Goal: Task Accomplishment & Management: Manage account settings

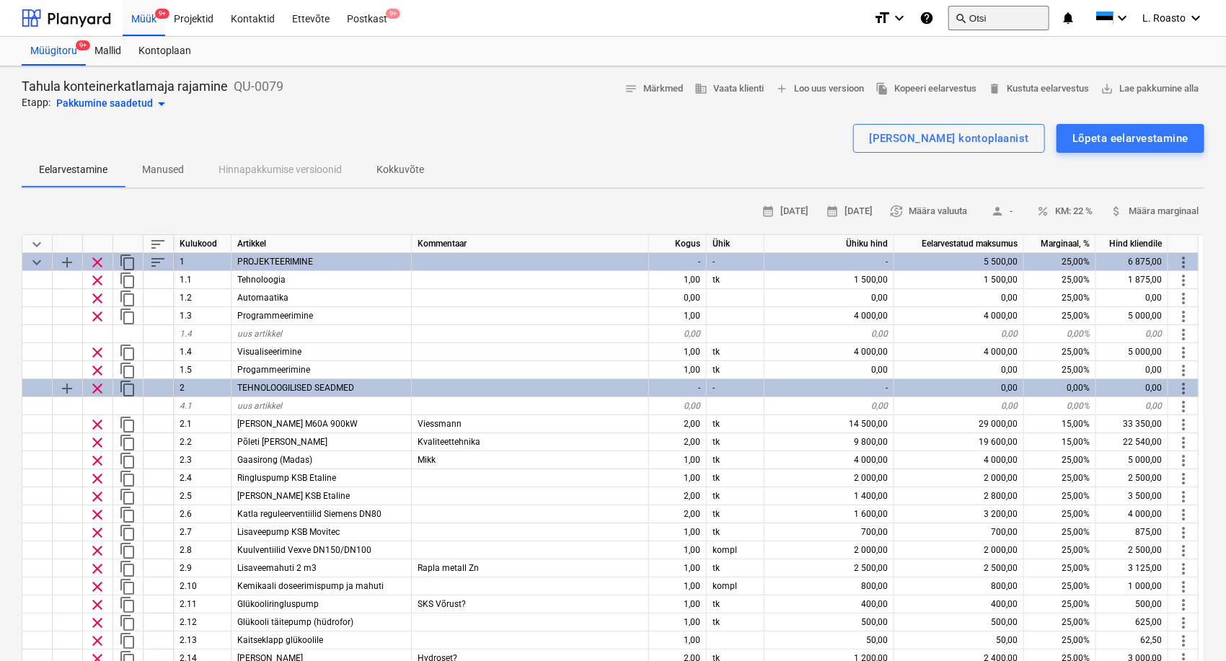
click at [986, 17] on button "search Otsi" at bounding box center [998, 18] width 101 height 25
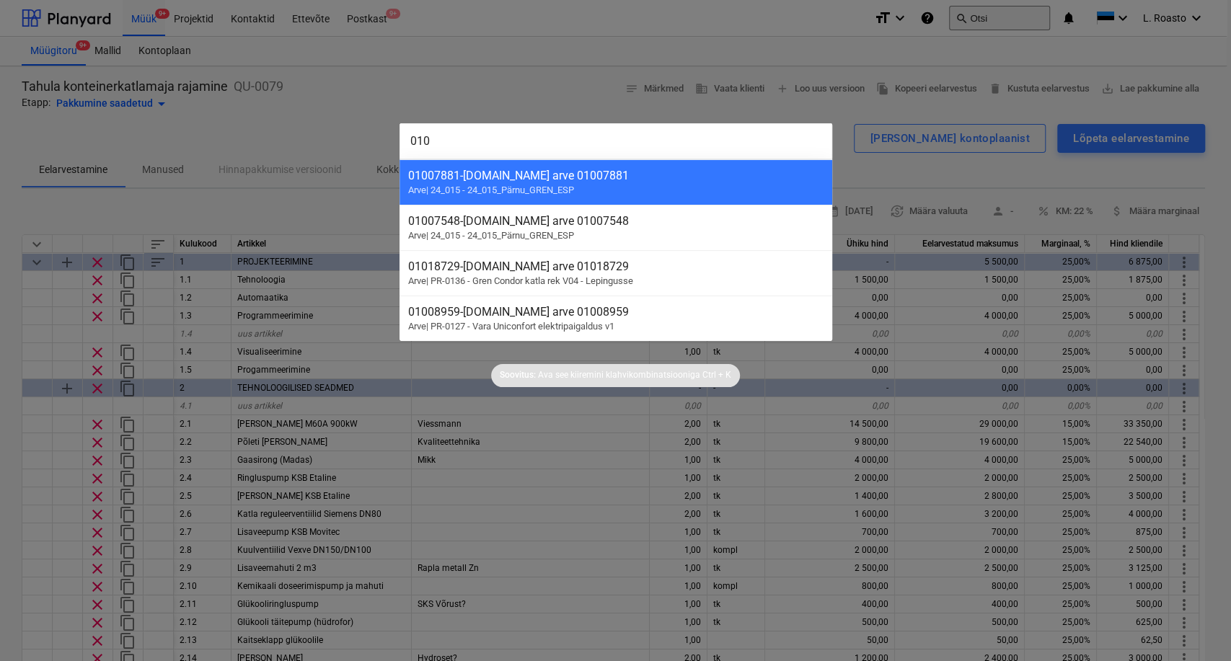
type input "0104"
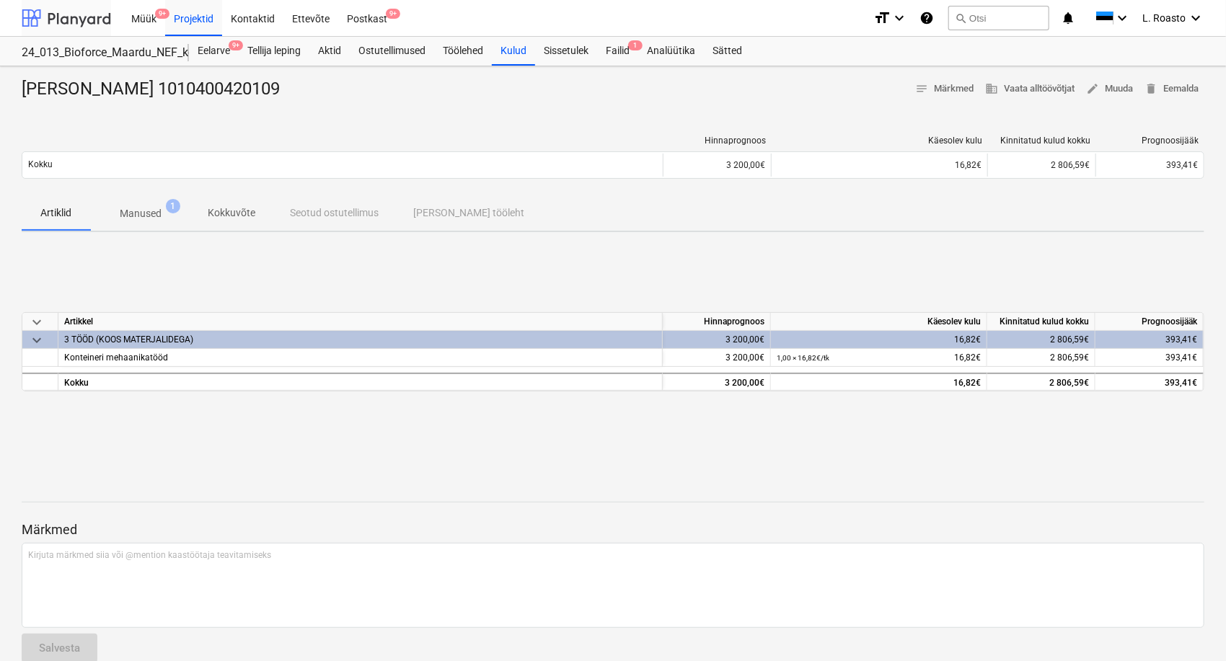
click at [65, 13] on div at bounding box center [66, 18] width 89 height 36
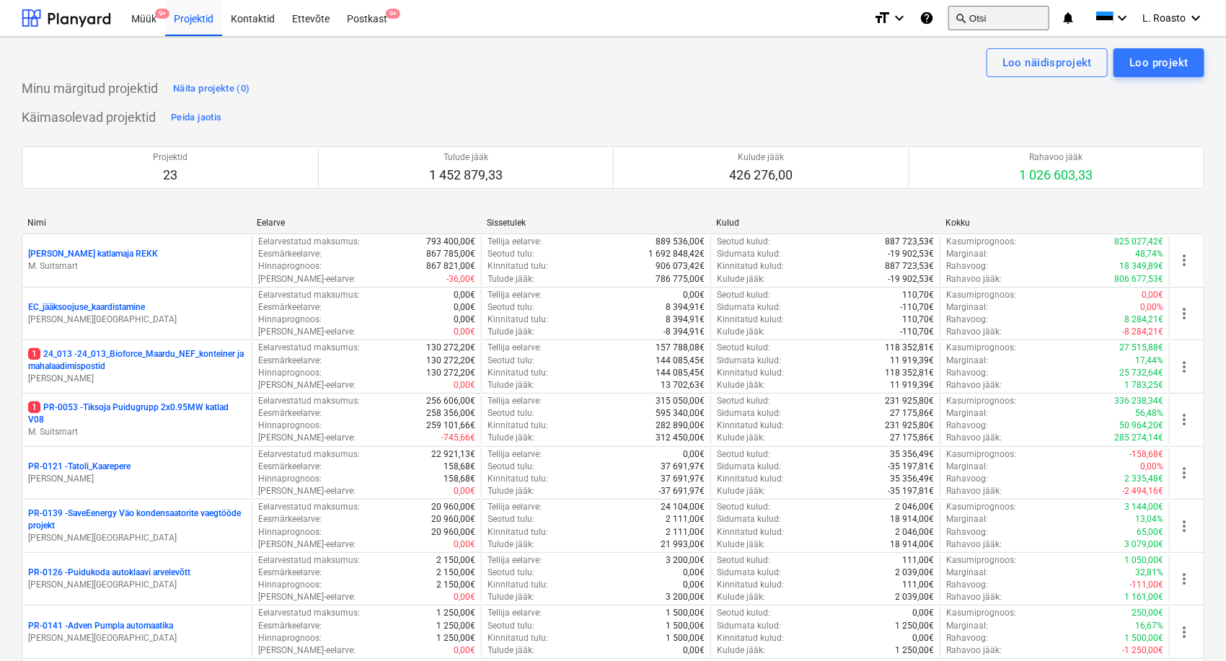
click at [1007, 19] on button "search Otsi" at bounding box center [998, 18] width 101 height 25
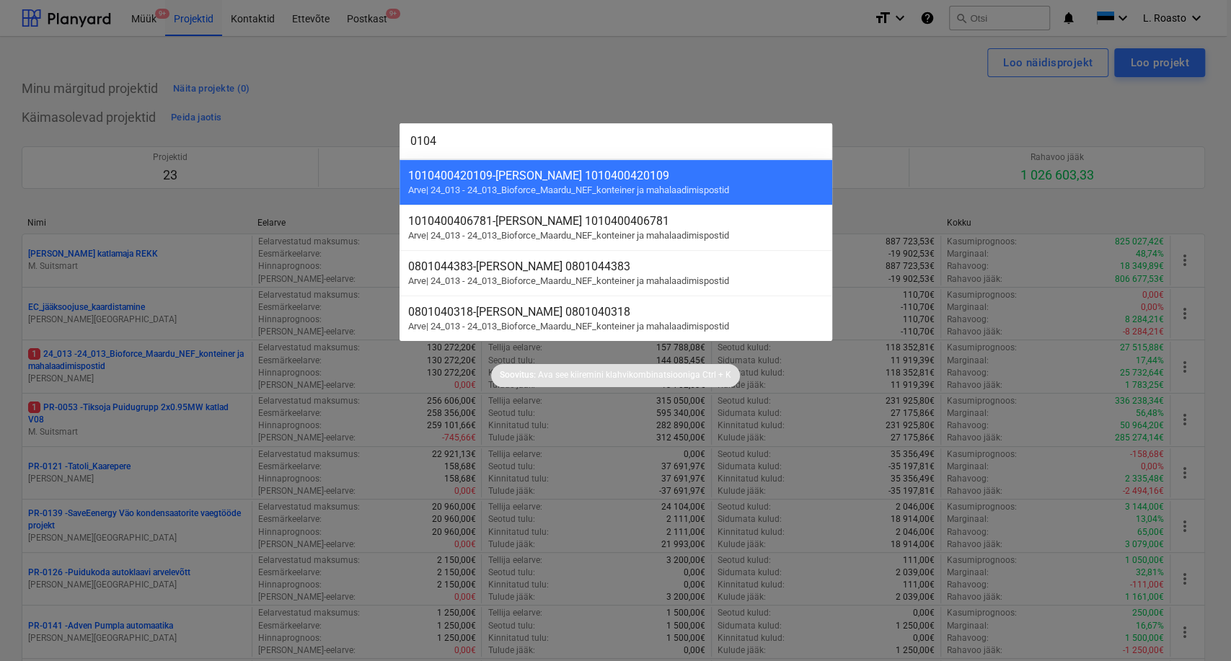
click at [404, 138] on input "0104" at bounding box center [615, 141] width 433 height 36
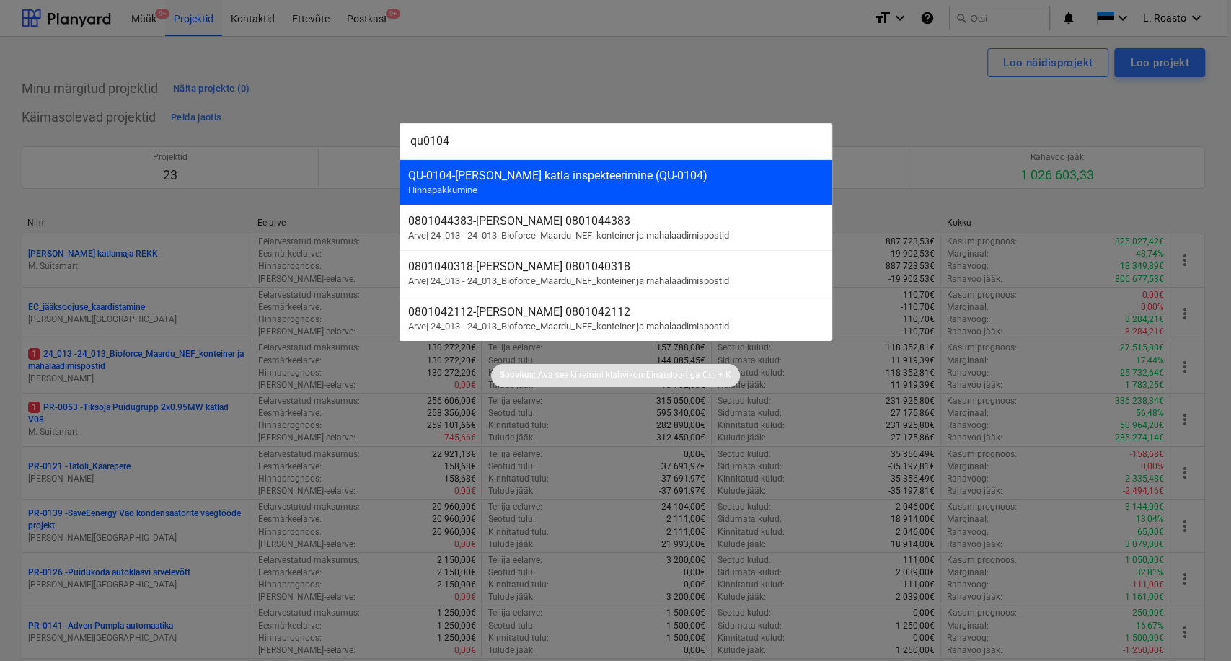
type input "qu0104"
click at [577, 182] on div "QU-0104 - [PERSON_NAME] katla inspekteerimine (QU-0104) Hinnapakkumine" at bounding box center [615, 181] width 433 height 45
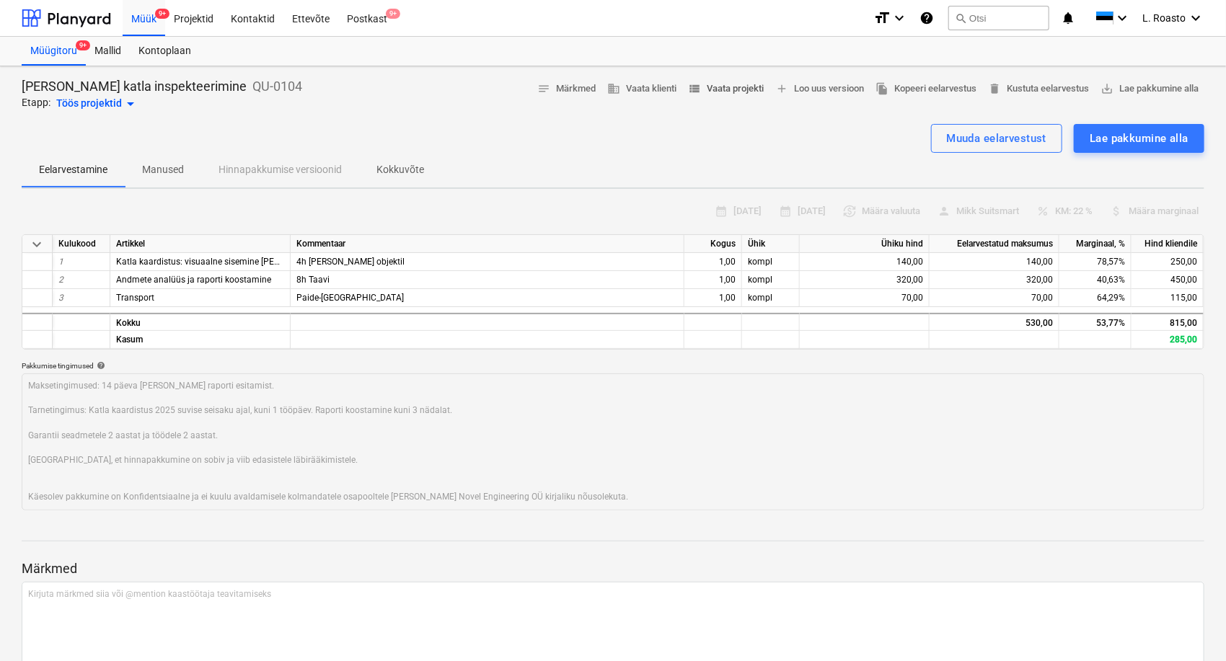
click at [720, 92] on span "view_list Vaata projekti" at bounding box center [726, 89] width 76 height 17
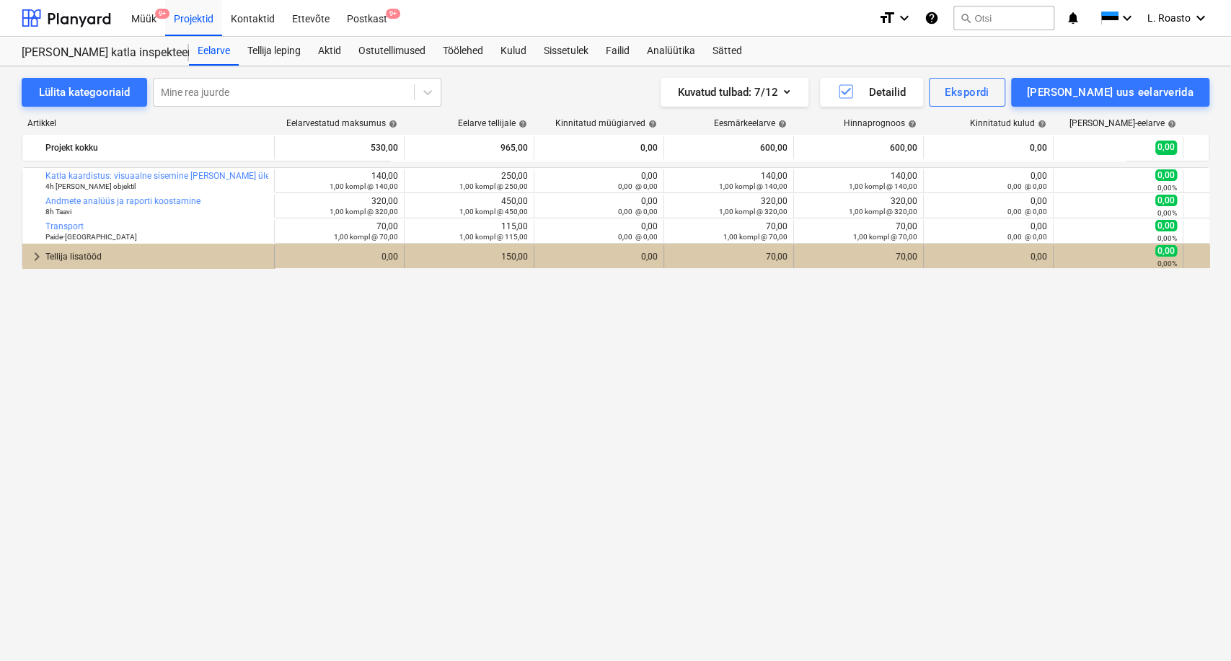
click at [103, 253] on div "Tellija lisatööd" at bounding box center [156, 256] width 223 height 23
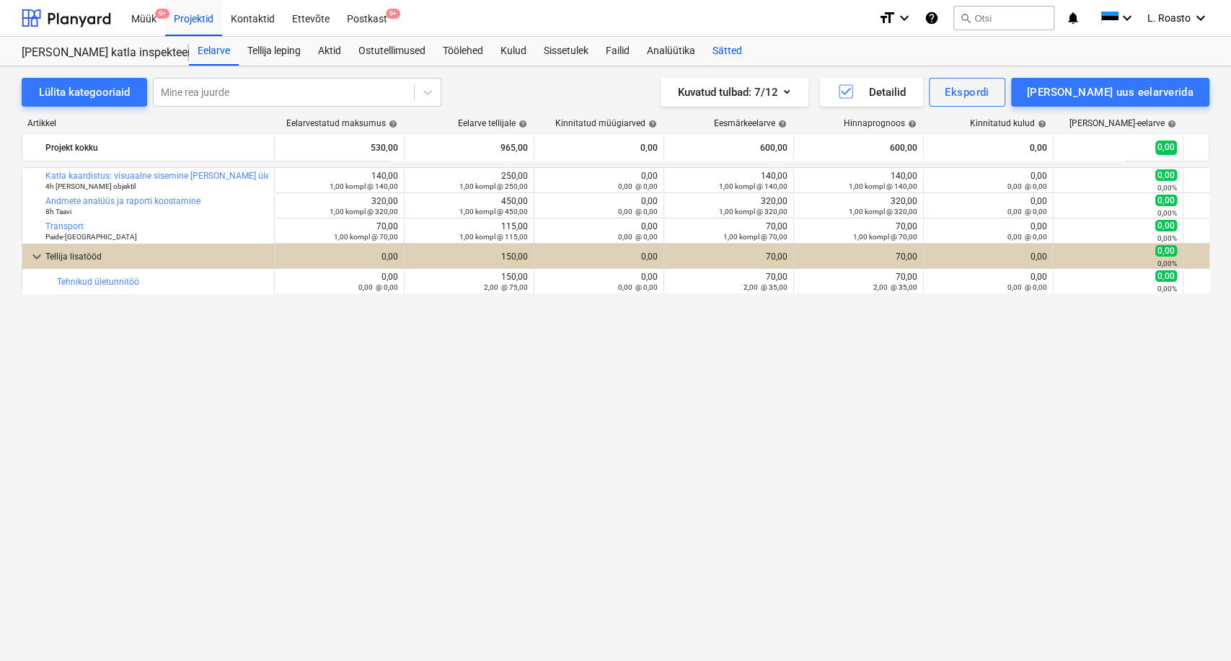
click at [725, 49] on div "Sätted" at bounding box center [727, 51] width 47 height 29
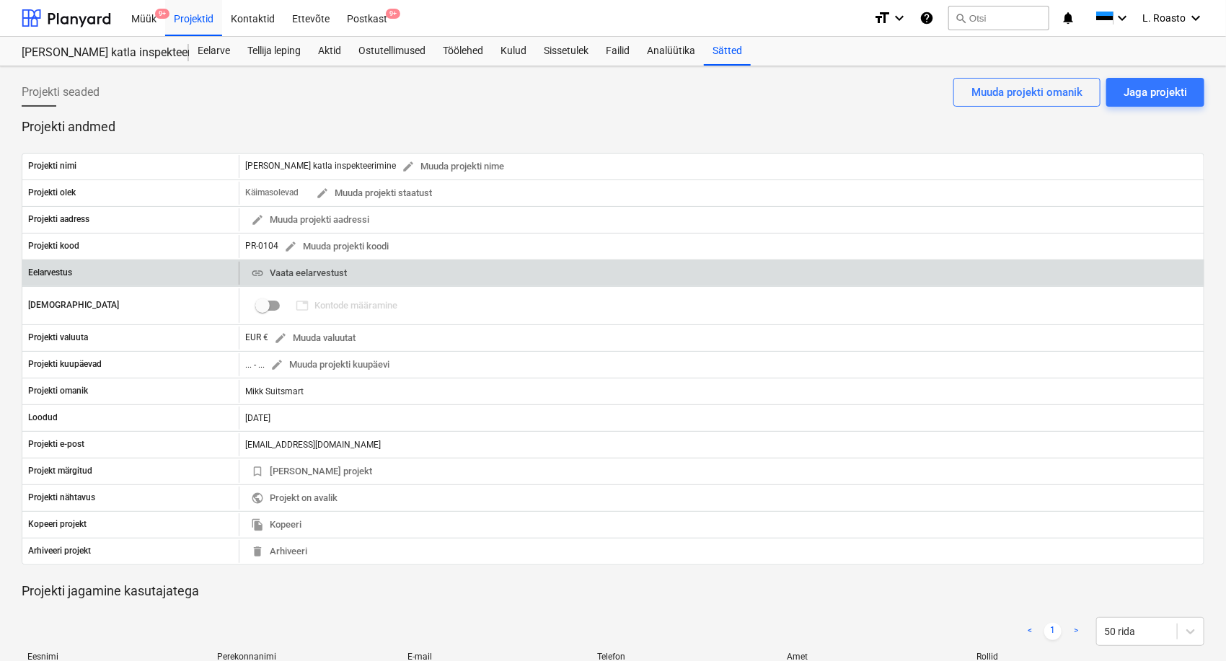
click at [285, 275] on span "link Vaata eelarvestust" at bounding box center [299, 273] width 96 height 17
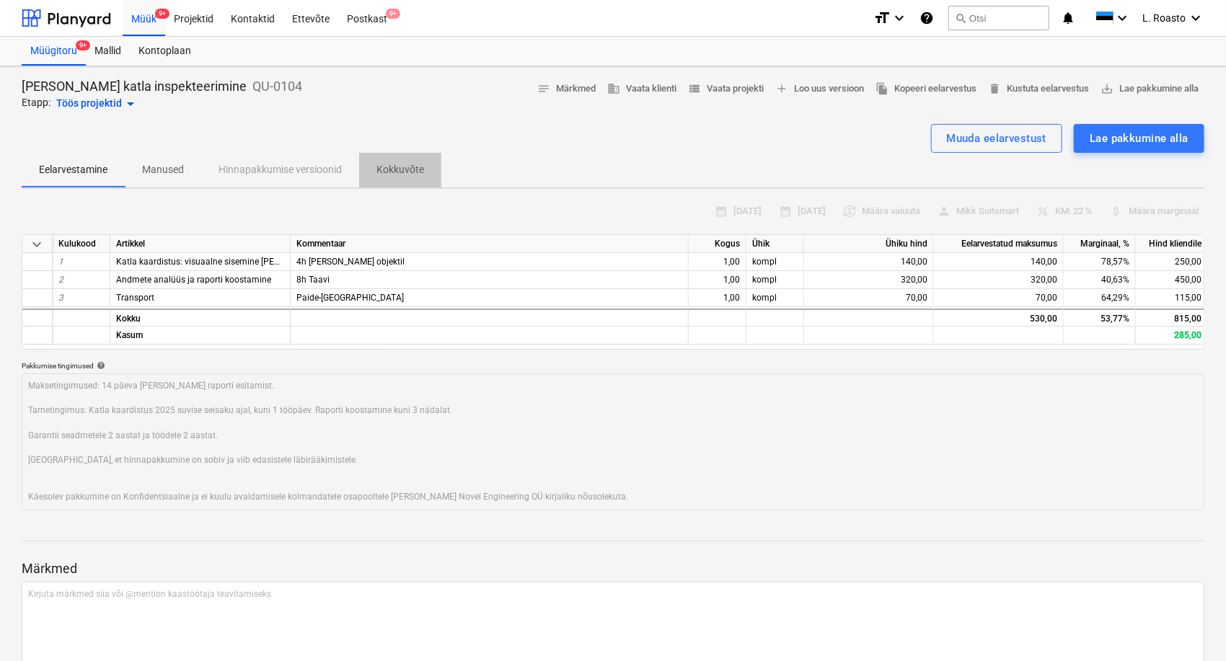
click at [402, 164] on p "Kokkuvõte" at bounding box center [400, 169] width 48 height 15
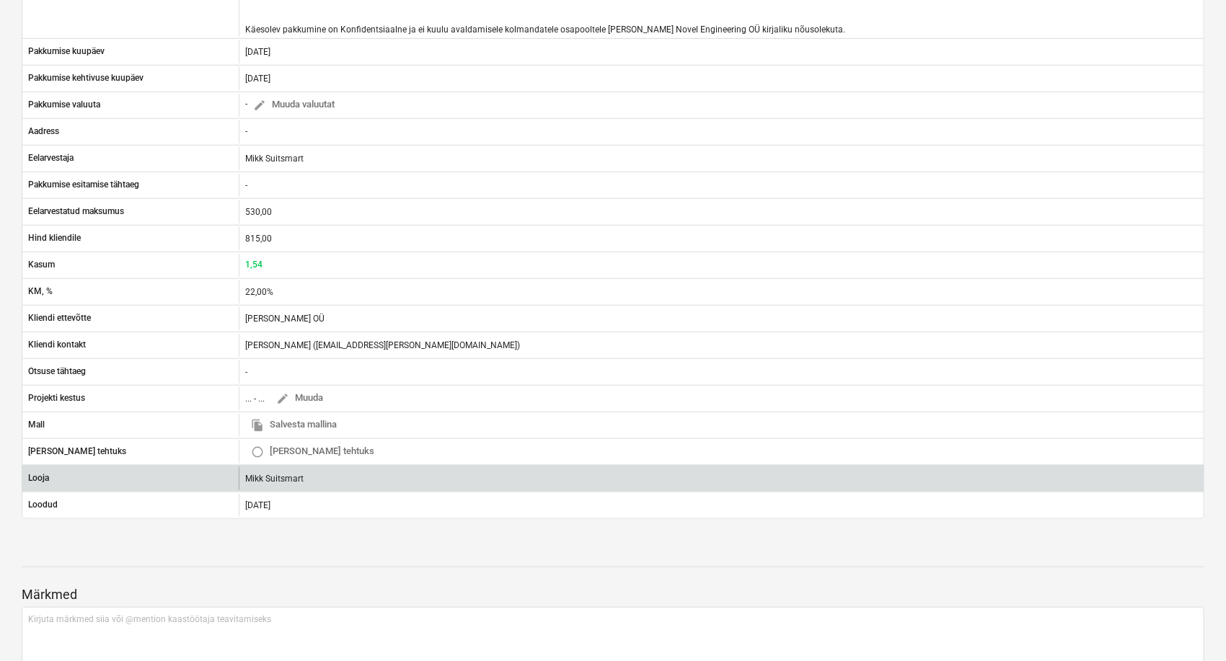
scroll to position [400, 0]
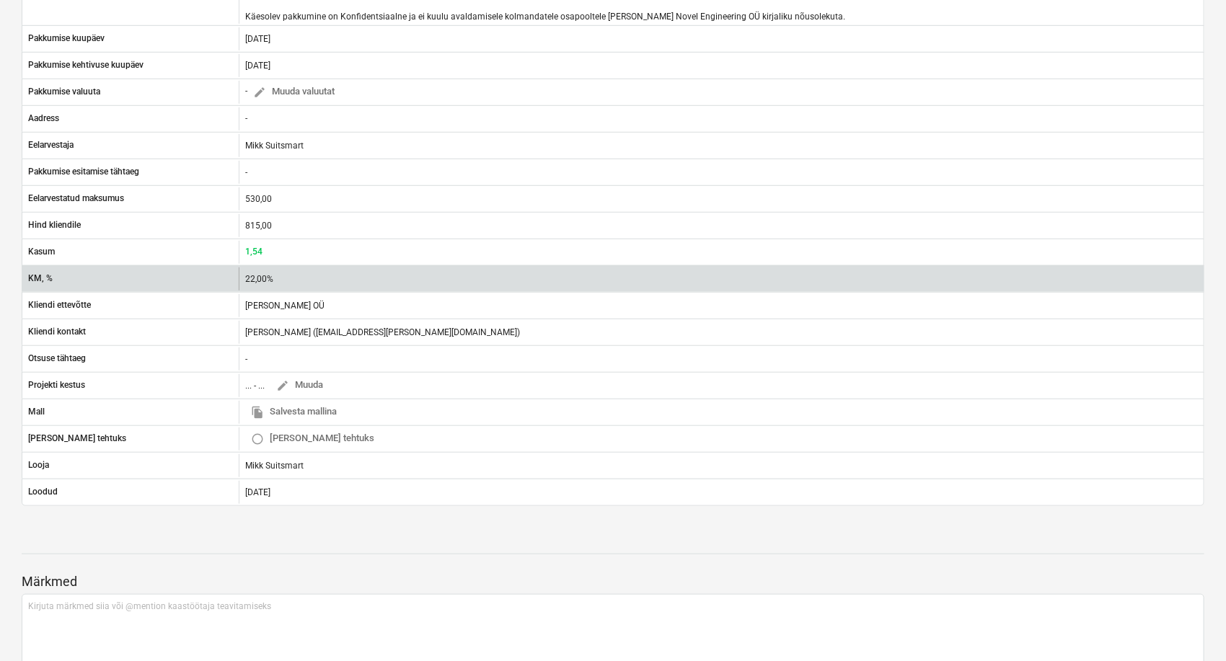
click at [254, 275] on div "22,00%" at bounding box center [262, 279] width 34 height 10
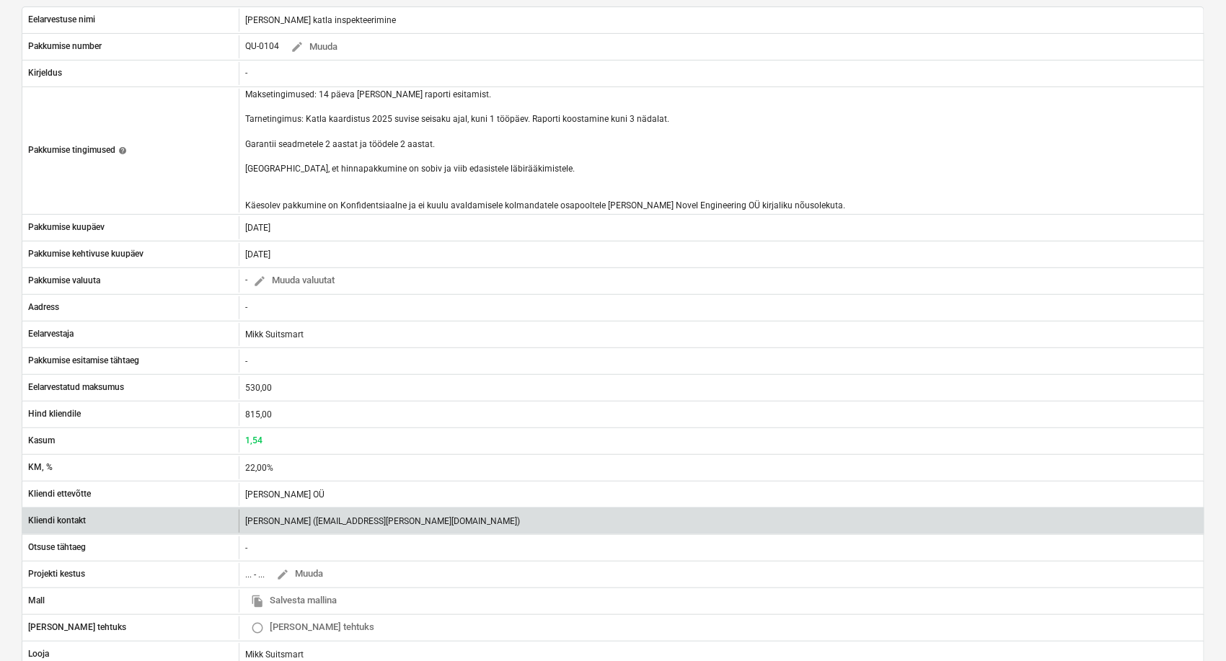
scroll to position [0, 0]
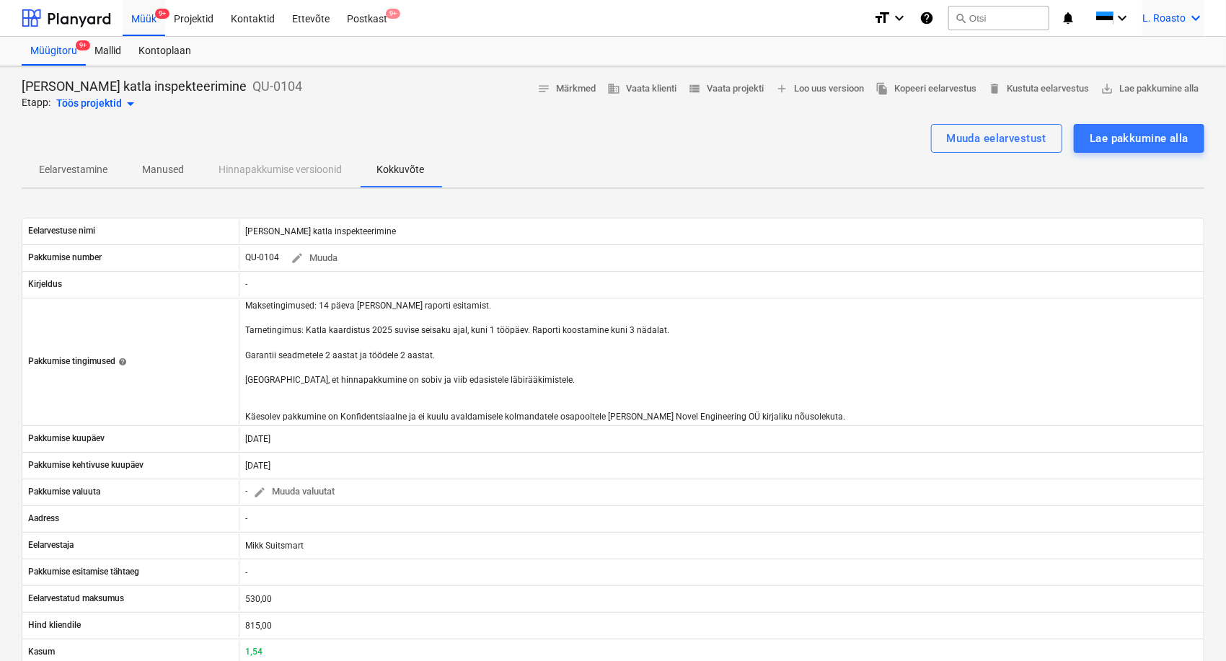
click at [1179, 20] on span "L. Roasto" at bounding box center [1163, 18] width 43 height 12
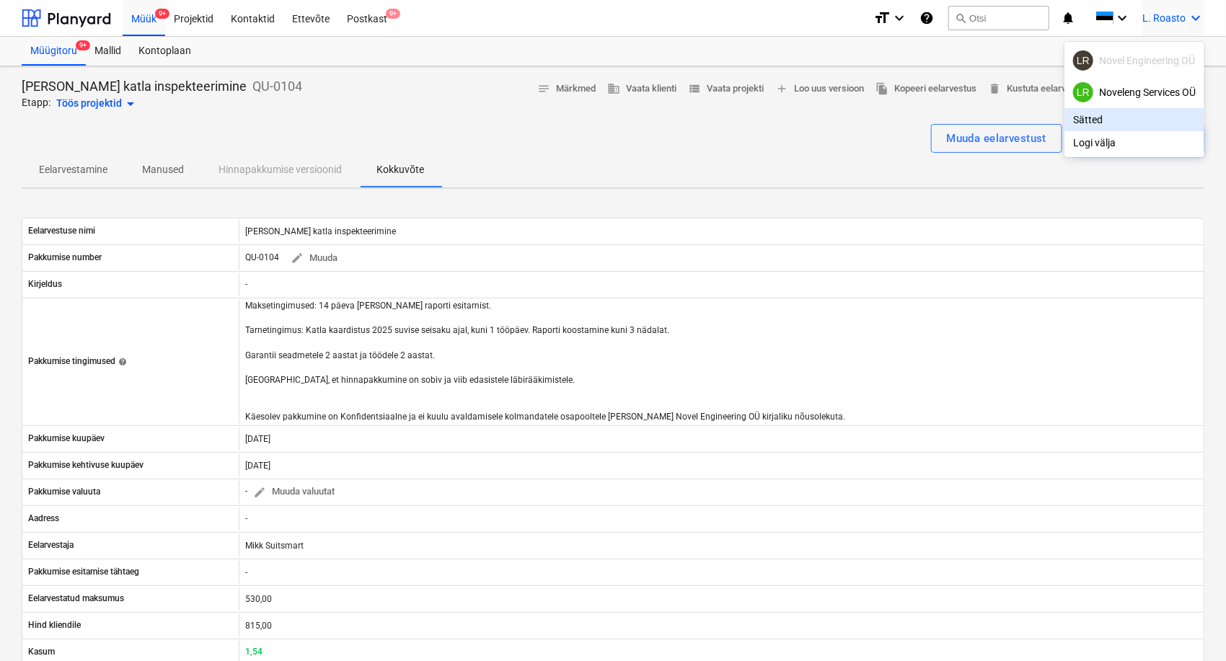
click at [1091, 116] on div "Sätted" at bounding box center [1134, 119] width 140 height 23
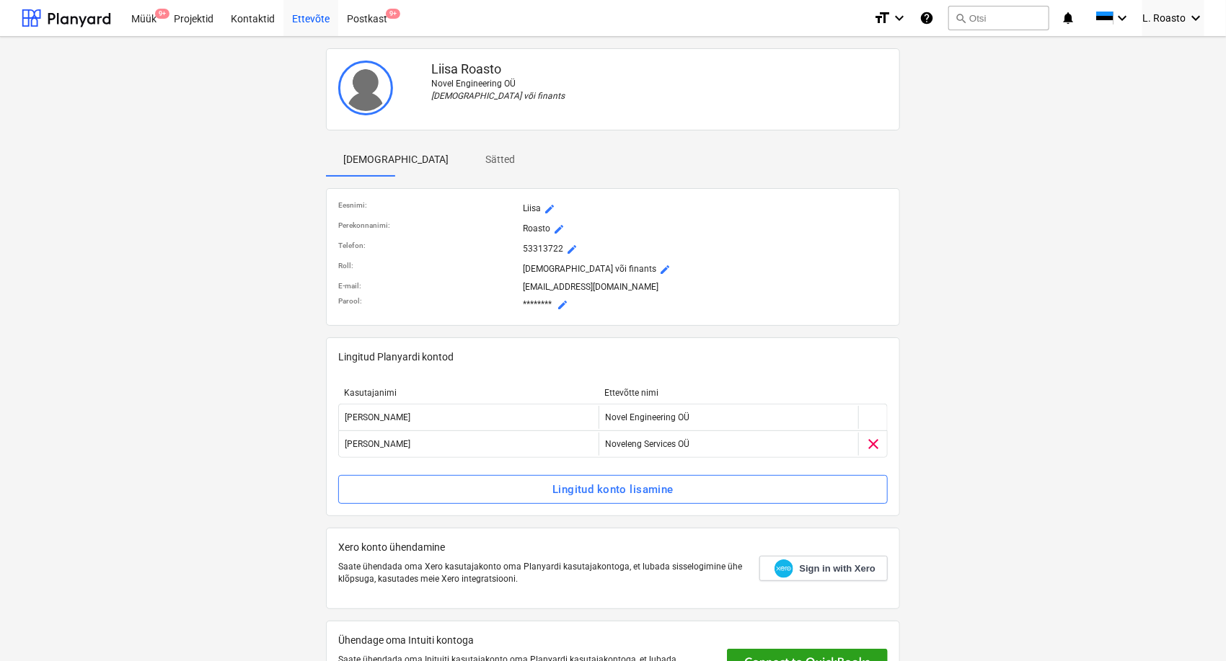
click at [304, 21] on div "Ettevõte" at bounding box center [310, 17] width 55 height 37
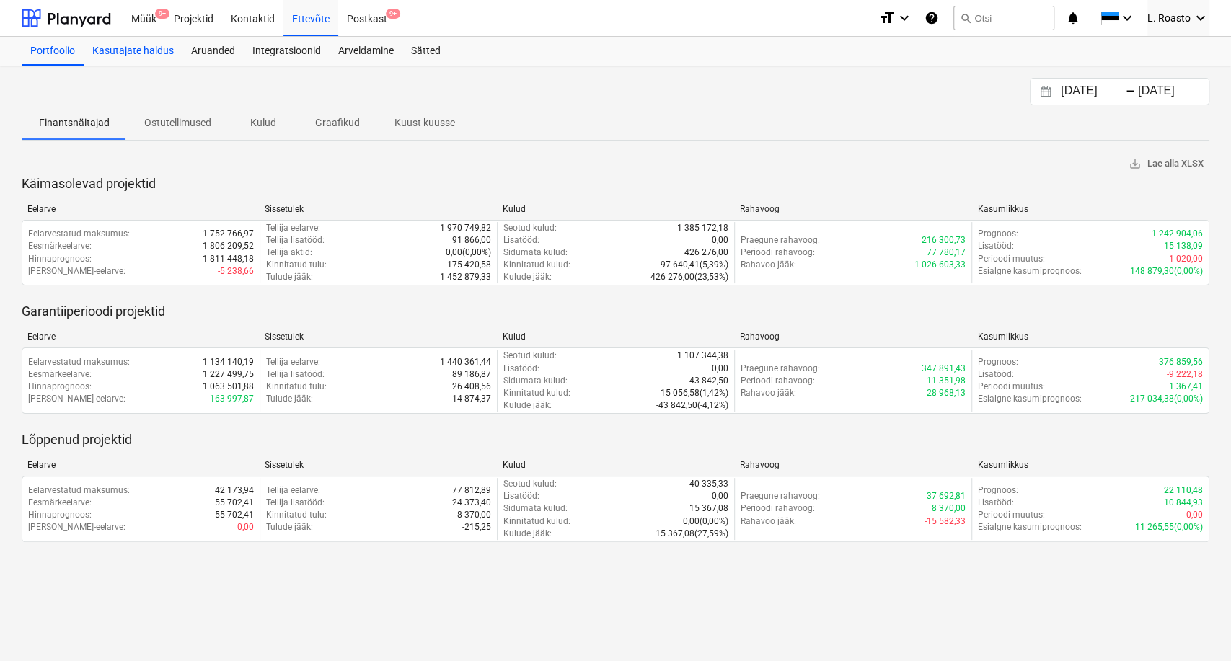
click at [137, 53] on div "Kasutajate haldus" at bounding box center [133, 51] width 99 height 29
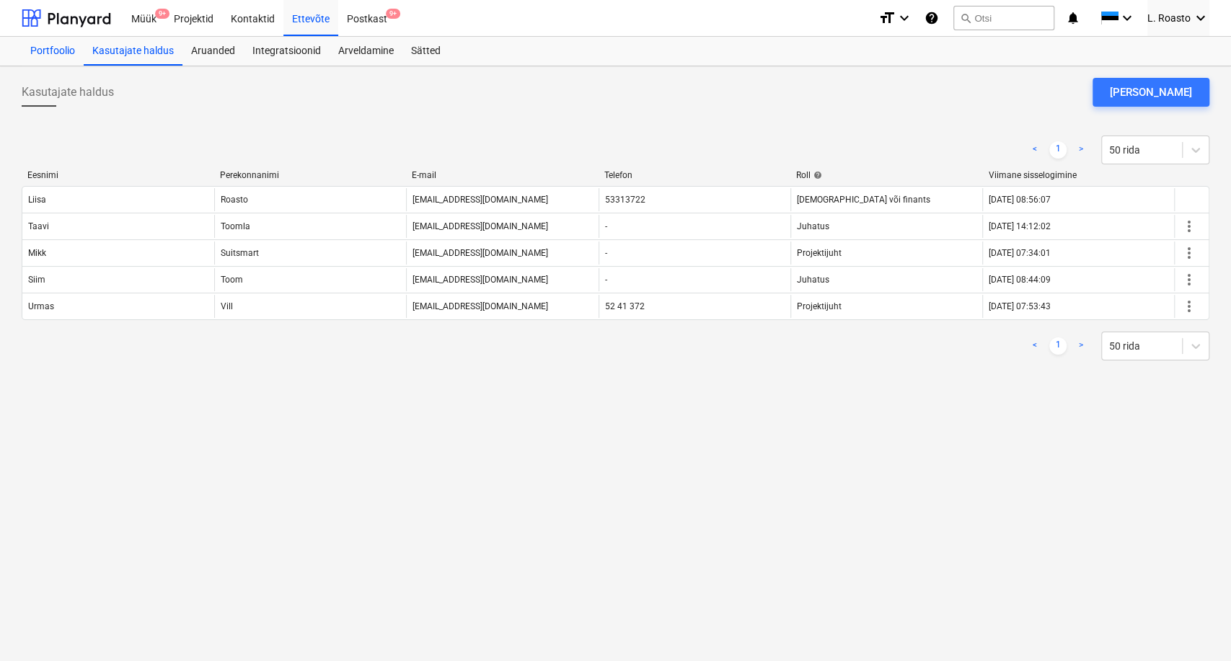
click at [66, 48] on div "Portfoolio" at bounding box center [53, 51] width 62 height 29
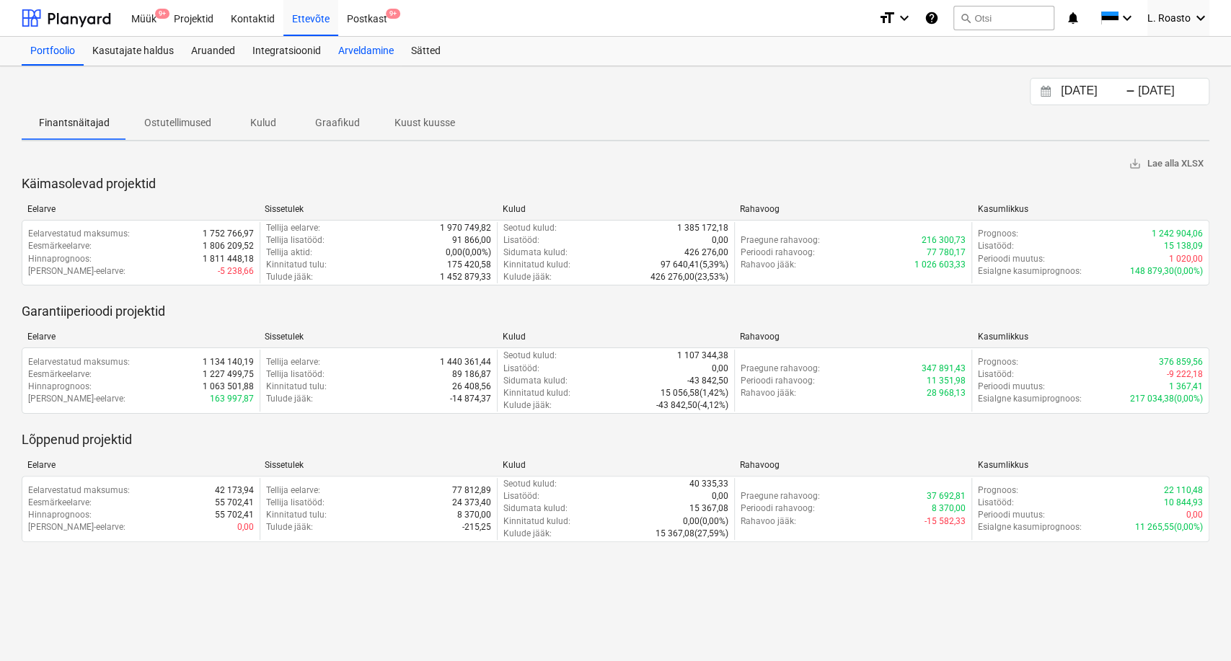
click at [370, 47] on div "Arveldamine" at bounding box center [365, 51] width 73 height 29
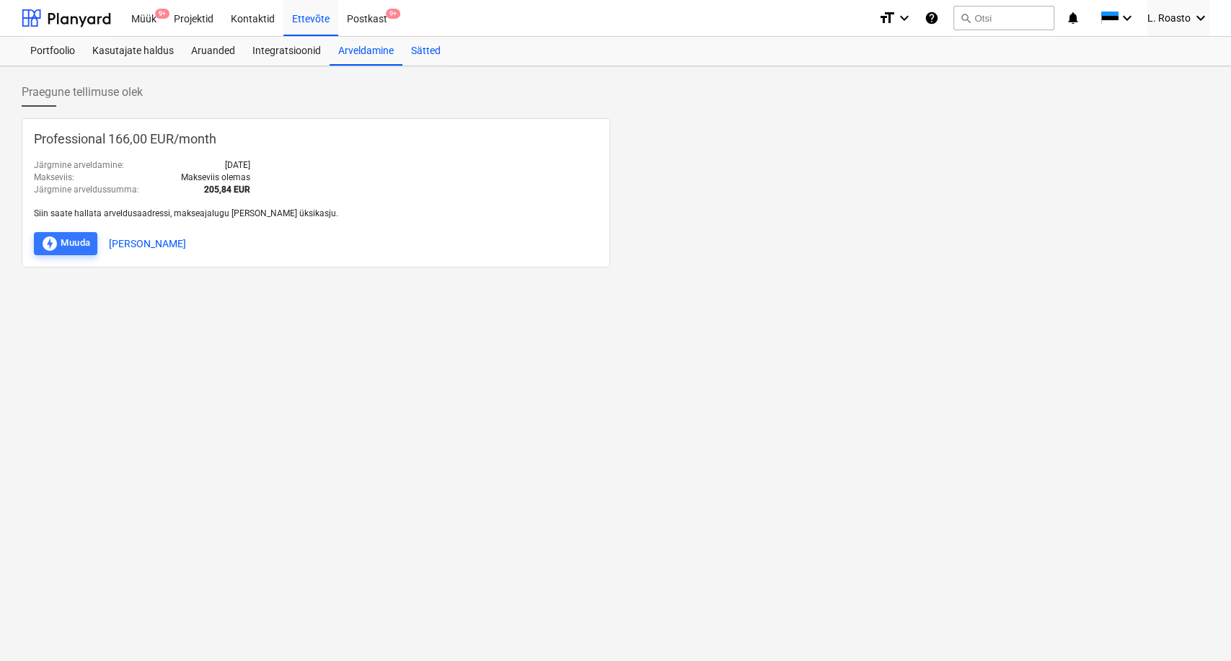
click at [433, 53] on div "Sätted" at bounding box center [425, 51] width 47 height 29
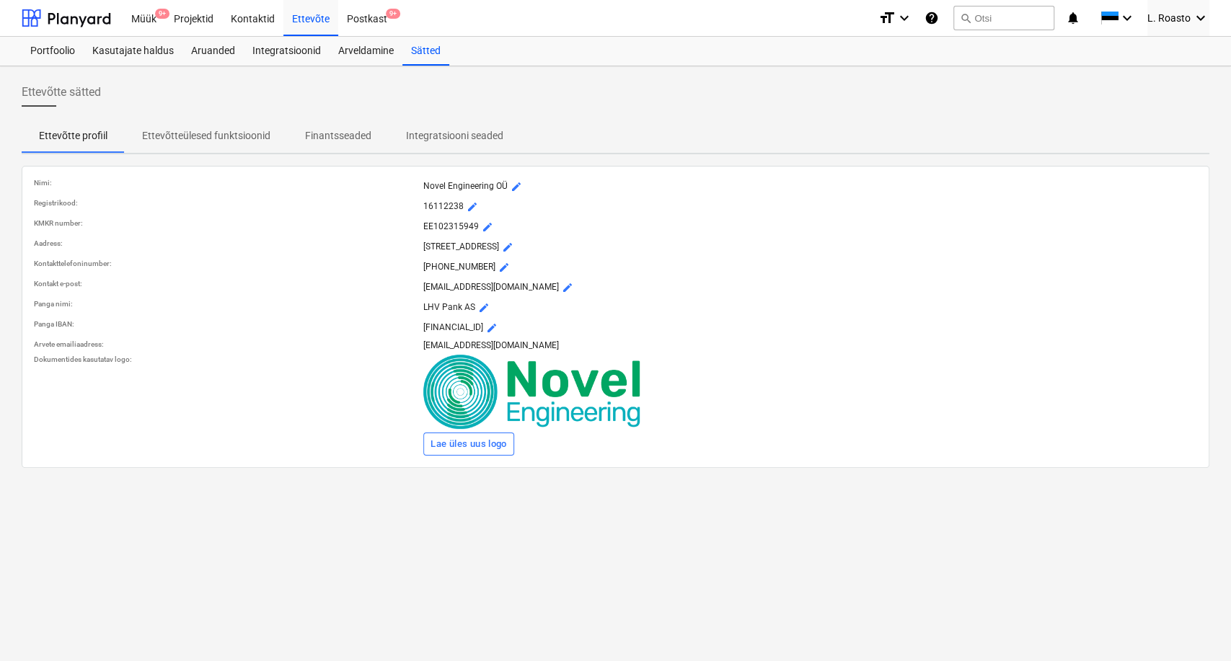
click at [224, 128] on p "Ettevõtteülesed funktsioonid" at bounding box center [206, 135] width 128 height 15
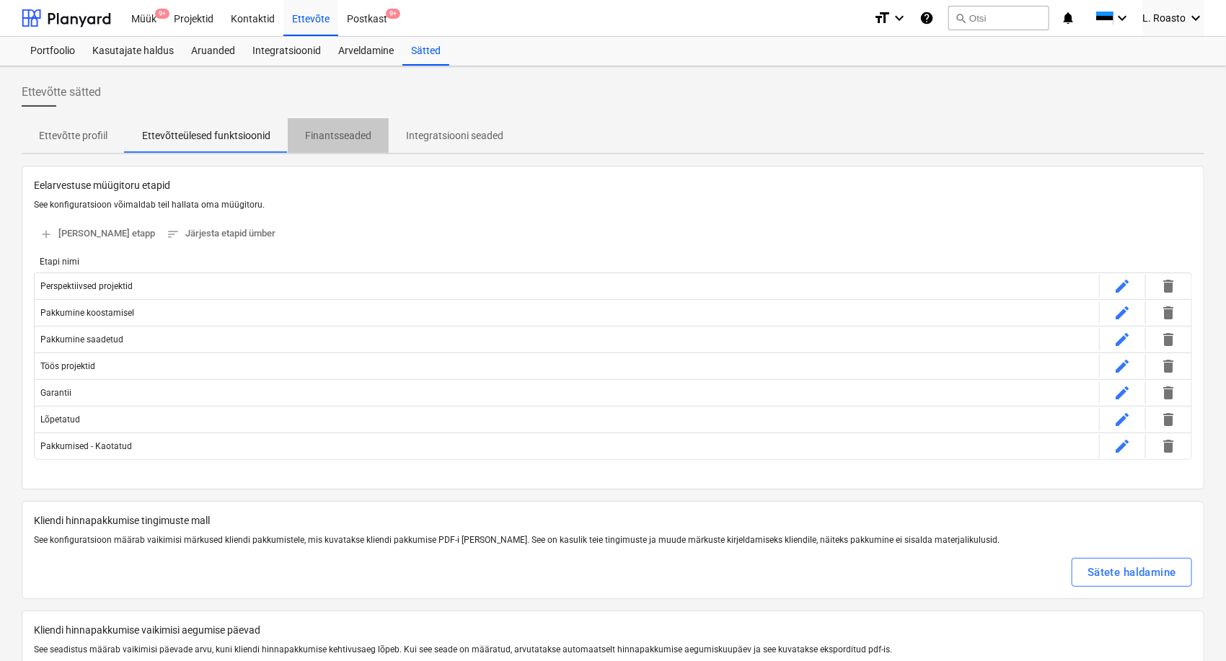
click at [358, 145] on span "Finantsseaded" at bounding box center [338, 136] width 101 height 24
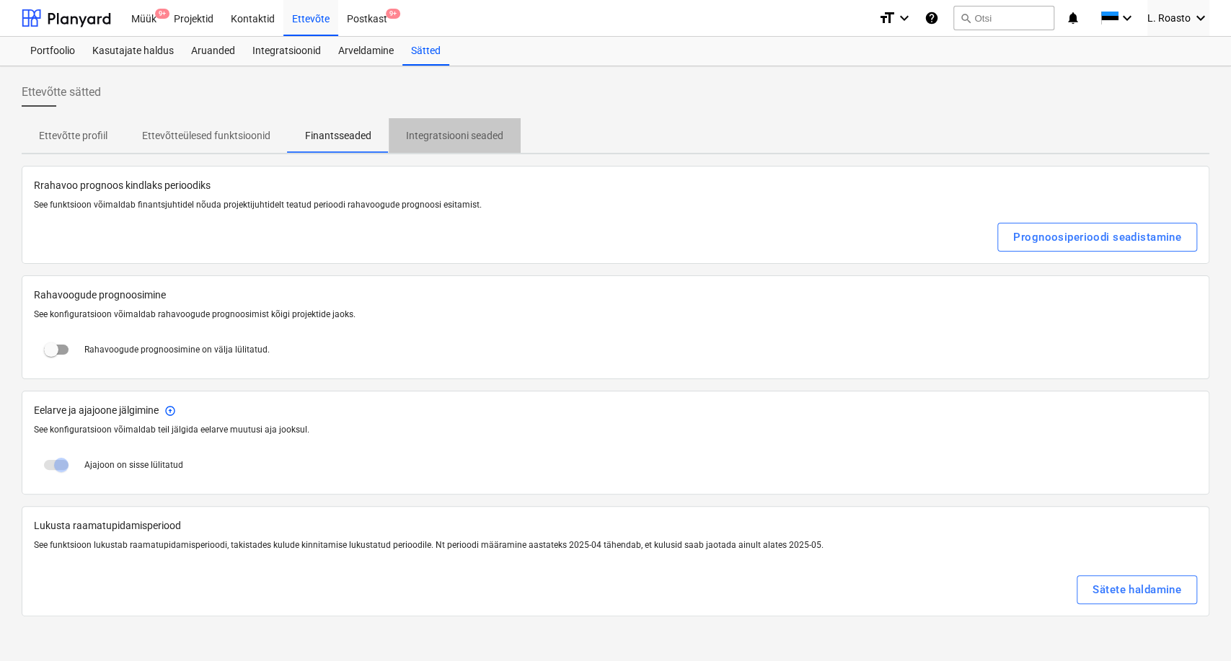
click at [432, 133] on p "Integratsiooni seaded" at bounding box center [454, 135] width 97 height 15
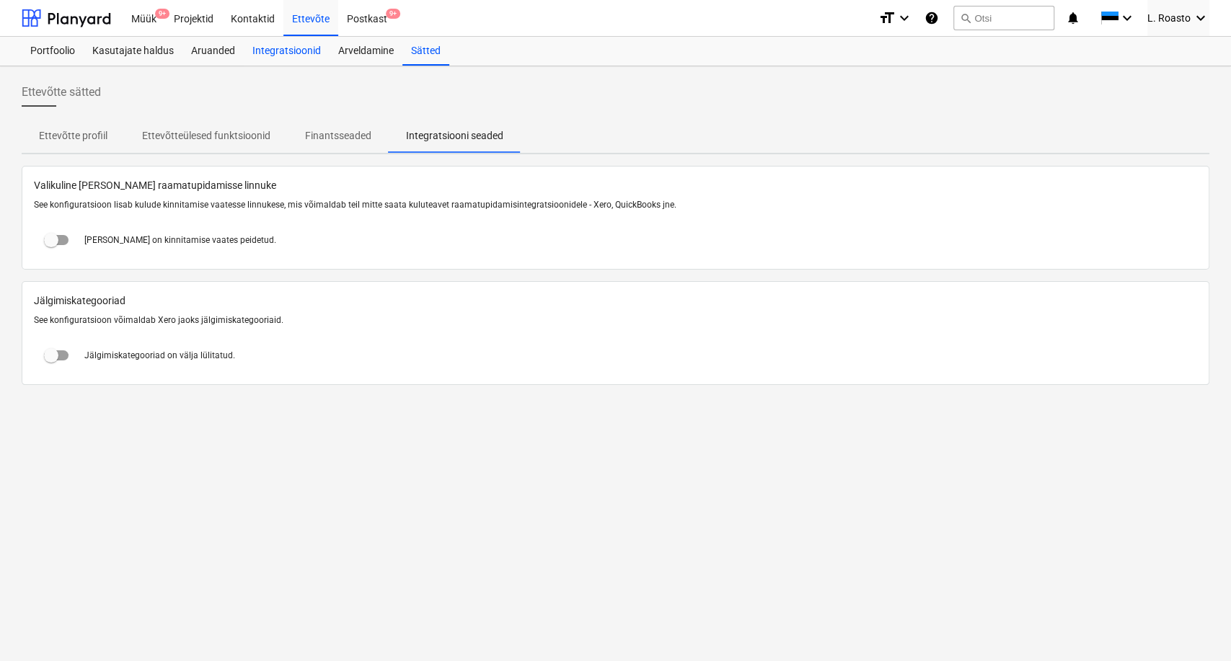
click at [291, 53] on div "Integratsioonid" at bounding box center [287, 51] width 86 height 29
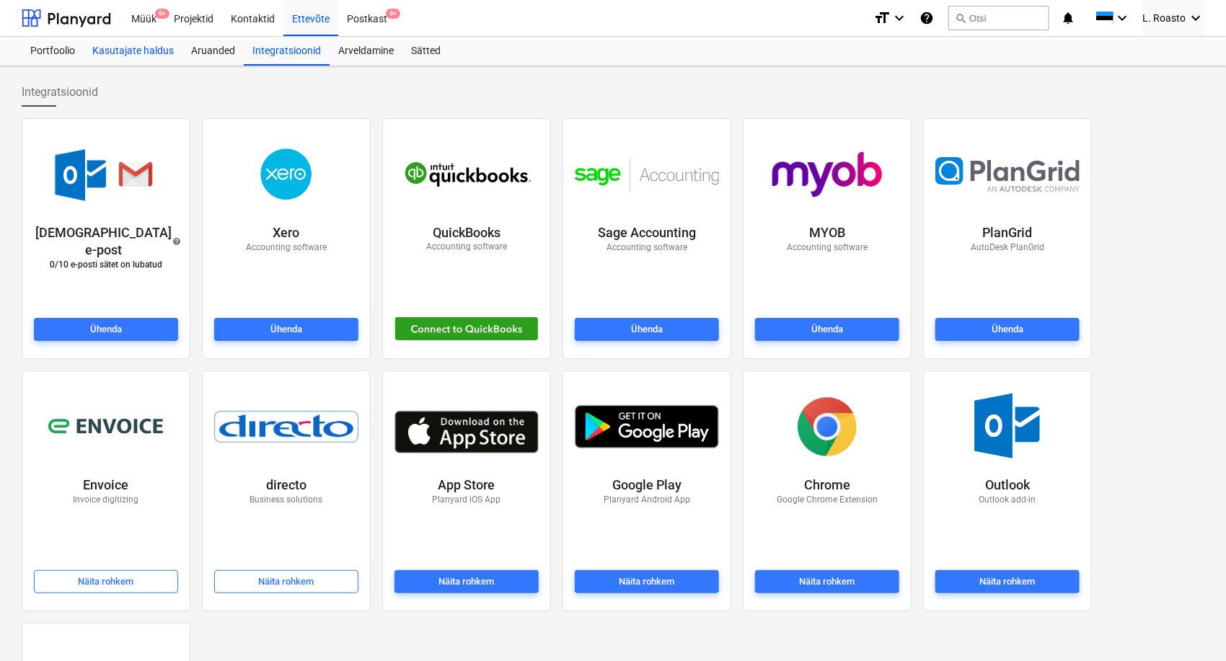
click at [163, 49] on div "Kasutajate haldus" at bounding box center [133, 51] width 99 height 29
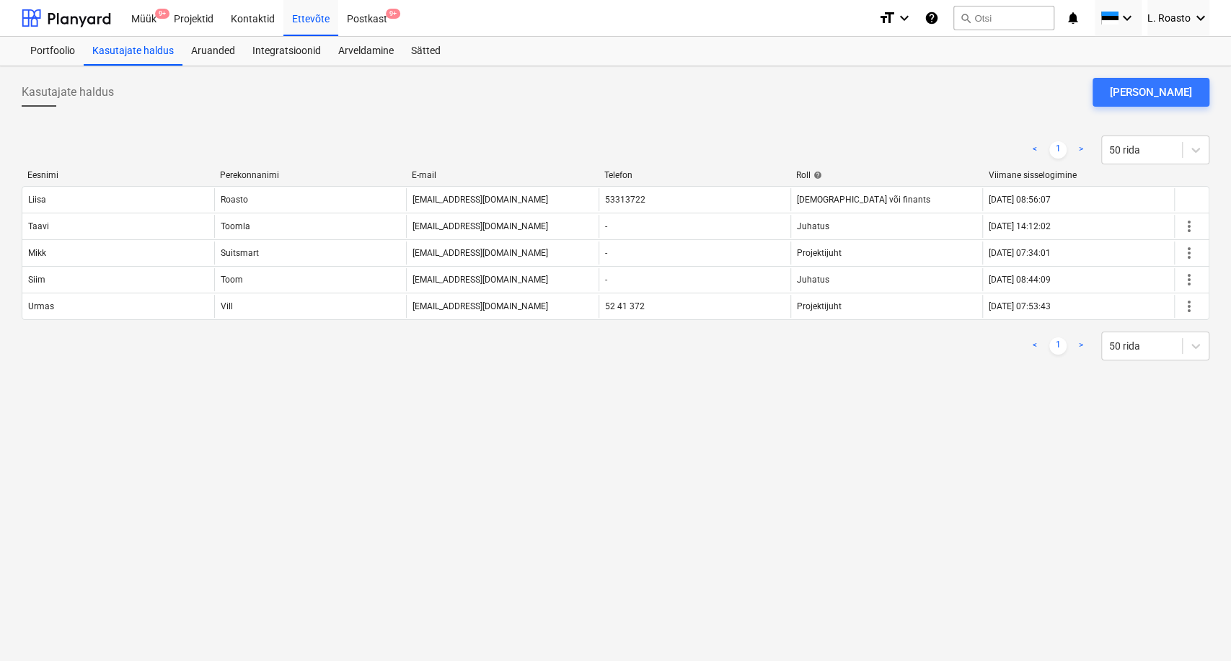
click at [1140, 24] on div "keyboard_arrow_down" at bounding box center [1117, 18] width 47 height 36
click at [1173, 15] on span "L. Roasto" at bounding box center [1168, 18] width 43 height 12
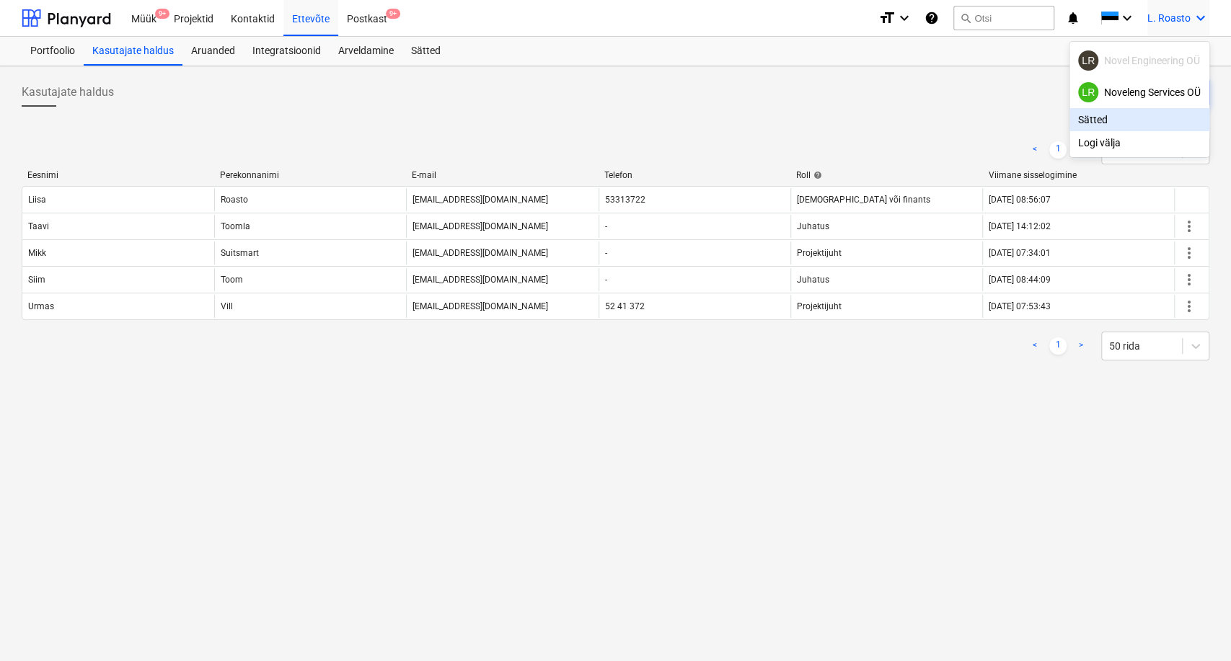
click at [1119, 113] on div "Sätted" at bounding box center [1139, 119] width 140 height 23
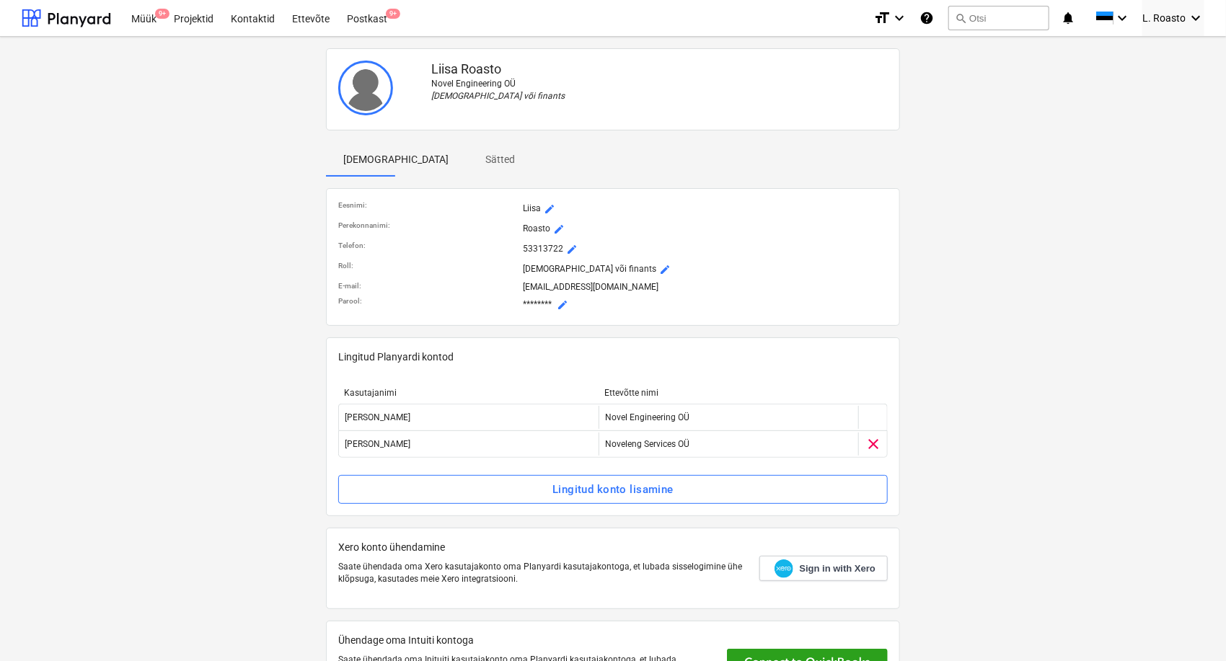
click at [466, 160] on span "Sätted" at bounding box center [500, 160] width 69 height 24
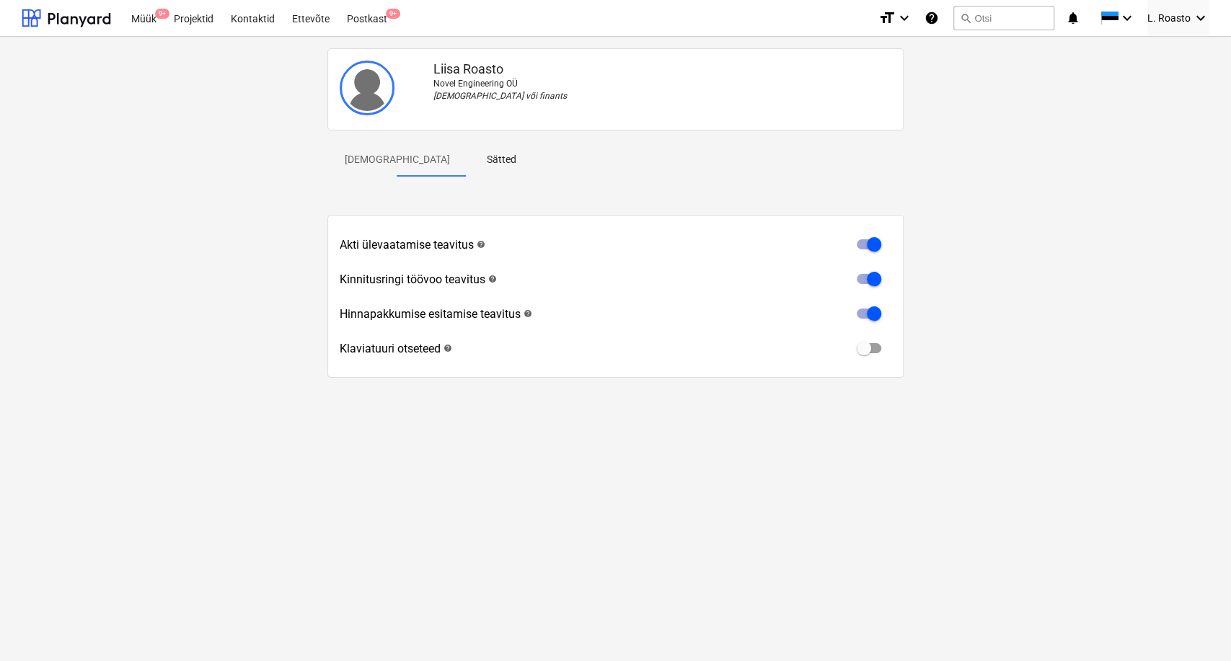
click at [362, 156] on p "[DEMOGRAPHIC_DATA]" at bounding box center [397, 159] width 105 height 15
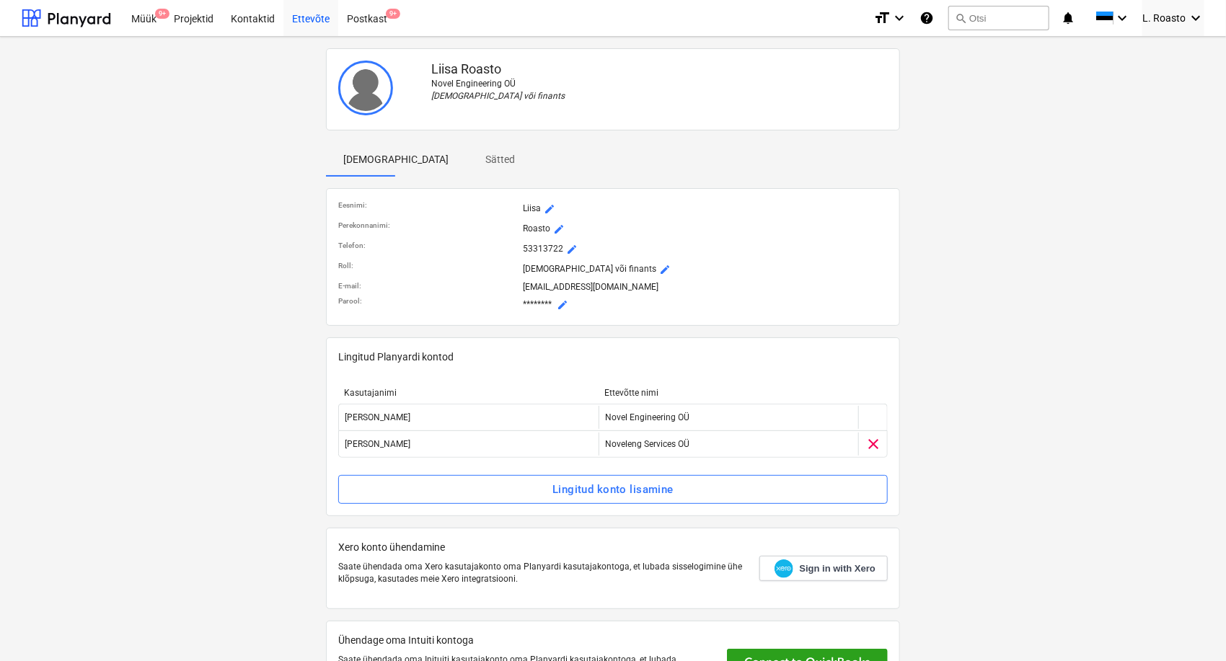
click at [315, 13] on div "Ettevõte" at bounding box center [310, 17] width 55 height 37
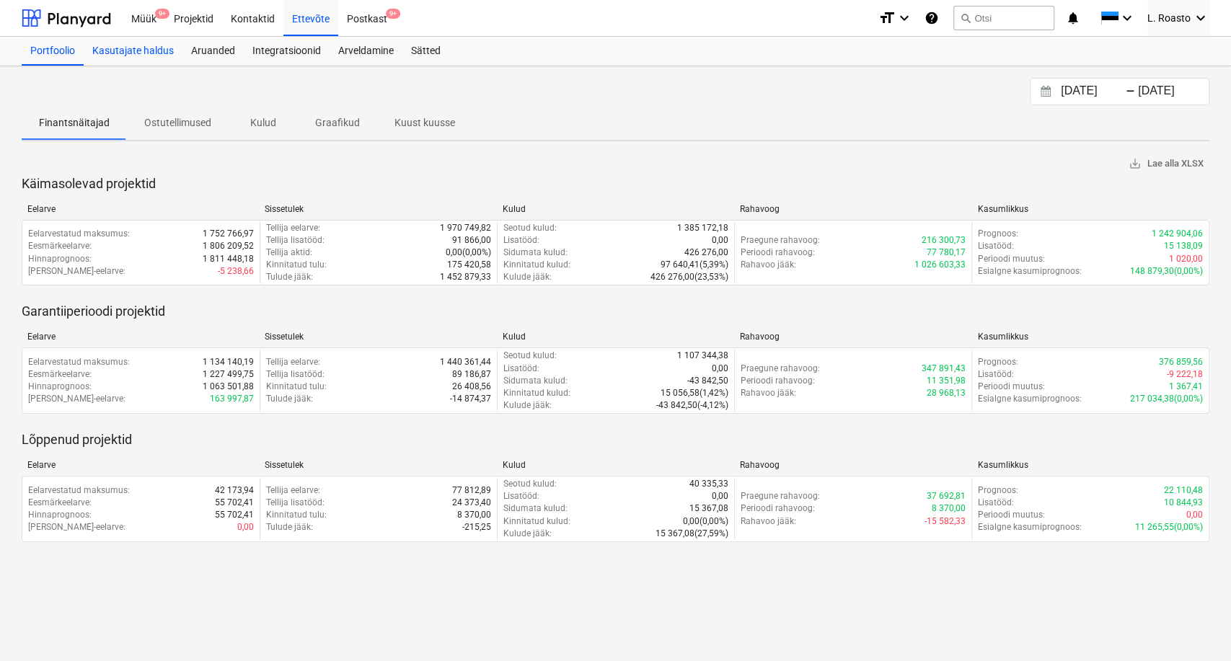
click at [139, 46] on div "Kasutajate haldus" at bounding box center [133, 51] width 99 height 29
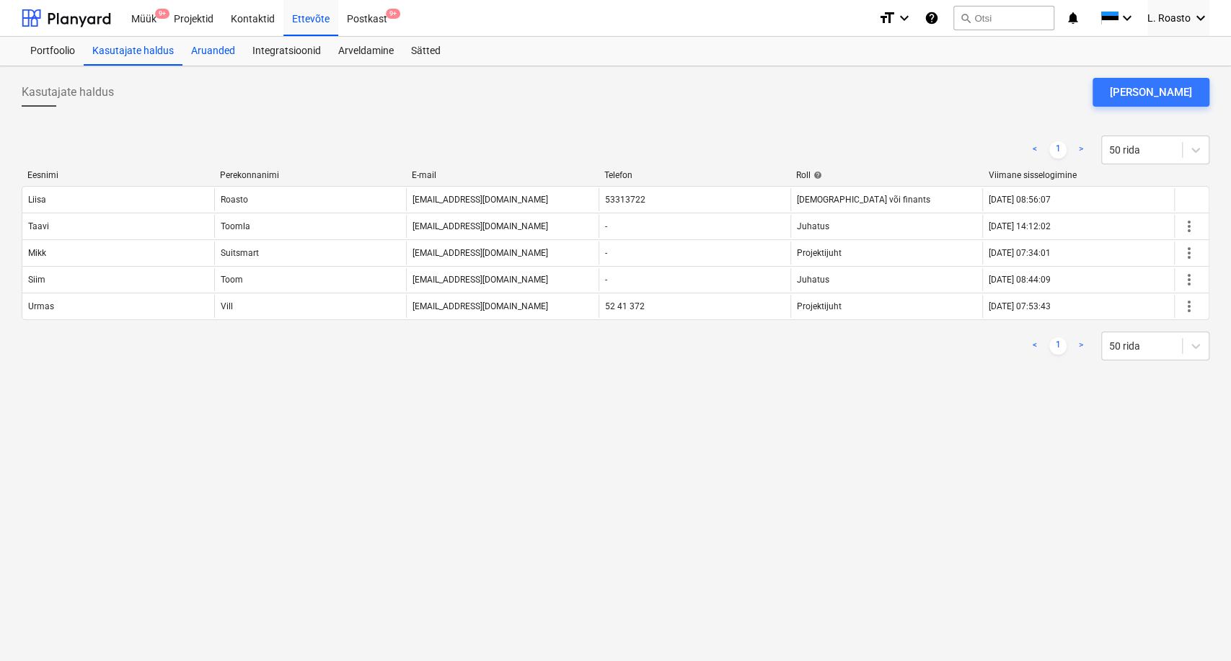
click at [211, 57] on div "Aruanded" at bounding box center [212, 51] width 61 height 29
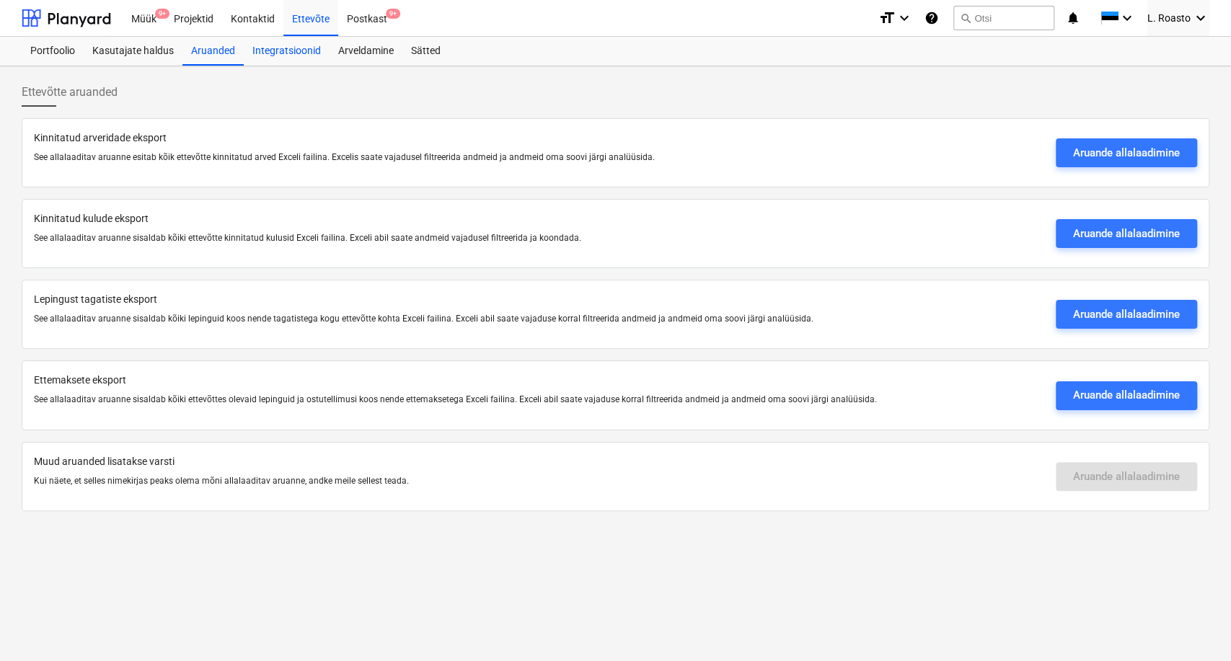
click at [295, 58] on div "Integratsioonid" at bounding box center [287, 51] width 86 height 29
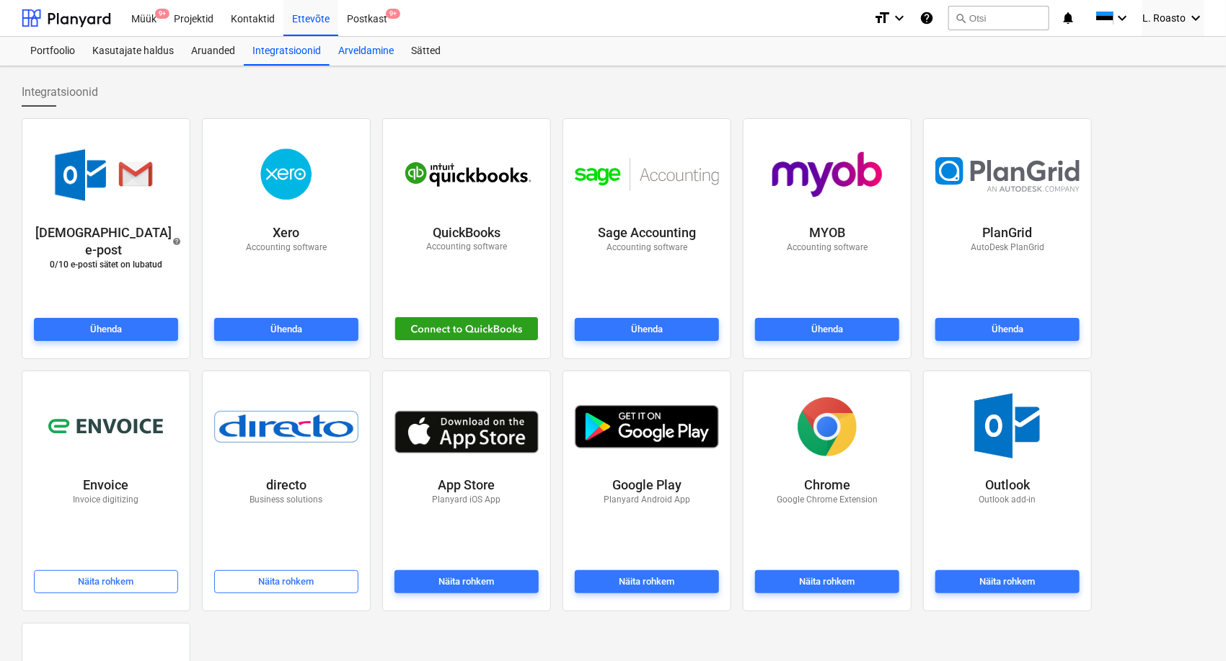
click at [351, 50] on div "Arveldamine" at bounding box center [365, 51] width 73 height 29
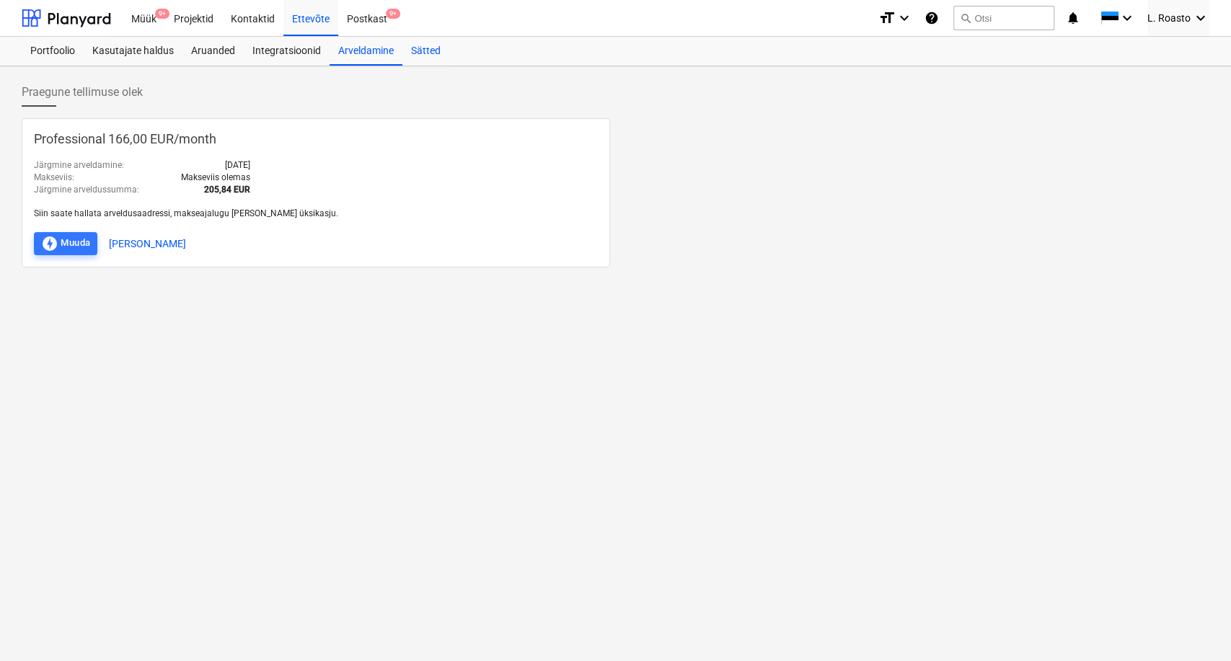
click at [415, 53] on div "Sätted" at bounding box center [425, 51] width 47 height 29
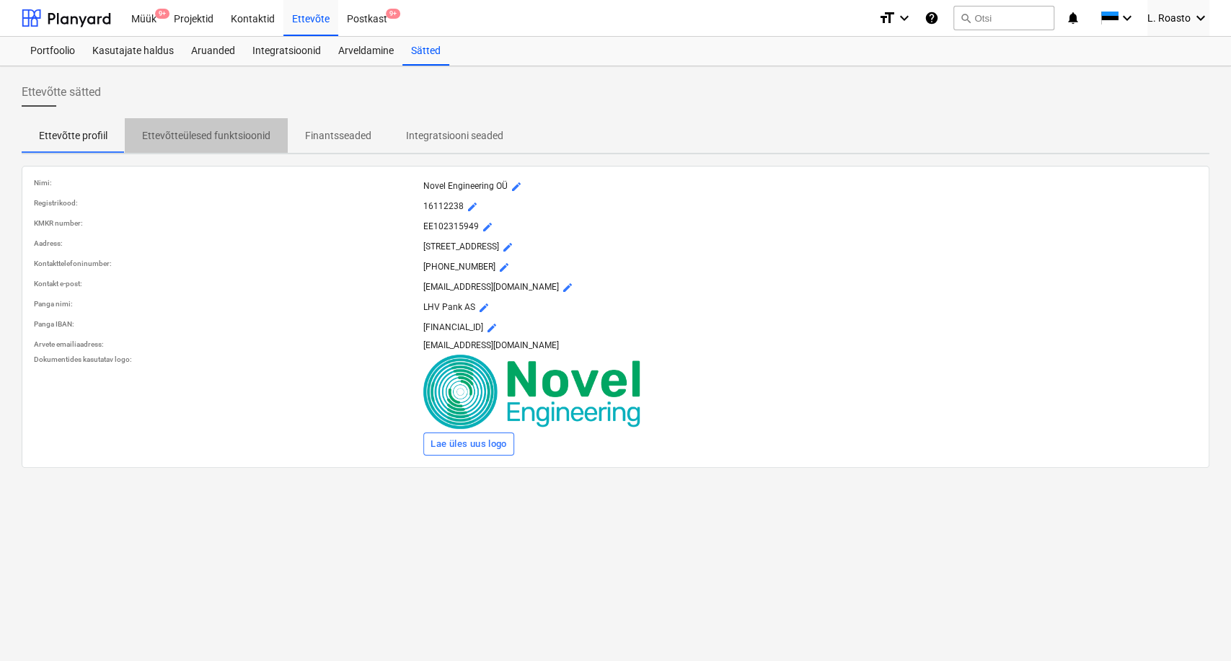
click at [178, 133] on p "Ettevõtteülesed funktsioonid" at bounding box center [206, 135] width 128 height 15
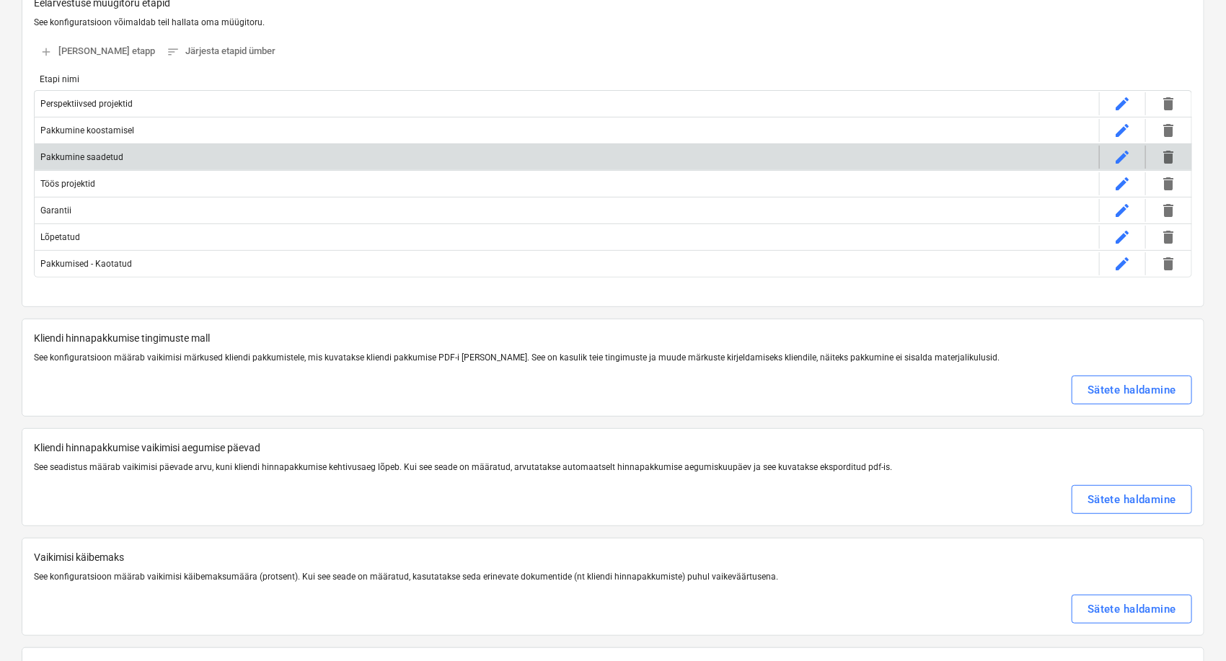
scroll to position [400, 0]
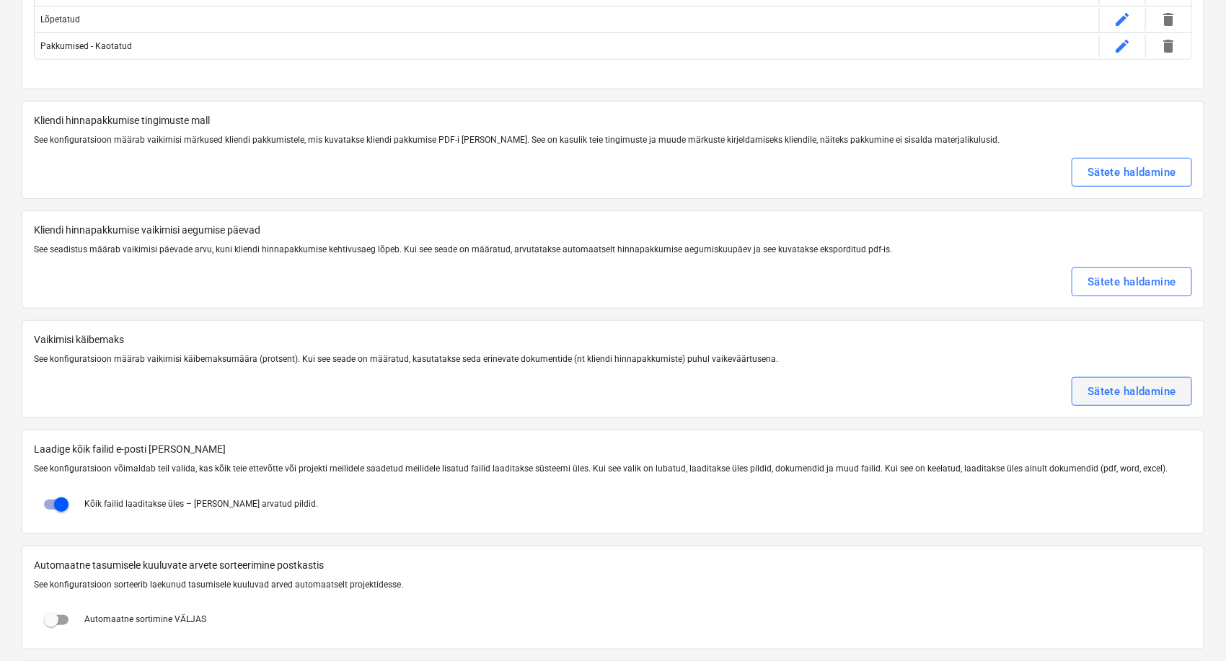
click at [1153, 382] on div "Sätete haldamine" at bounding box center [1131, 391] width 89 height 19
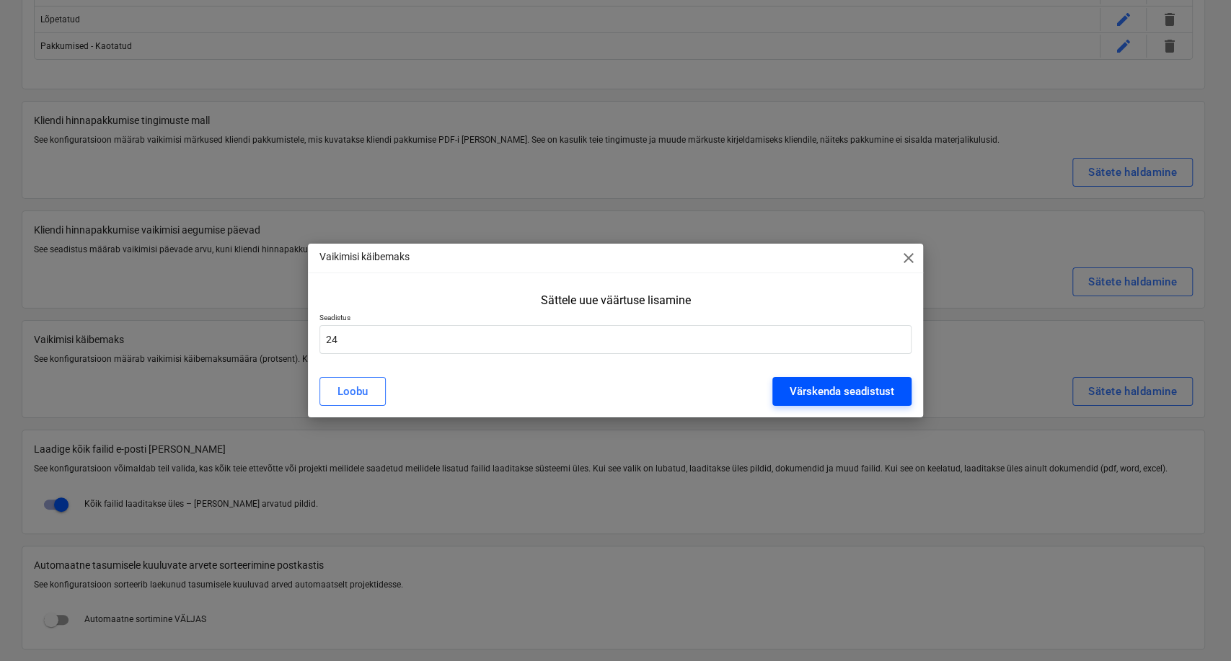
click at [829, 389] on div "Värskenda seadistust" at bounding box center [841, 391] width 105 height 19
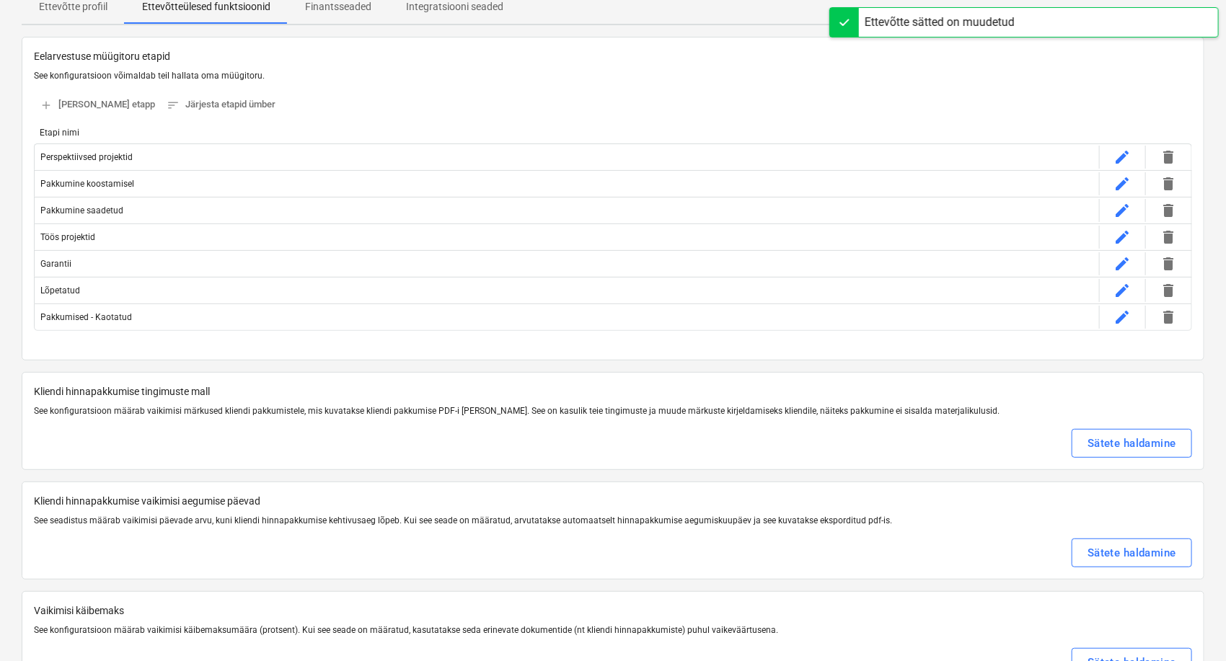
scroll to position [0, 0]
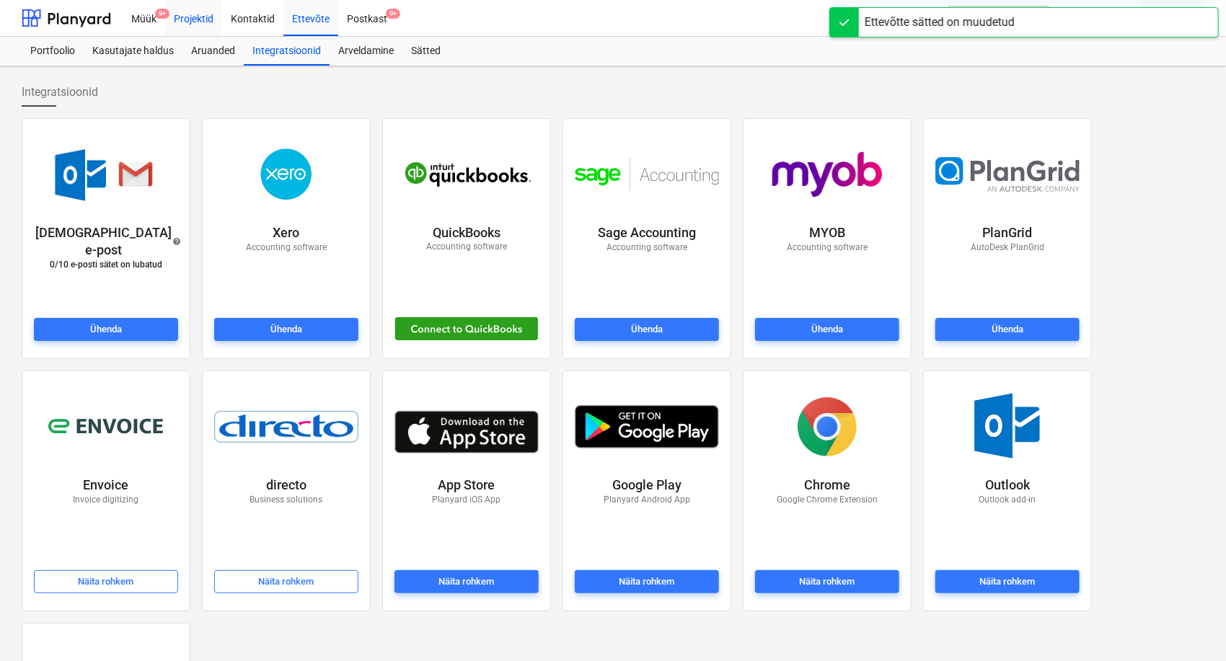
click at [202, 22] on div "Projektid" at bounding box center [193, 17] width 57 height 37
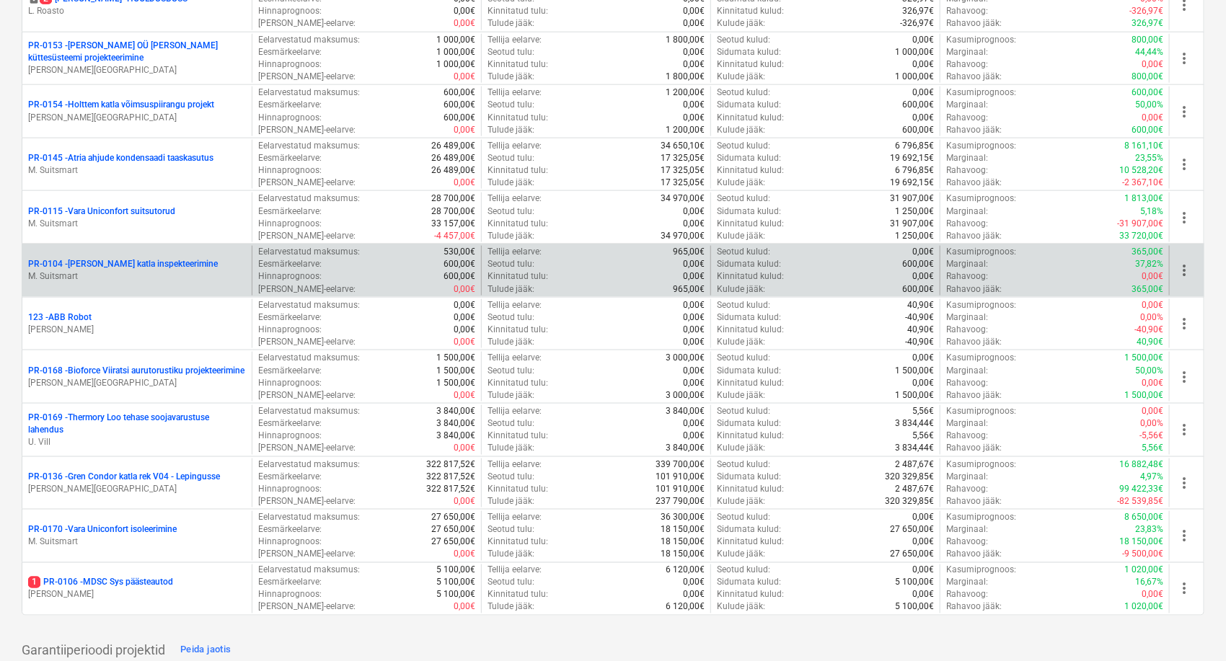
scroll to position [801, 0]
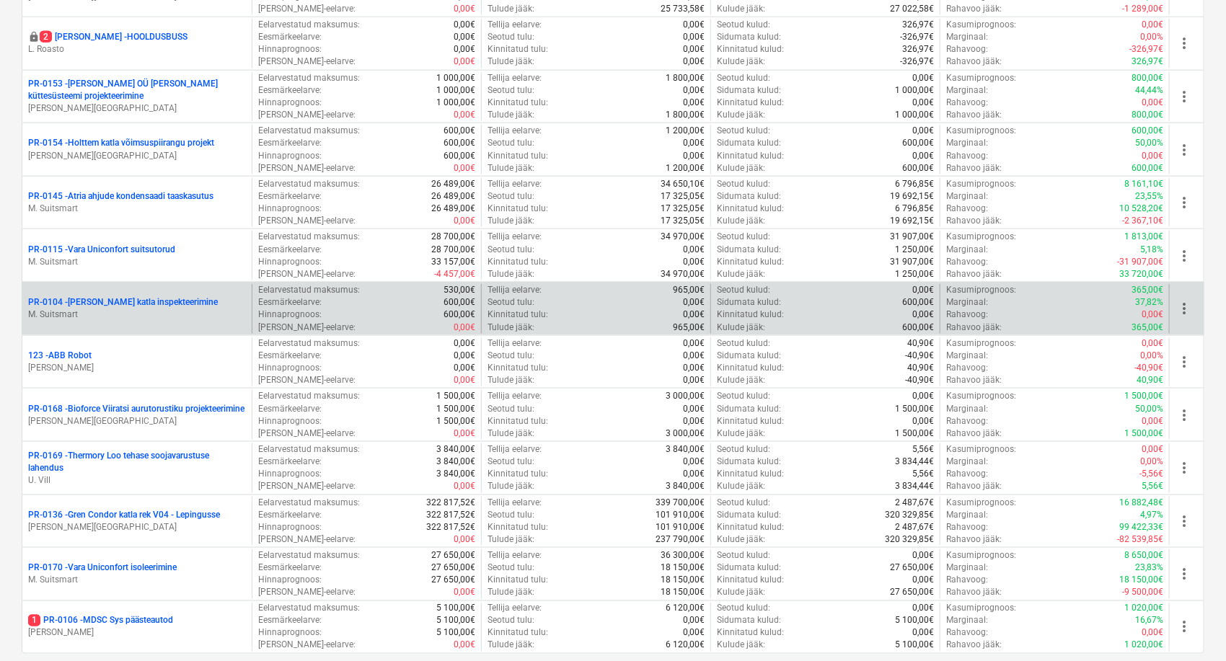
click at [95, 302] on p "PR-0104 - [PERSON_NAME] katla inspekteerimine" at bounding box center [123, 302] width 190 height 12
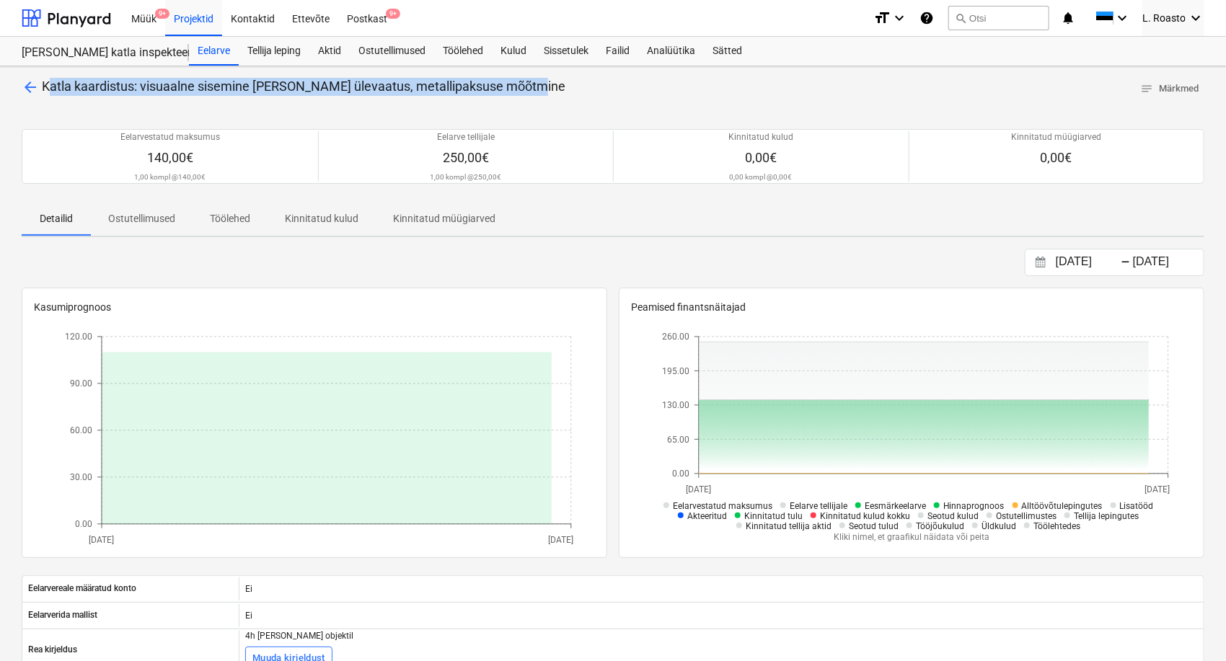
drag, startPoint x: 527, startPoint y: 83, endPoint x: 41, endPoint y: 85, distance: 485.9
click at [41, 85] on div "arrow_back [PERSON_NAME]: visuaalne sisemine [PERSON_NAME] ülevaatus, metallipa…" at bounding box center [613, 89] width 1182 height 22
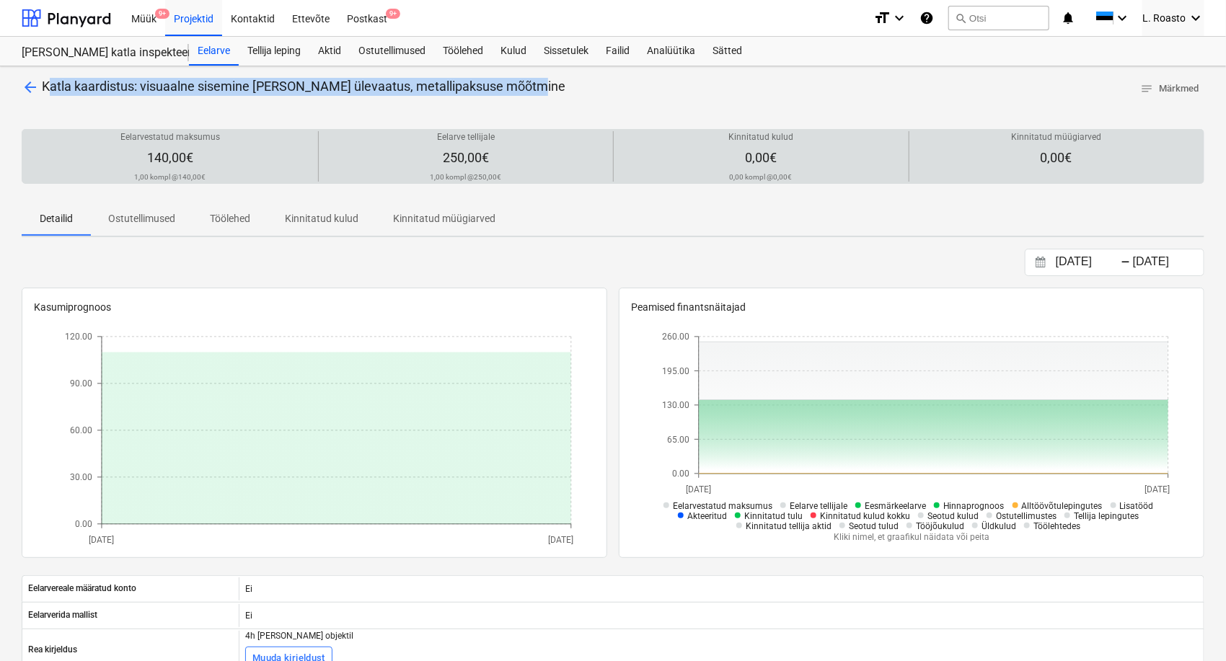
copy span "Katla kaardistus: visuaalne sisemine [PERSON_NAME] ülevaatus, metallipaksuse mõ…"
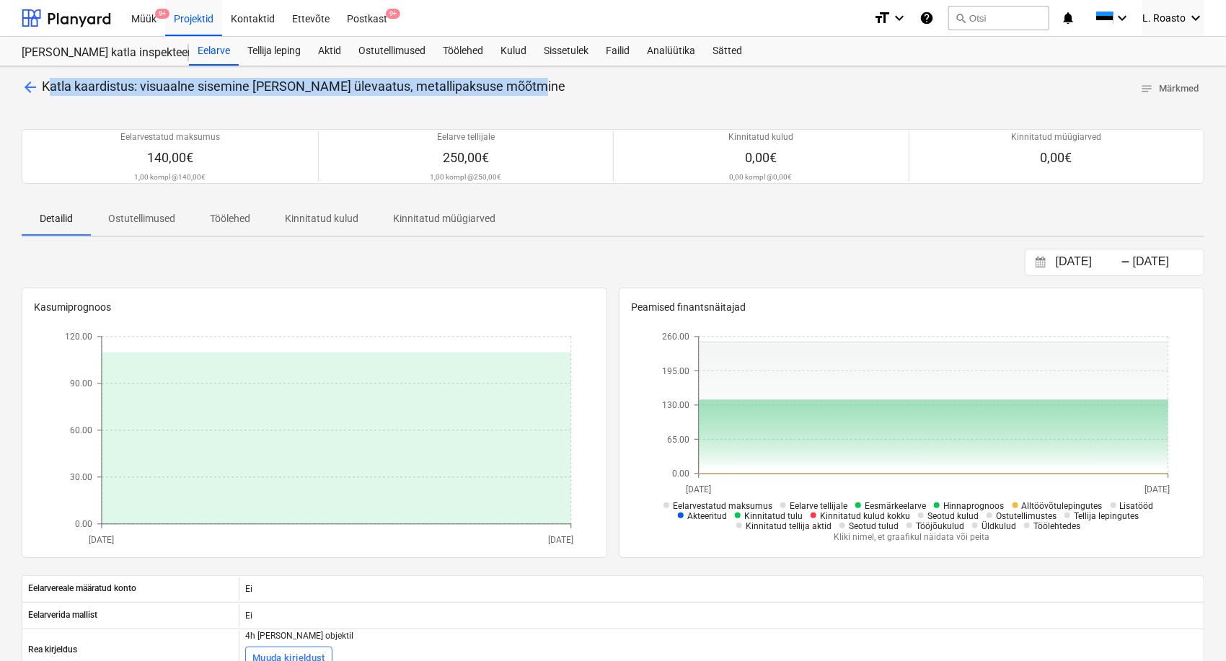
click at [33, 84] on span "arrow_back" at bounding box center [30, 87] width 17 height 17
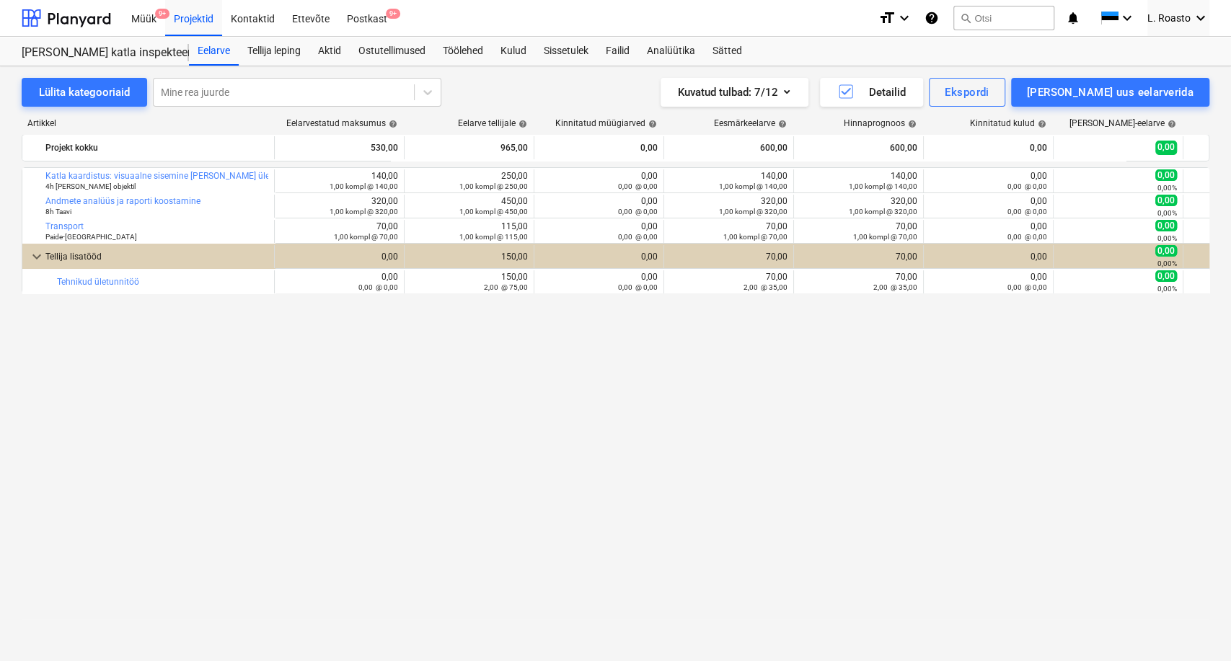
click at [309, 456] on div "bar_chart [PERSON_NAME]: visuaalne sisemine [PERSON_NAME] ülevaatus, metallipak…" at bounding box center [615, 384] width 1187 height 435
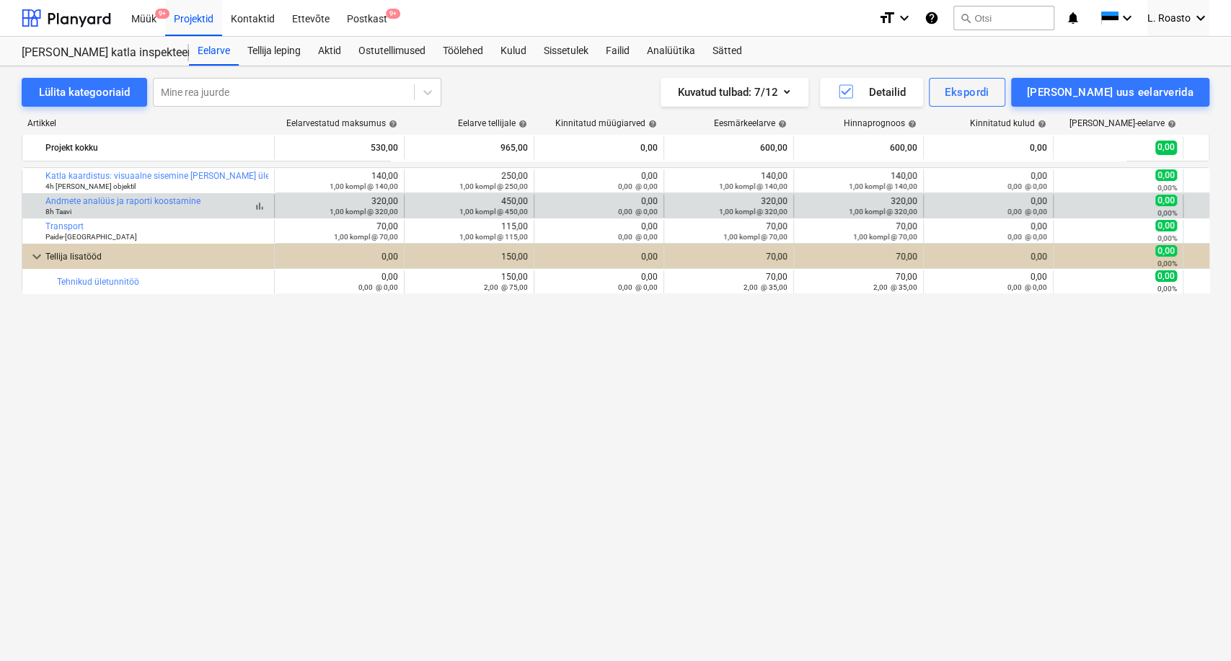
drag, startPoint x: 43, startPoint y: 200, endPoint x: 204, endPoint y: 200, distance: 160.8
click at [204, 200] on div "bar_chart Andmete analüüs ja raporti koostamine 8h Taavi" at bounding box center [148, 206] width 252 height 23
copy div "bar_chart Andmete analüüs ja raporti koostamine"
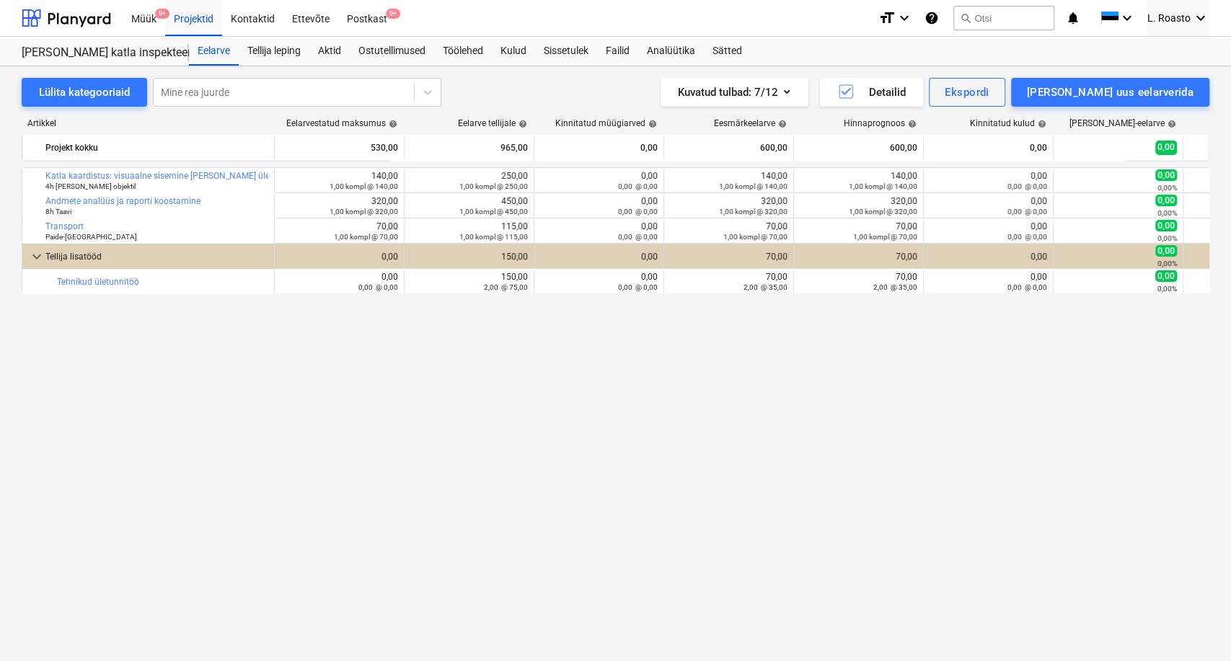
click at [237, 417] on div "bar_chart [PERSON_NAME]: visuaalne sisemine [PERSON_NAME] ülevaatus, metallipak…" at bounding box center [615, 384] width 1187 height 435
click at [745, 59] on div "Sätted" at bounding box center [727, 51] width 47 height 29
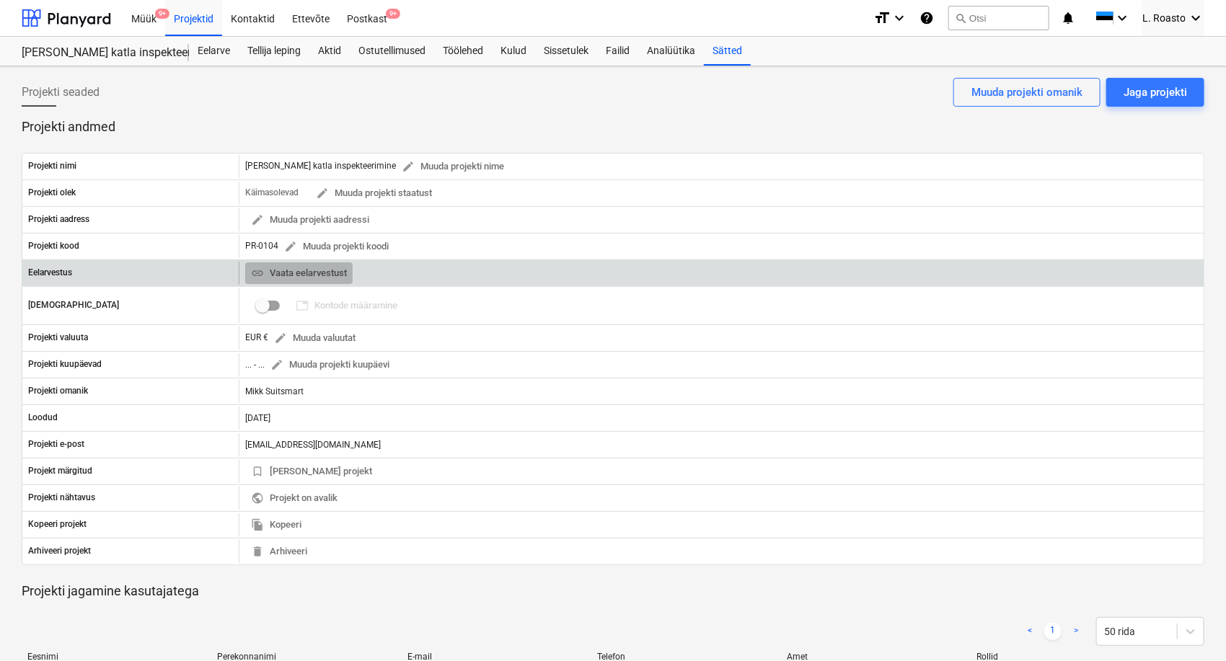
click at [305, 271] on span "link Vaata eelarvestust" at bounding box center [299, 273] width 96 height 17
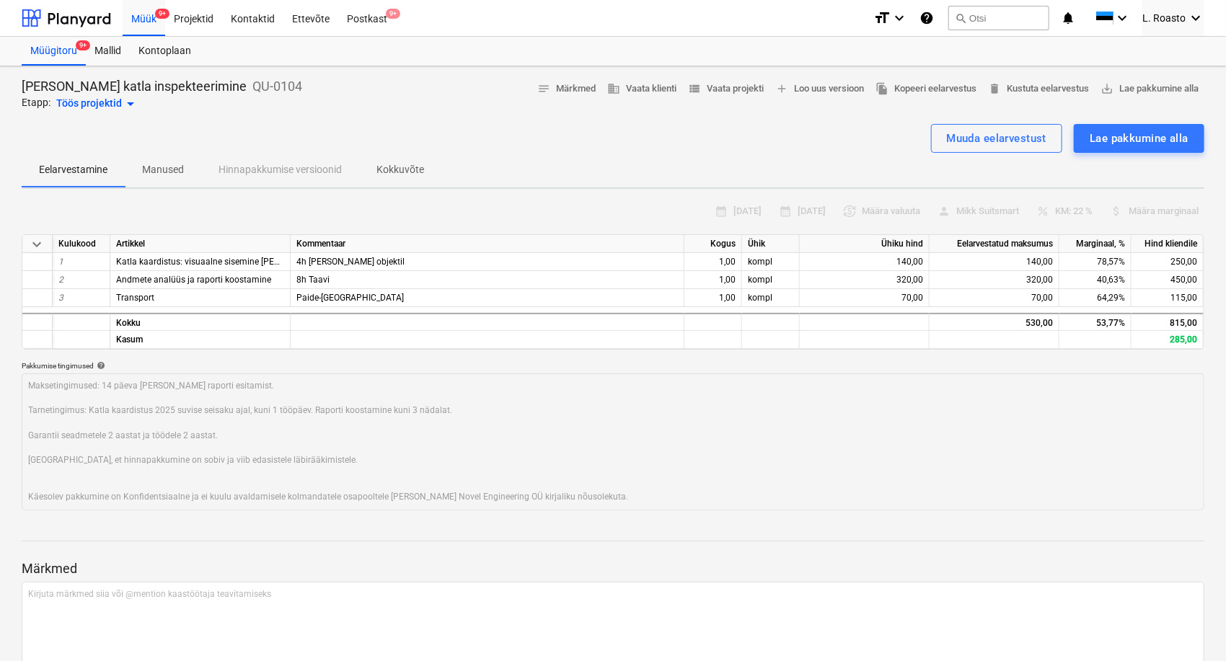
click at [415, 173] on p "Kokkuvõte" at bounding box center [400, 169] width 48 height 15
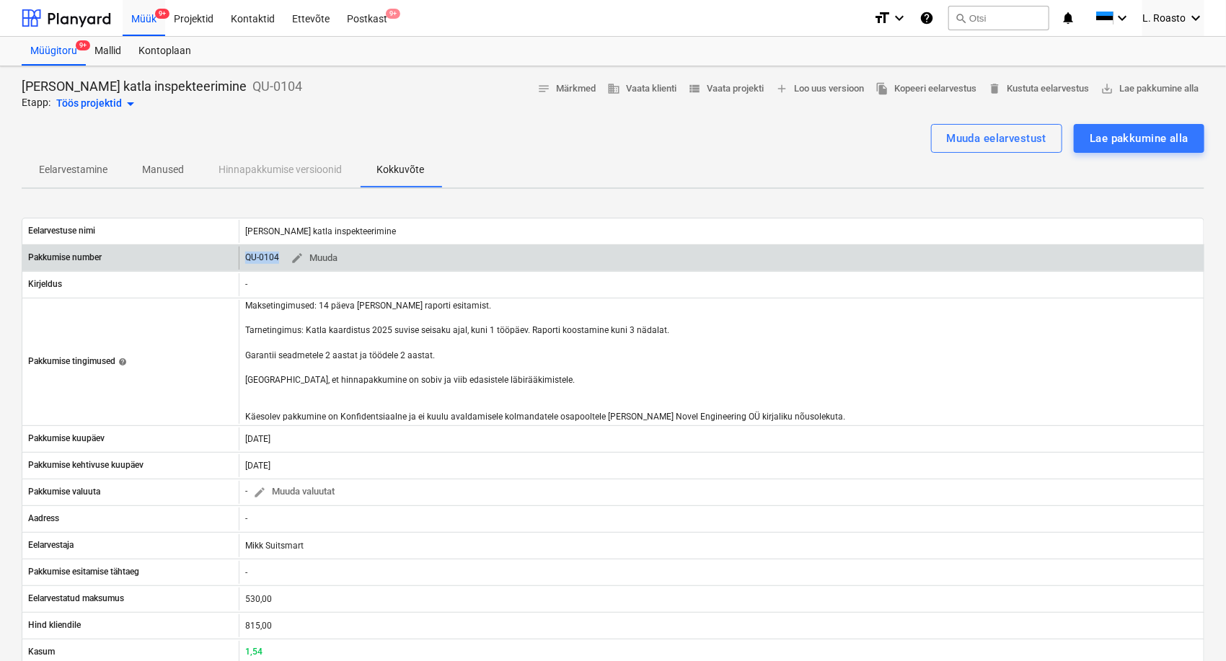
drag, startPoint x: 278, startPoint y: 254, endPoint x: 247, endPoint y: 253, distance: 31.0
click at [247, 253] on div "QU-0104 edit Muuda" at bounding box center [294, 258] width 98 height 22
copy p "QU-0104"
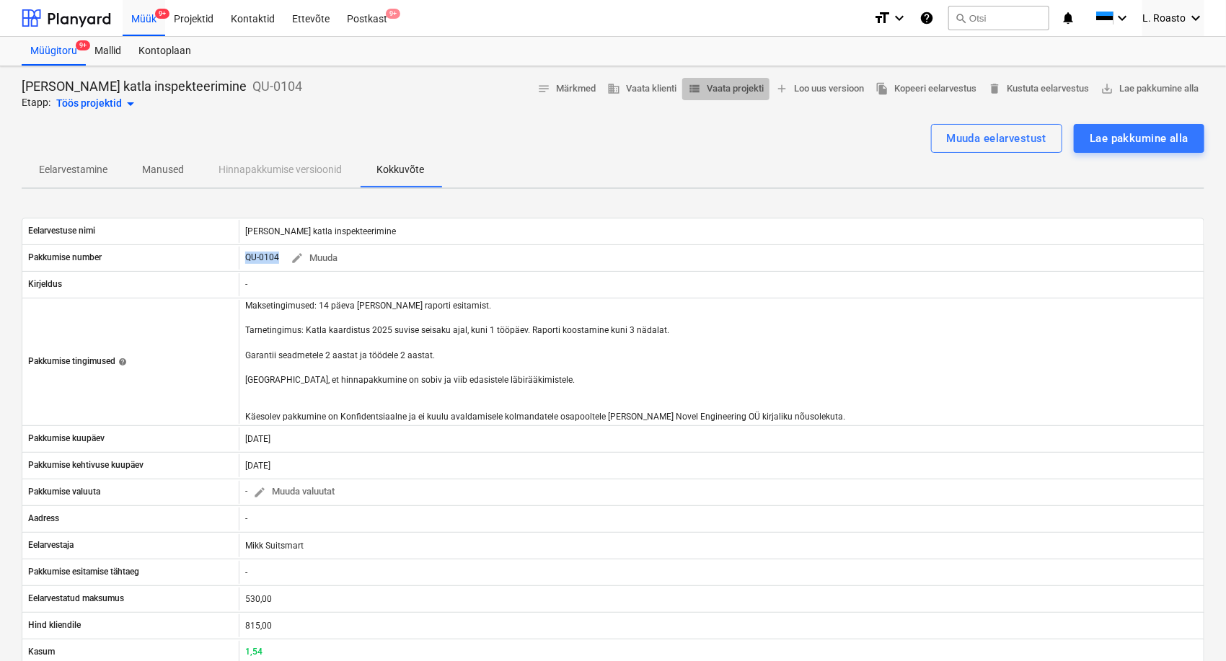
click at [740, 88] on span "view_list Vaata projekti" at bounding box center [726, 89] width 76 height 17
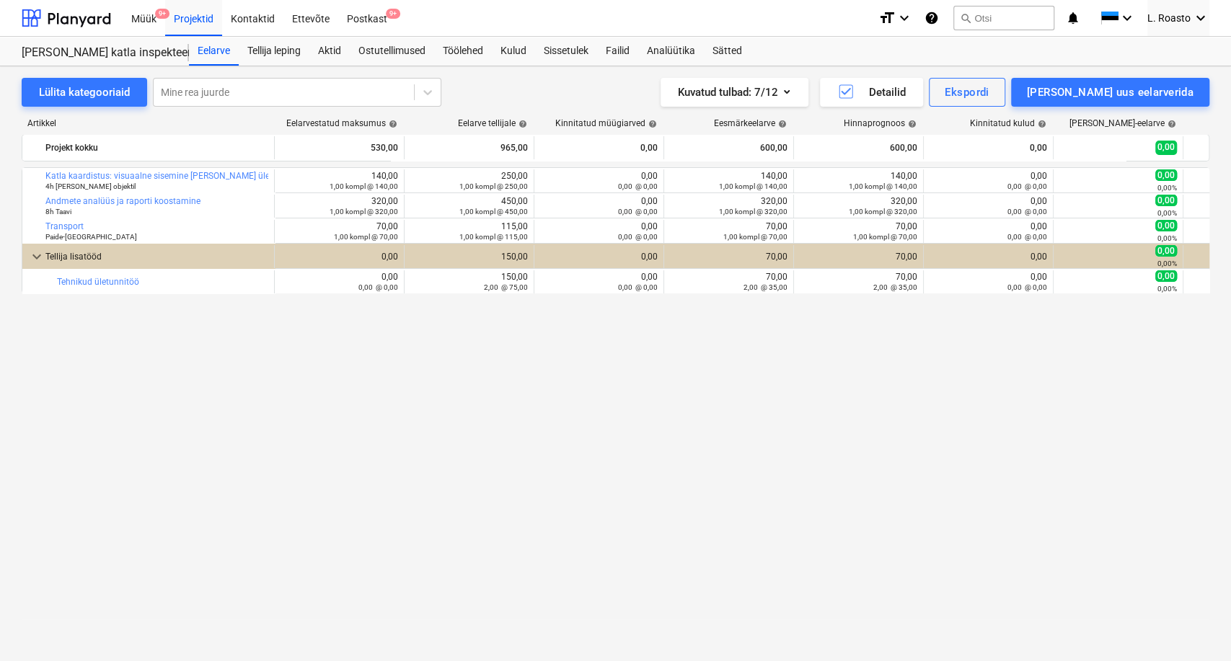
click at [154, 379] on div "bar_chart [PERSON_NAME]: visuaalne sisemine [PERSON_NAME] ülevaatus, metallipak…" at bounding box center [615, 384] width 1187 height 435
click at [745, 44] on div "Sätted" at bounding box center [727, 51] width 47 height 29
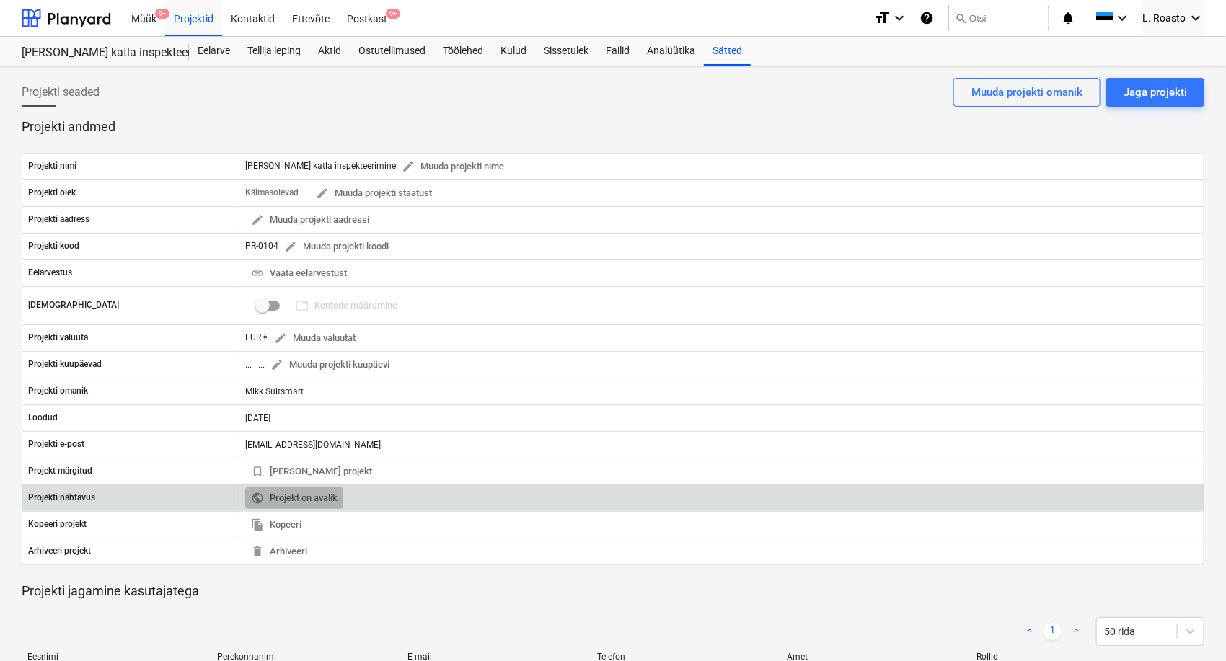
click at [314, 492] on span "public Projekt on avalik" at bounding box center [294, 498] width 87 height 17
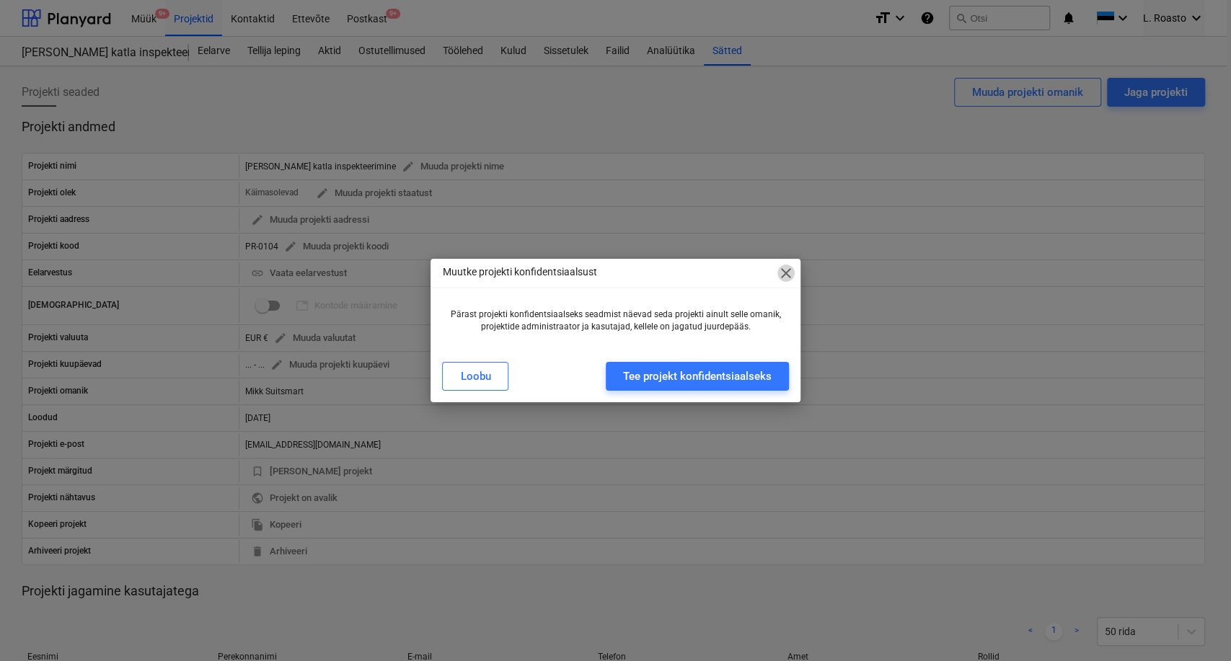
click at [792, 274] on span "close" at bounding box center [785, 273] width 17 height 17
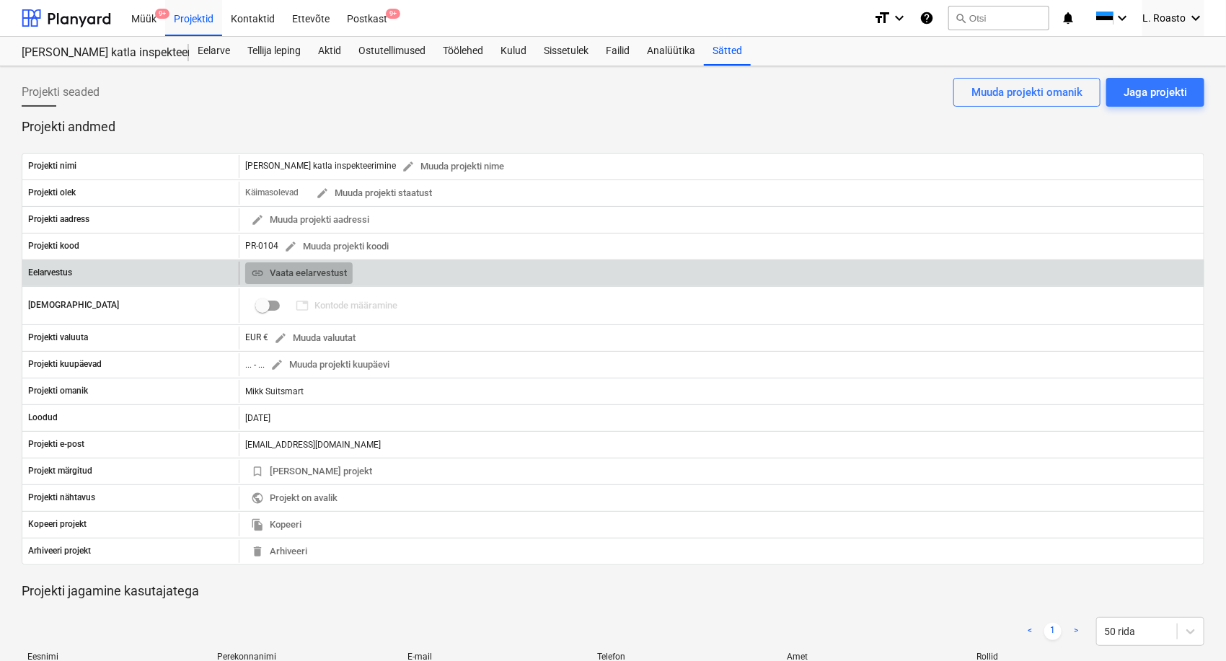
click at [325, 262] on button "link Vaata eelarvestust" at bounding box center [298, 273] width 107 height 22
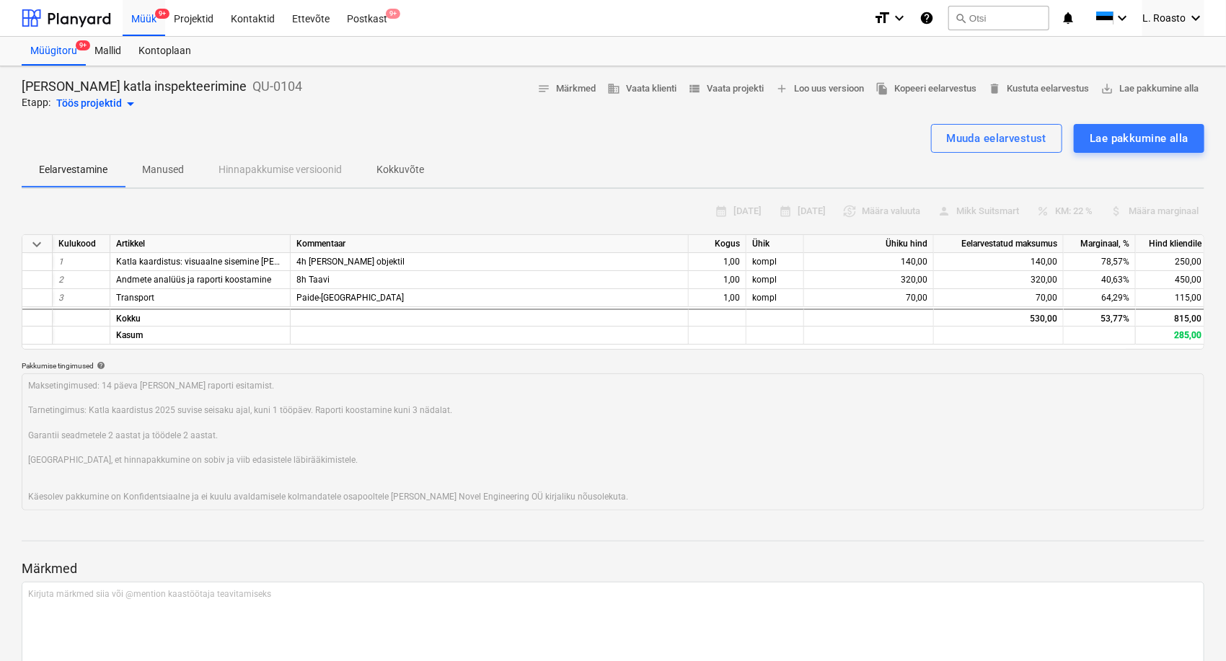
type textarea "x"
click at [390, 165] on p "Kokkuvõte" at bounding box center [400, 169] width 48 height 15
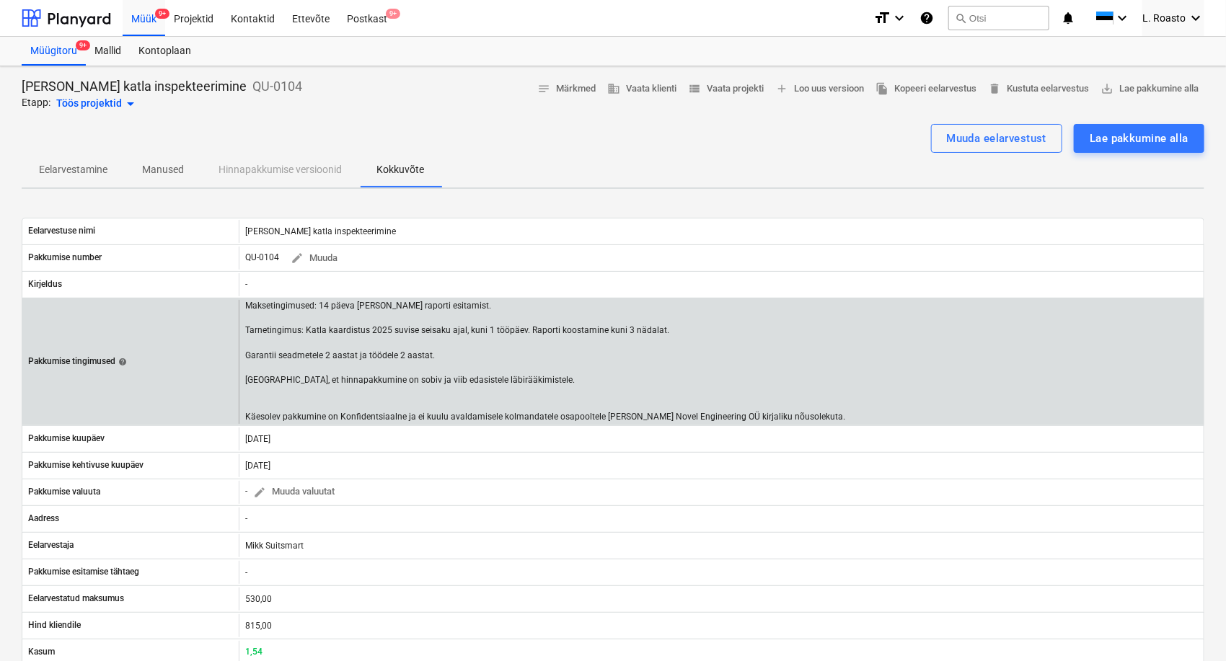
scroll to position [400, 0]
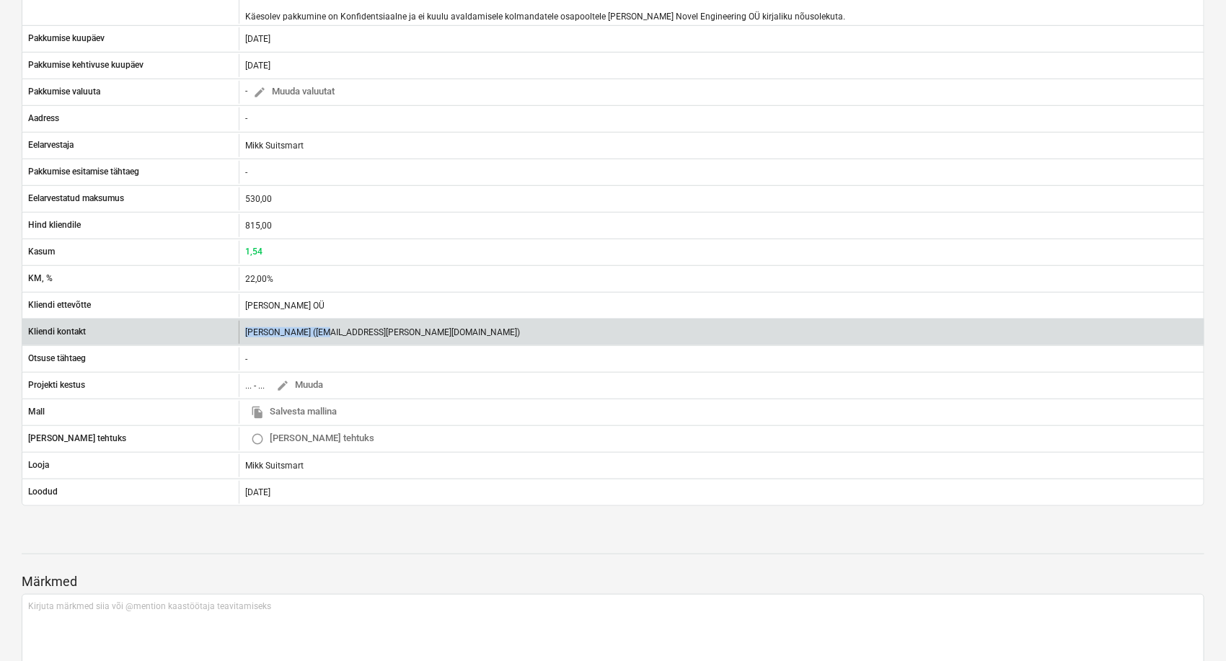
drag, startPoint x: 313, startPoint y: 328, endPoint x: 241, endPoint y: 324, distance: 72.2
click at [241, 324] on div "[PERSON_NAME] ([EMAIL_ADDRESS][PERSON_NAME][DOMAIN_NAME])" at bounding box center [721, 332] width 965 height 23
copy div "[PERSON_NAME]"
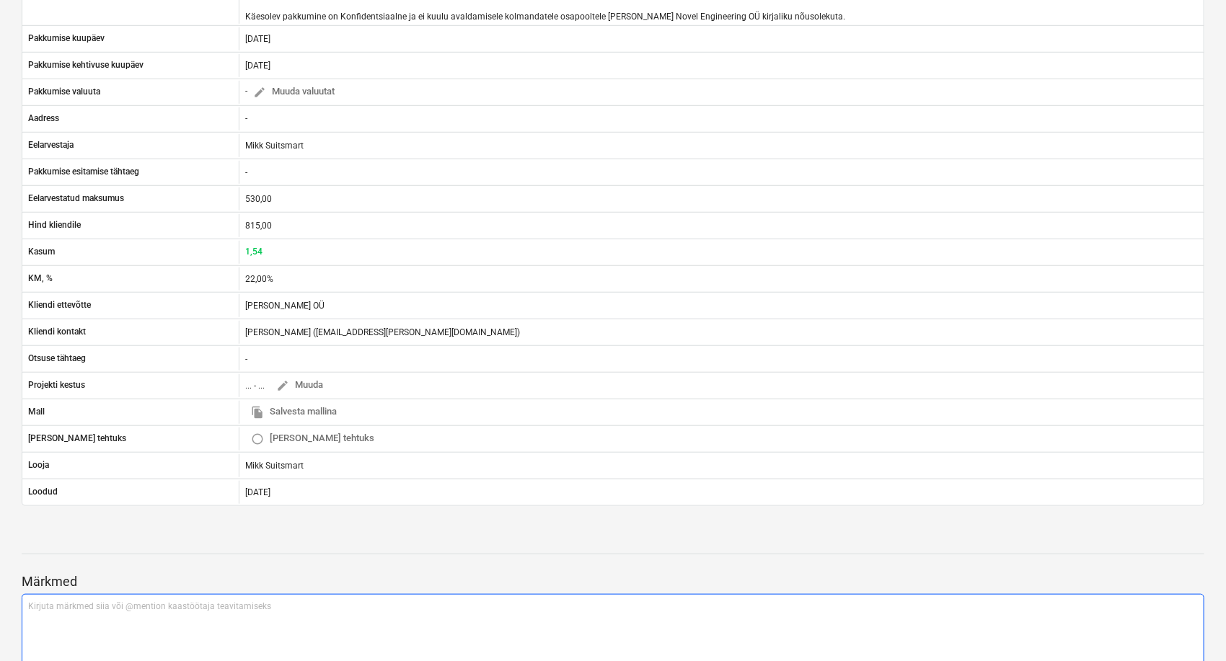
click at [372, 590] on div "Märkmed Kirjuta märkmed siia või @mention kaastöötaja teavitamiseks ﻿ Salvesta" at bounding box center [613, 630] width 1182 height 191
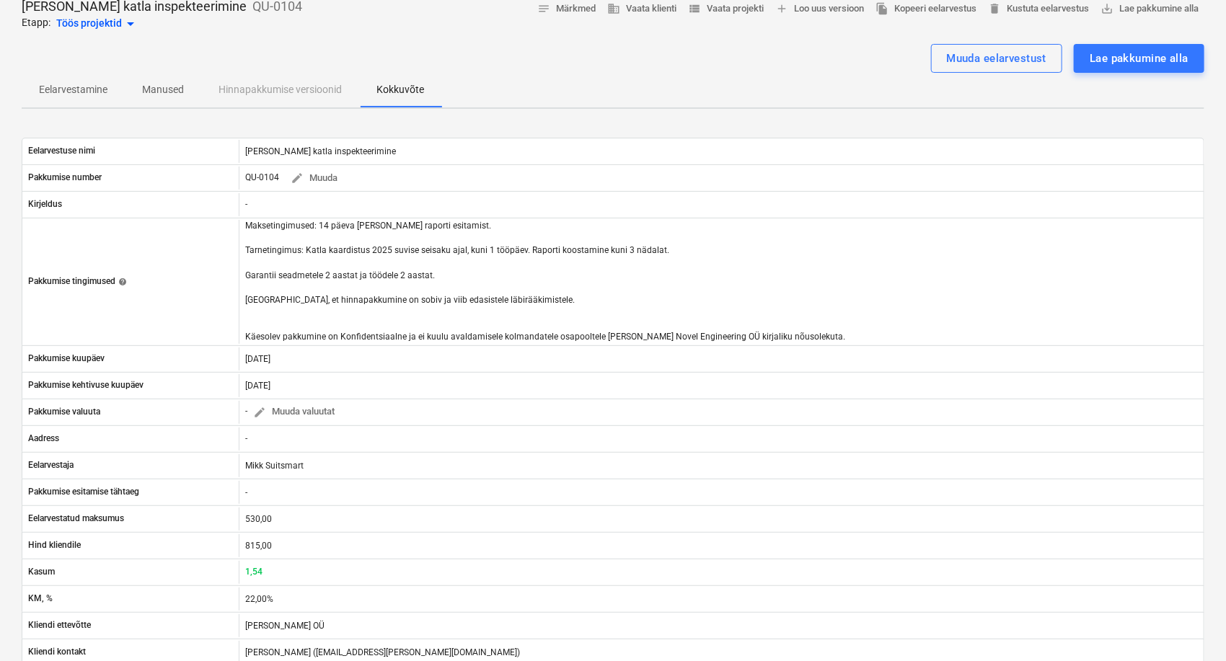
scroll to position [0, 0]
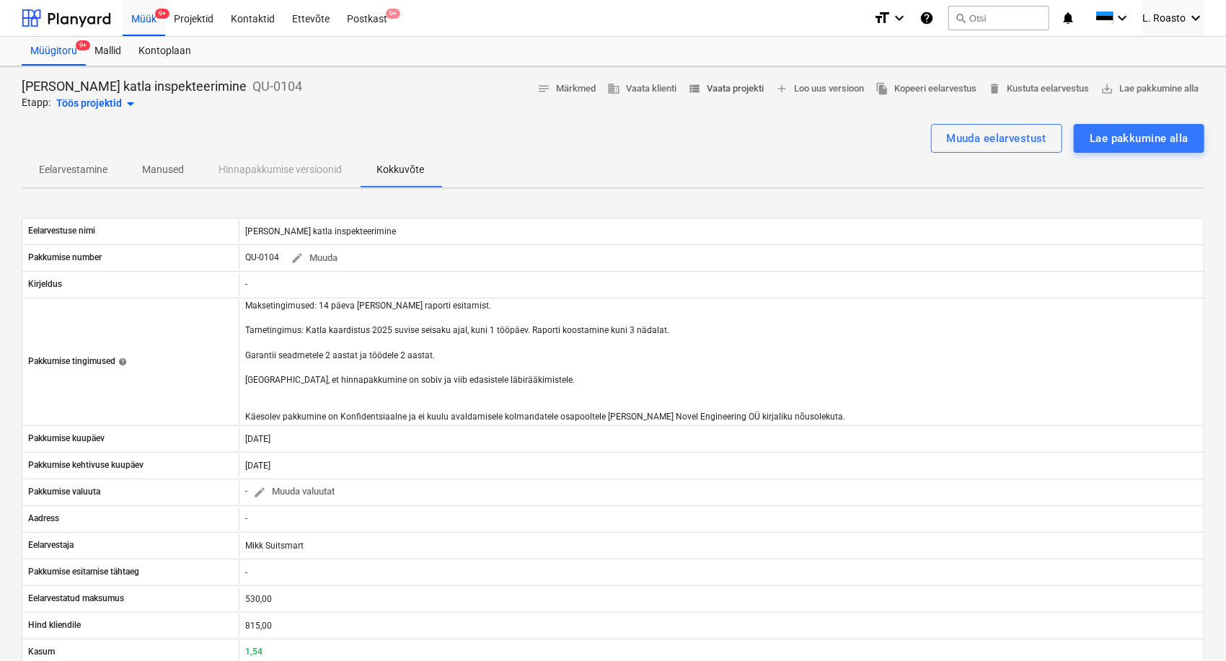
click at [711, 97] on button "view_list Vaata projekti" at bounding box center [725, 89] width 87 height 22
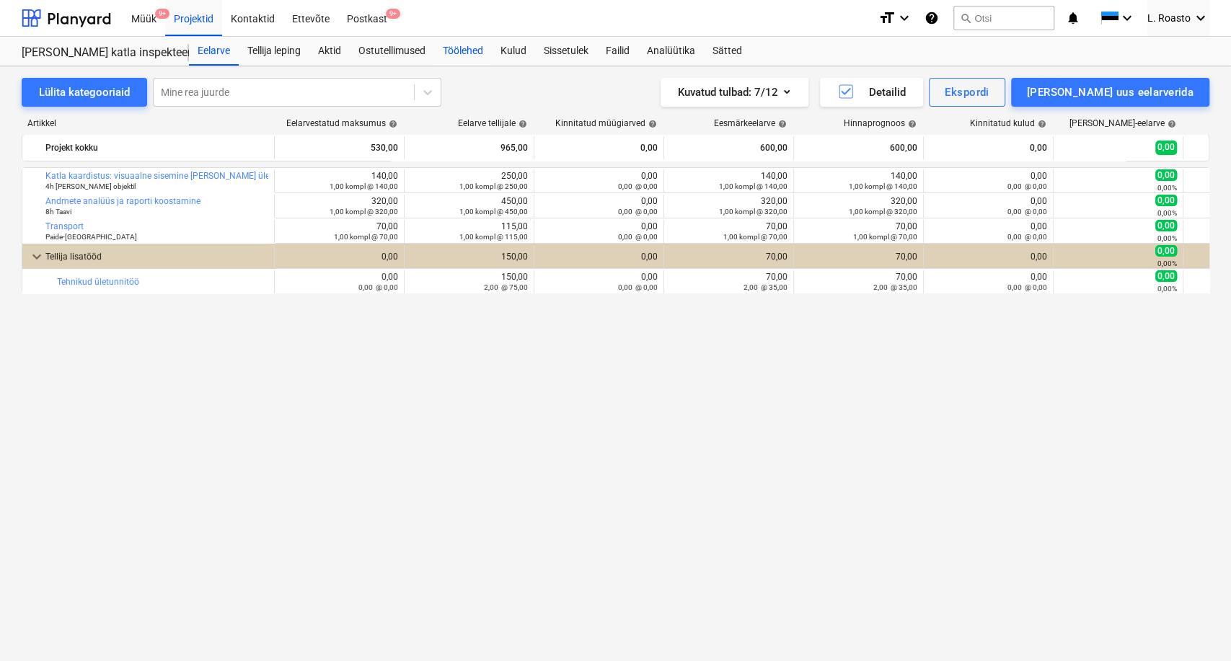
click at [474, 53] on div "Töölehed" at bounding box center [463, 51] width 58 height 29
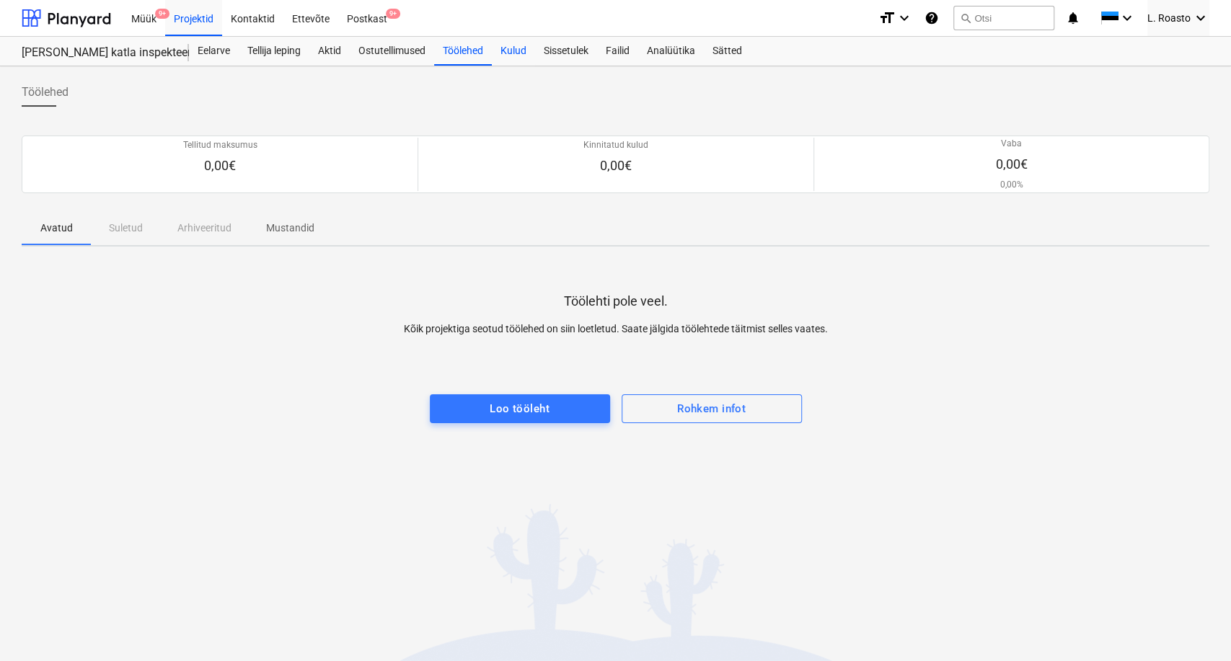
click at [525, 50] on div "Kulud" at bounding box center [513, 51] width 43 height 29
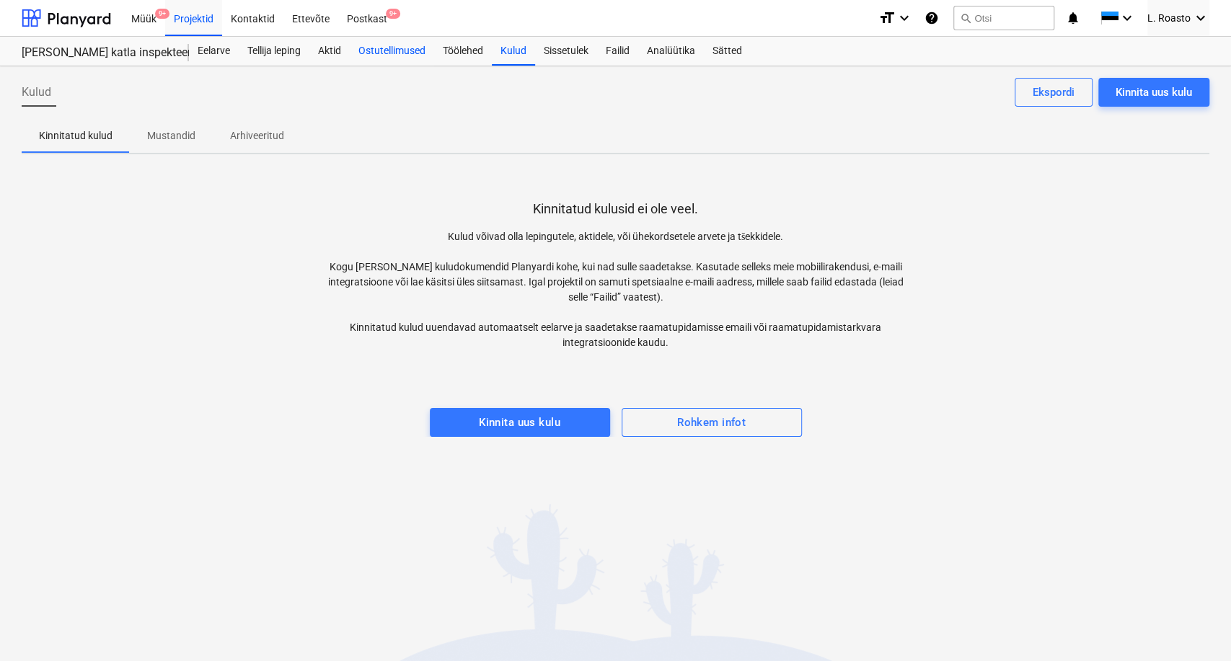
click at [376, 42] on div "Ostutellimused" at bounding box center [392, 51] width 84 height 29
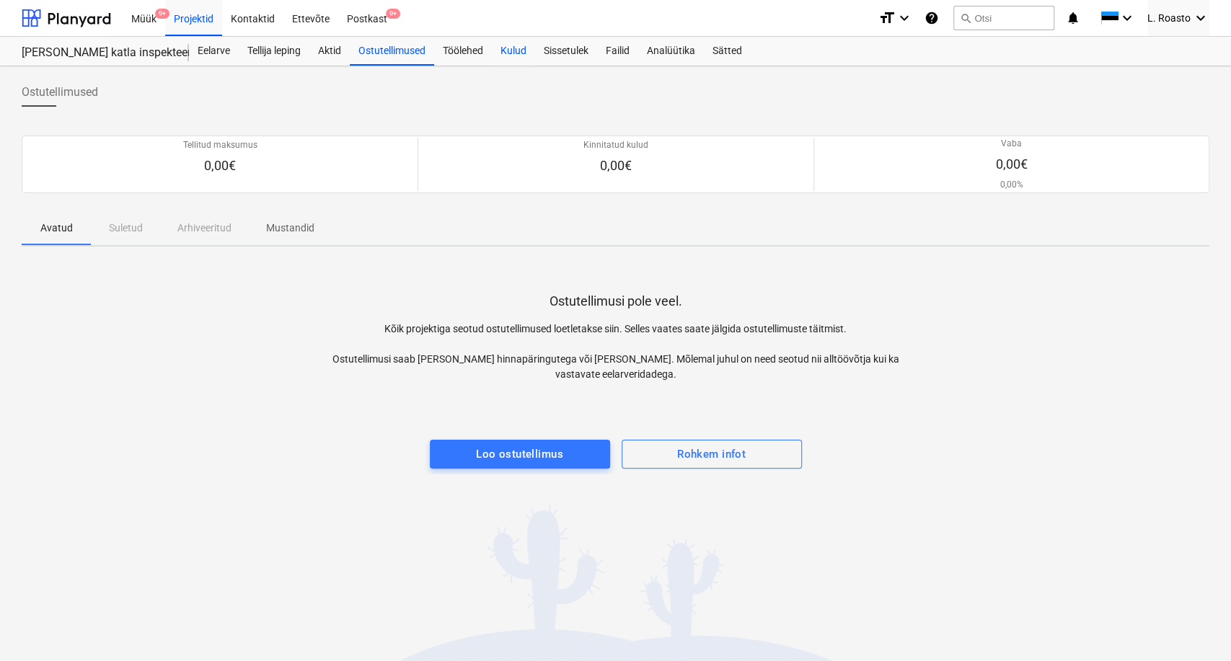
click at [513, 53] on div "Kulud" at bounding box center [513, 51] width 43 height 29
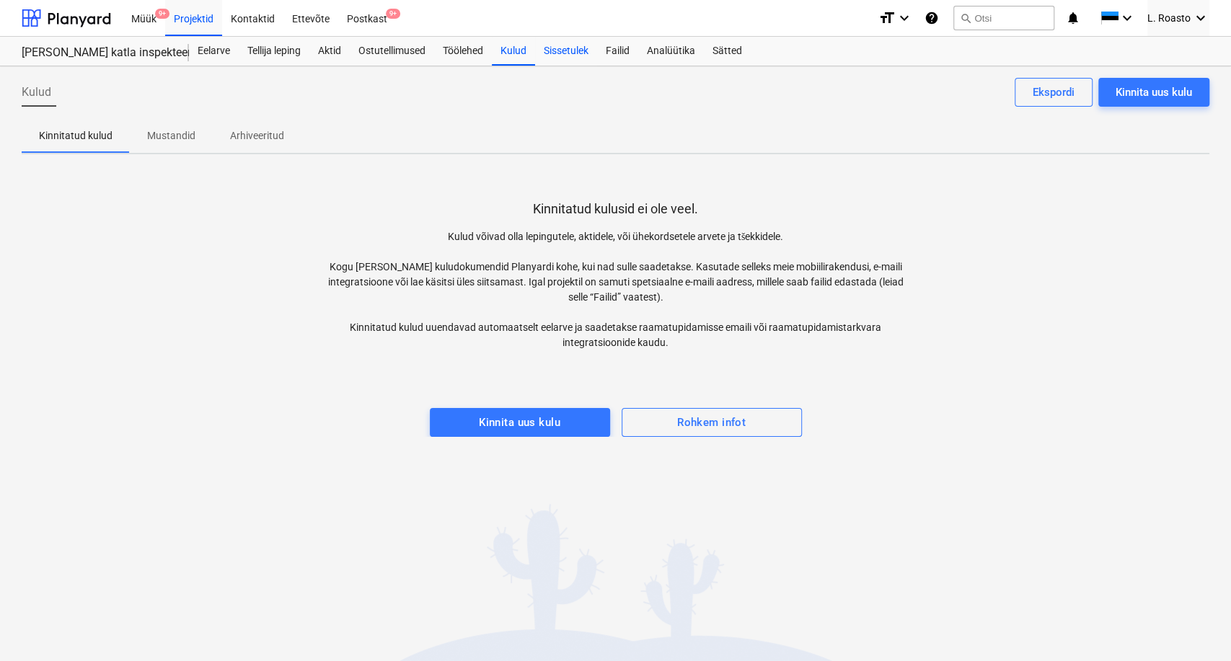
click at [580, 48] on div "Sissetulek" at bounding box center [566, 51] width 62 height 29
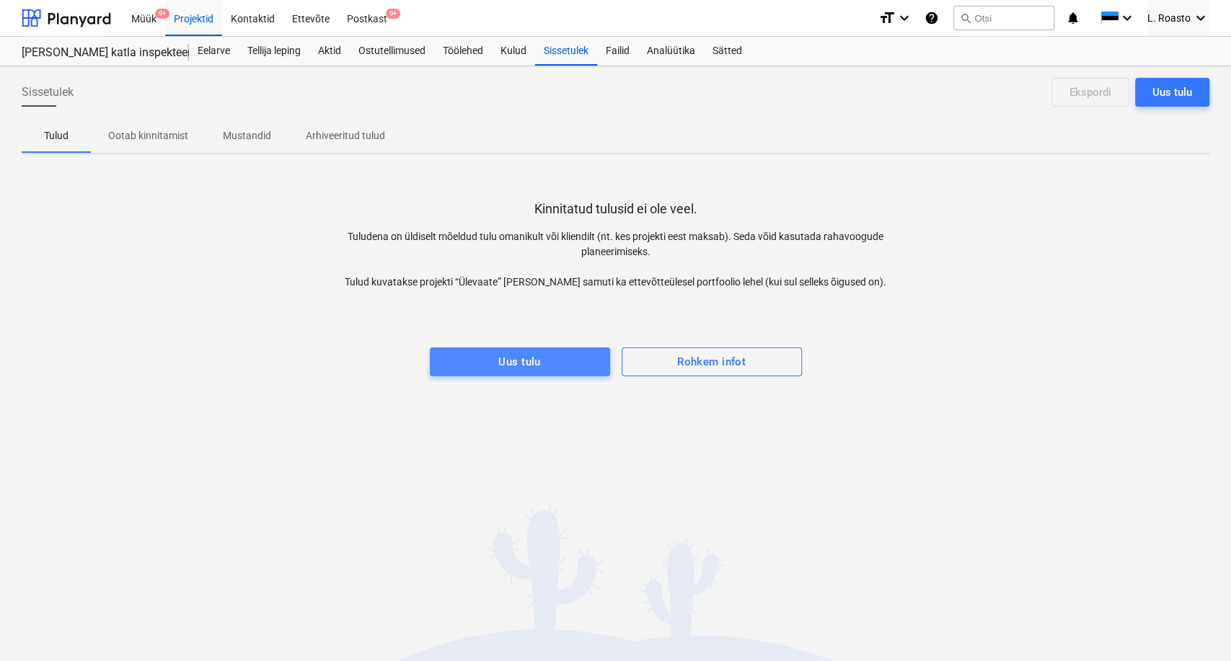
click at [546, 358] on span "Uus tulu" at bounding box center [520, 362] width 149 height 19
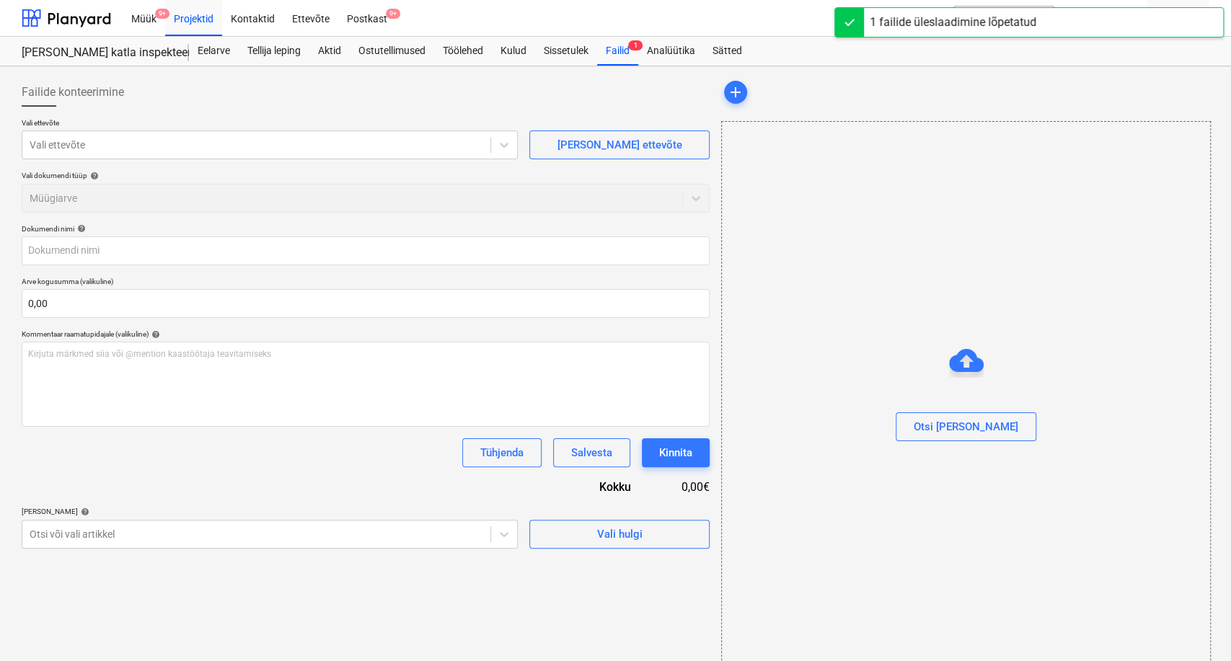
type input "25154_Dold_arve.pdf"
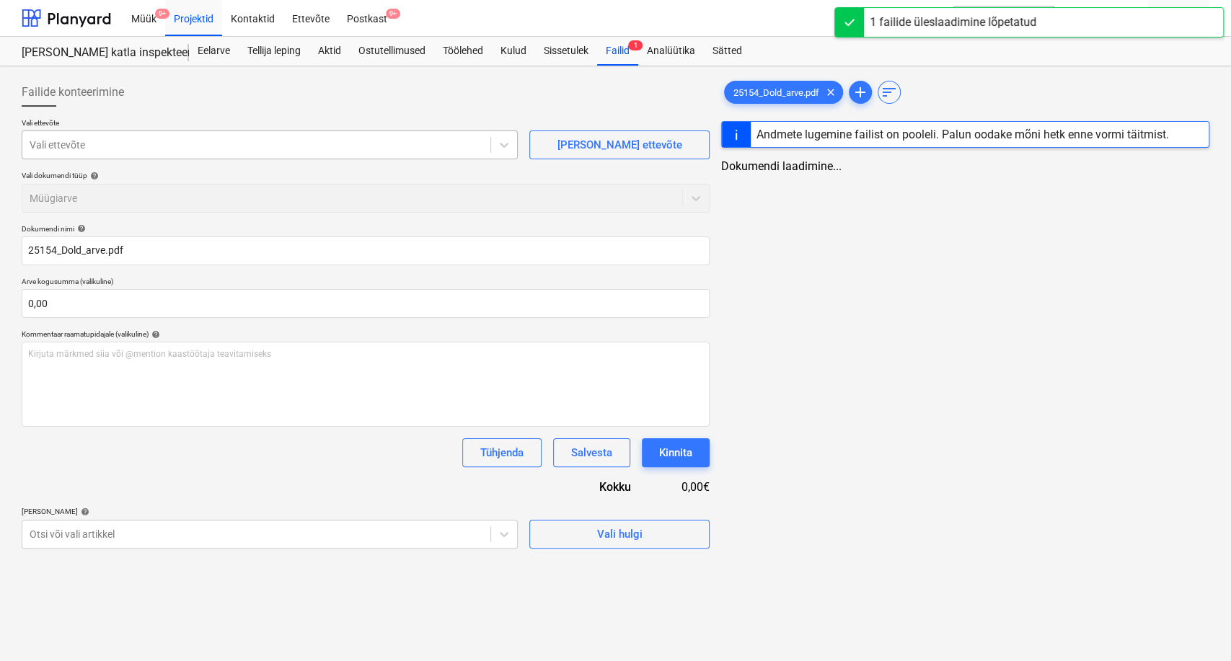
click at [229, 148] on div at bounding box center [256, 145] width 453 height 14
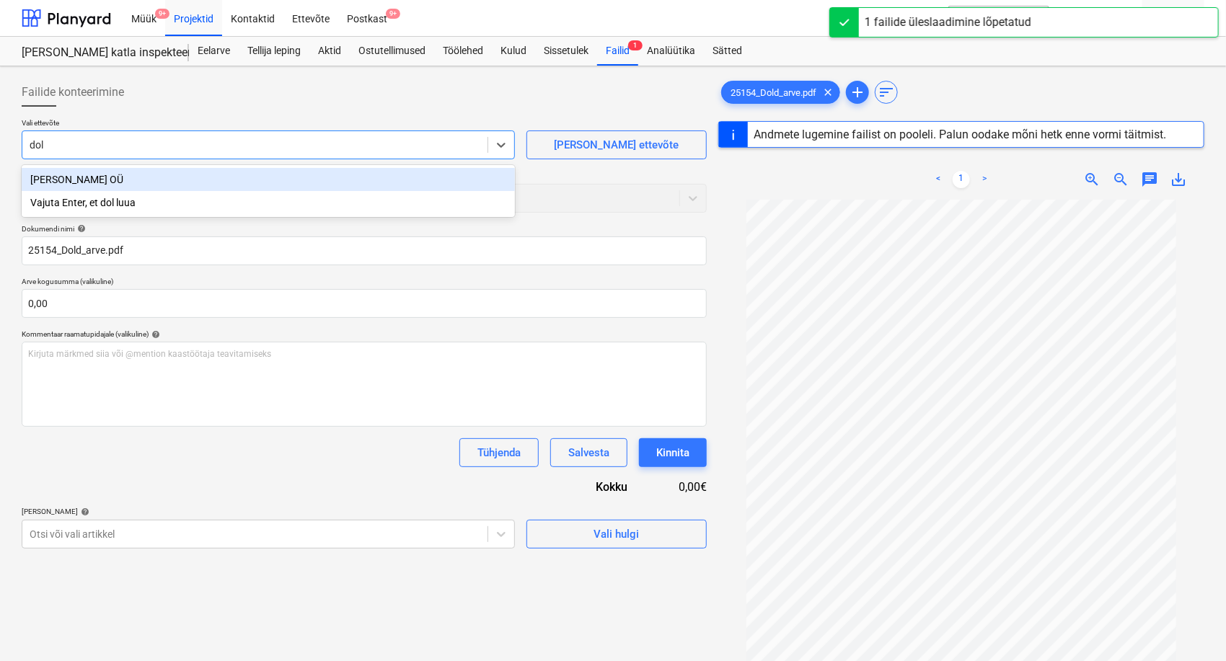
type input "[PERSON_NAME]"
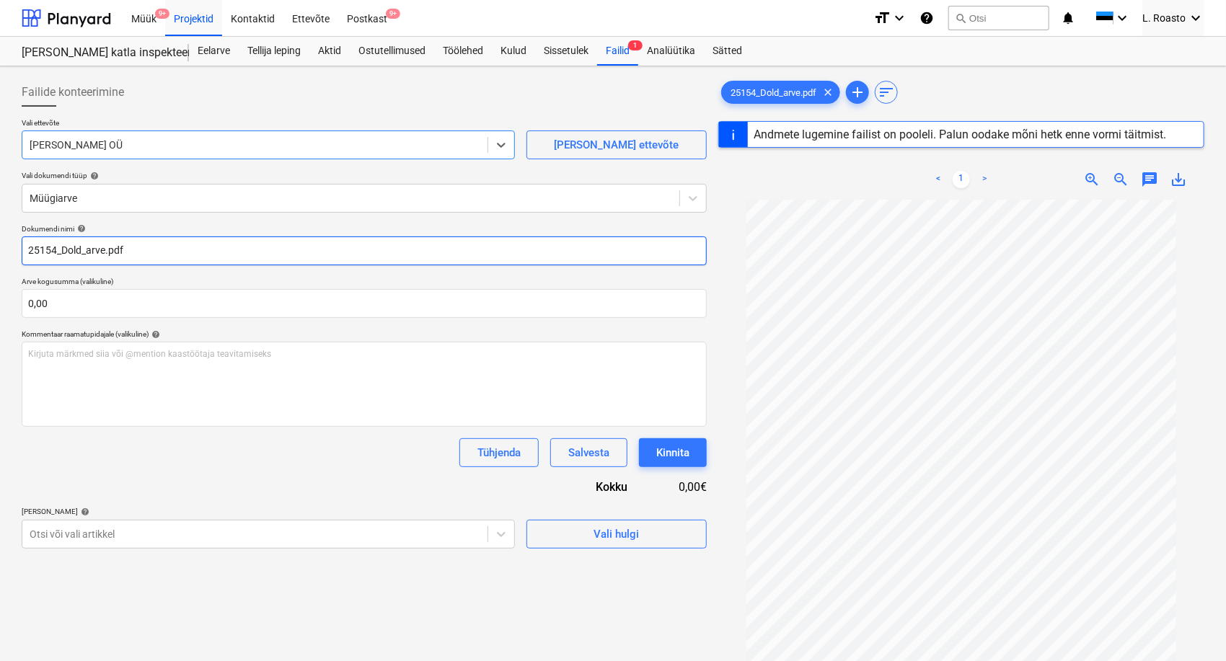
type input "25154"
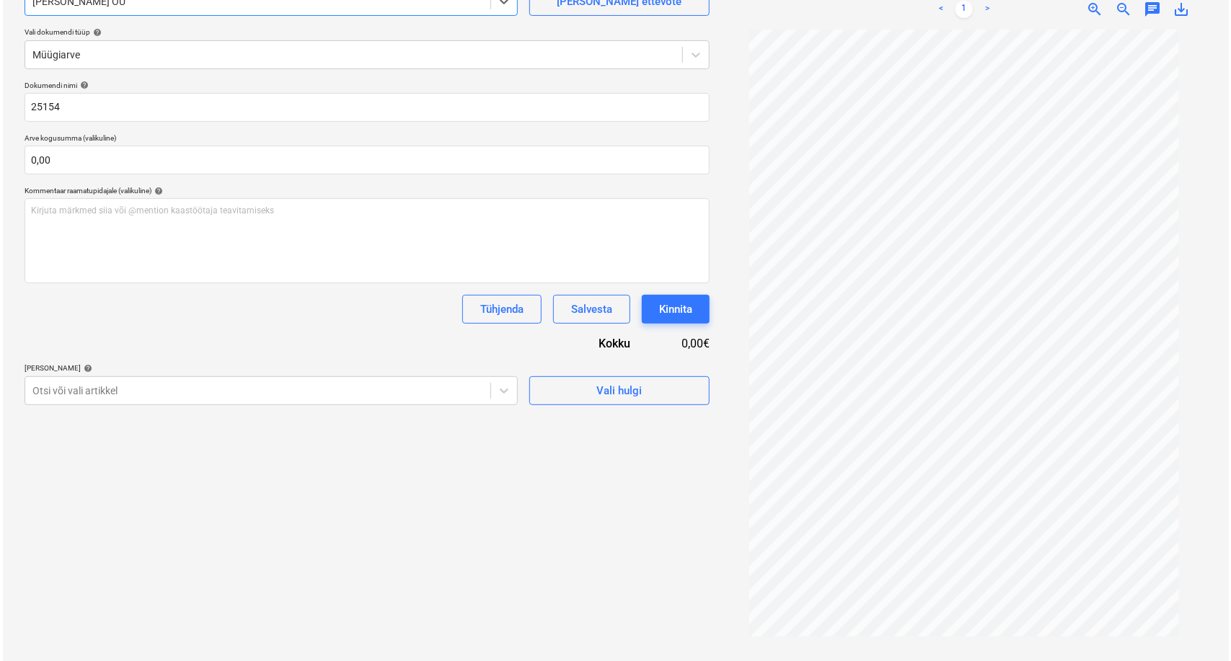
scroll to position [144, 0]
click at [118, 397] on div at bounding box center [255, 390] width 451 height 14
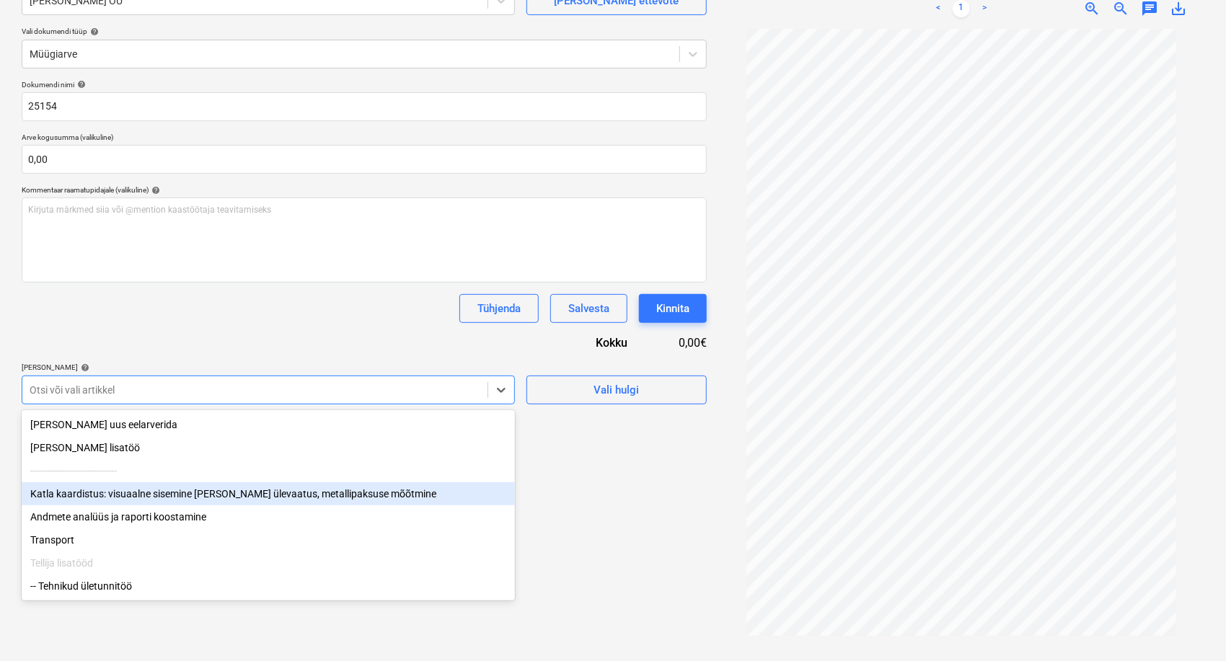
click at [94, 495] on div "Katla kaardistus: visuaalne sisemine [PERSON_NAME] ülevaatus, metallipaksuse mõ…" at bounding box center [268, 493] width 493 height 23
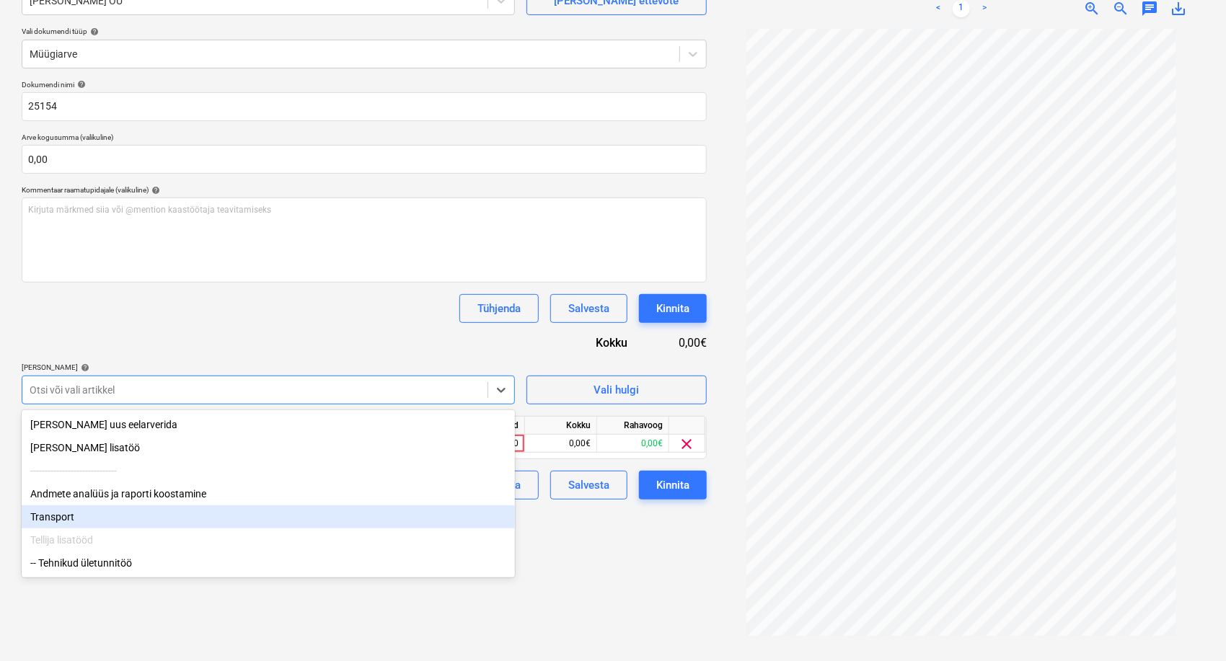
click at [85, 495] on div "Andmete analüüs ja raporti koostamine" at bounding box center [268, 493] width 493 height 23
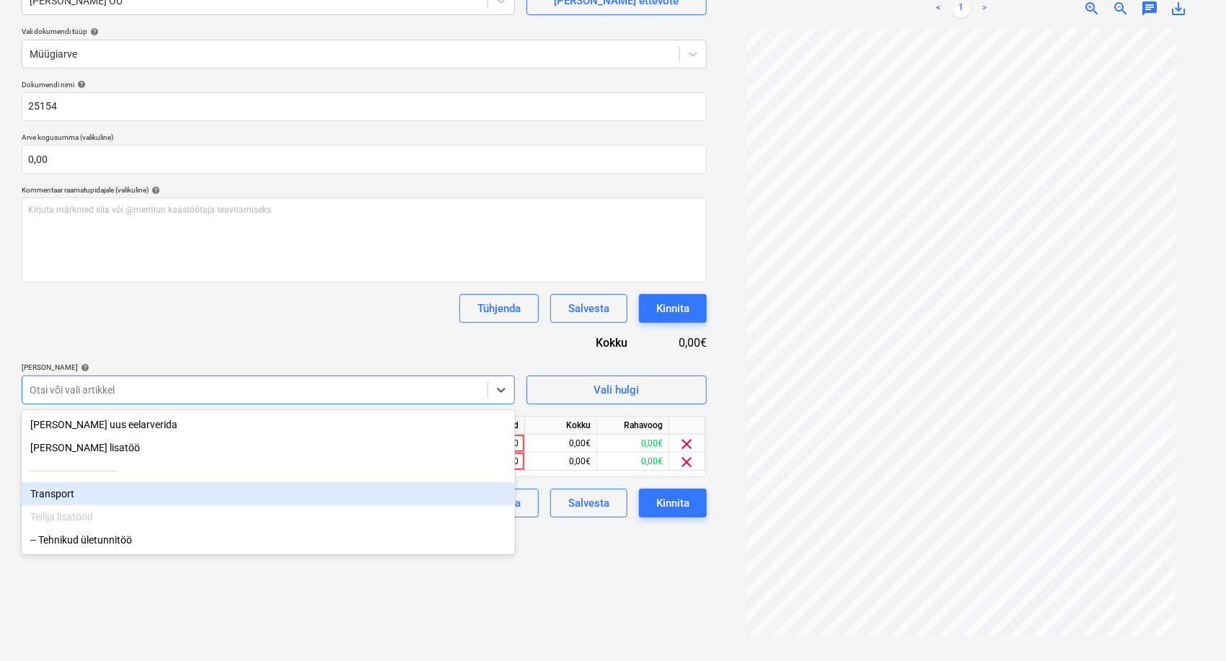
click at [76, 492] on div "Transport" at bounding box center [268, 493] width 493 height 23
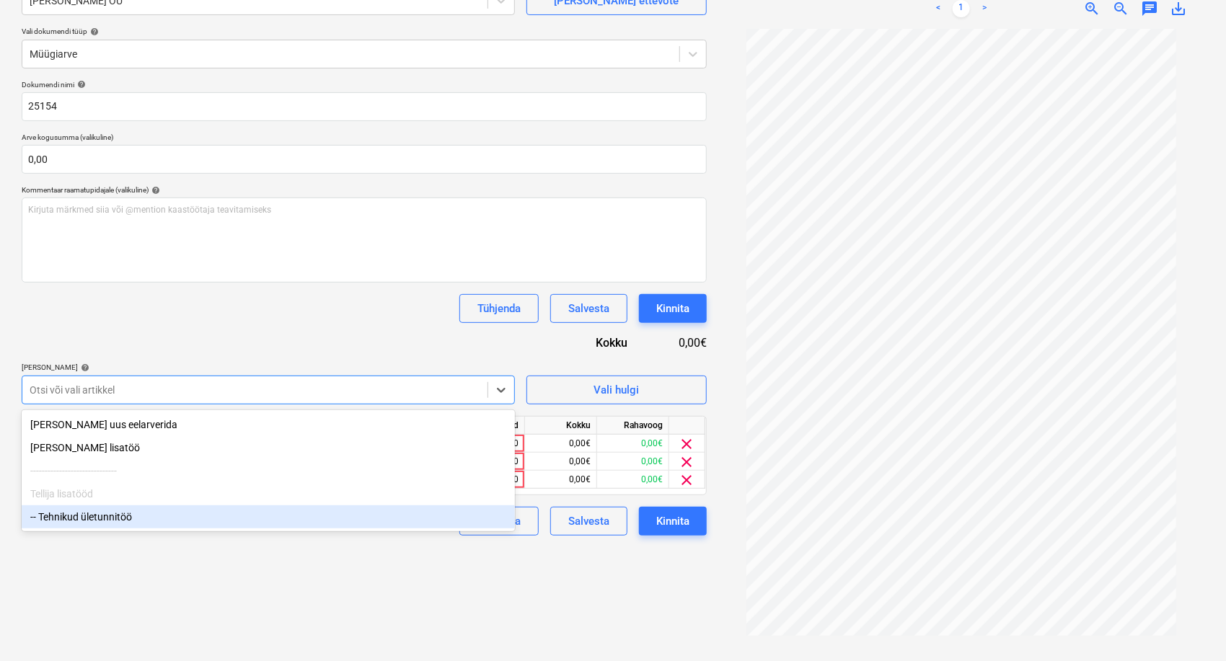
click at [90, 518] on div "-- Tehnikud ületunnitöö" at bounding box center [268, 516] width 493 height 23
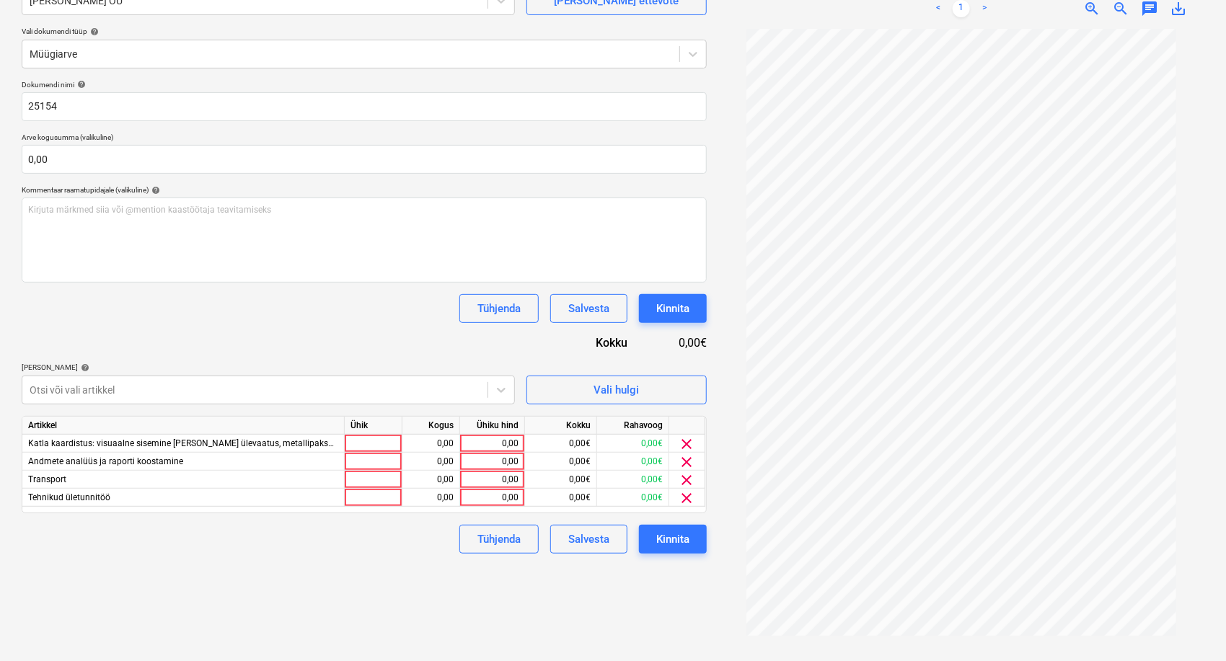
click at [277, 299] on div "Tühjenda Salvesta Kinnita" at bounding box center [364, 308] width 685 height 29
click at [474, 442] on div "0,00" at bounding box center [492, 444] width 53 height 18
type input "250"
type input "450"
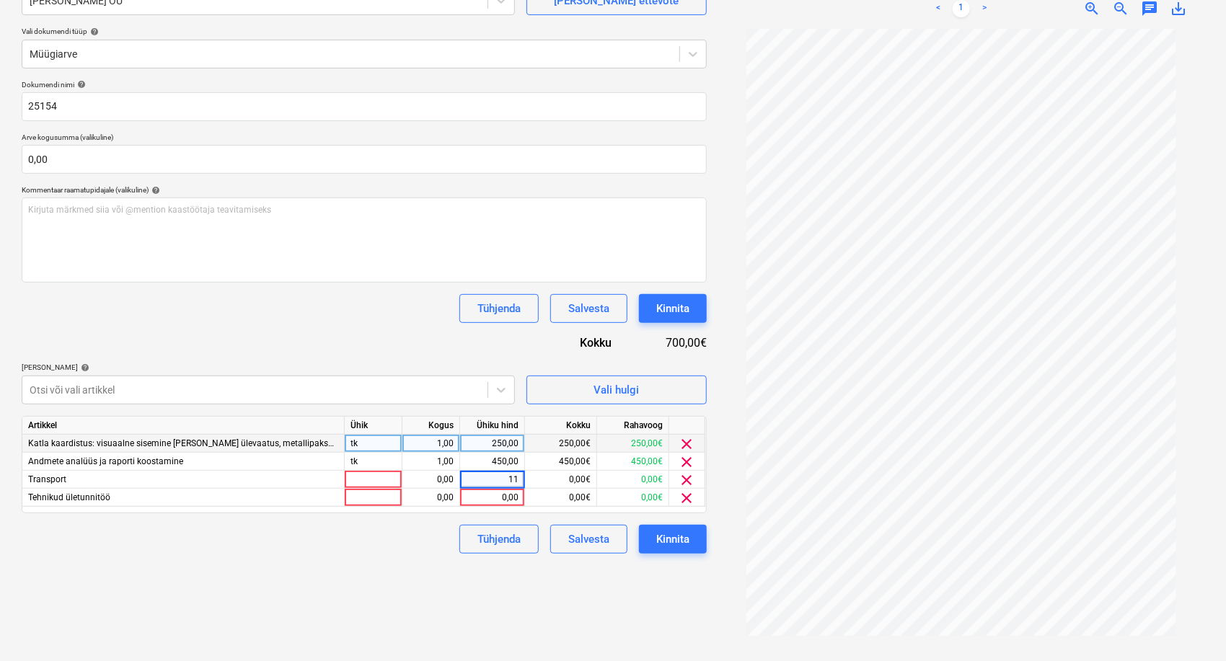
type input "115"
type input "750"
click at [513, 506] on div "750,00" at bounding box center [492, 498] width 53 height 18
type input "150"
click at [378, 554] on div "Failide konteerimine Vali ettevõte [PERSON_NAME] OÜ [PERSON_NAME] uus ettevõte …" at bounding box center [364, 291] width 696 height 727
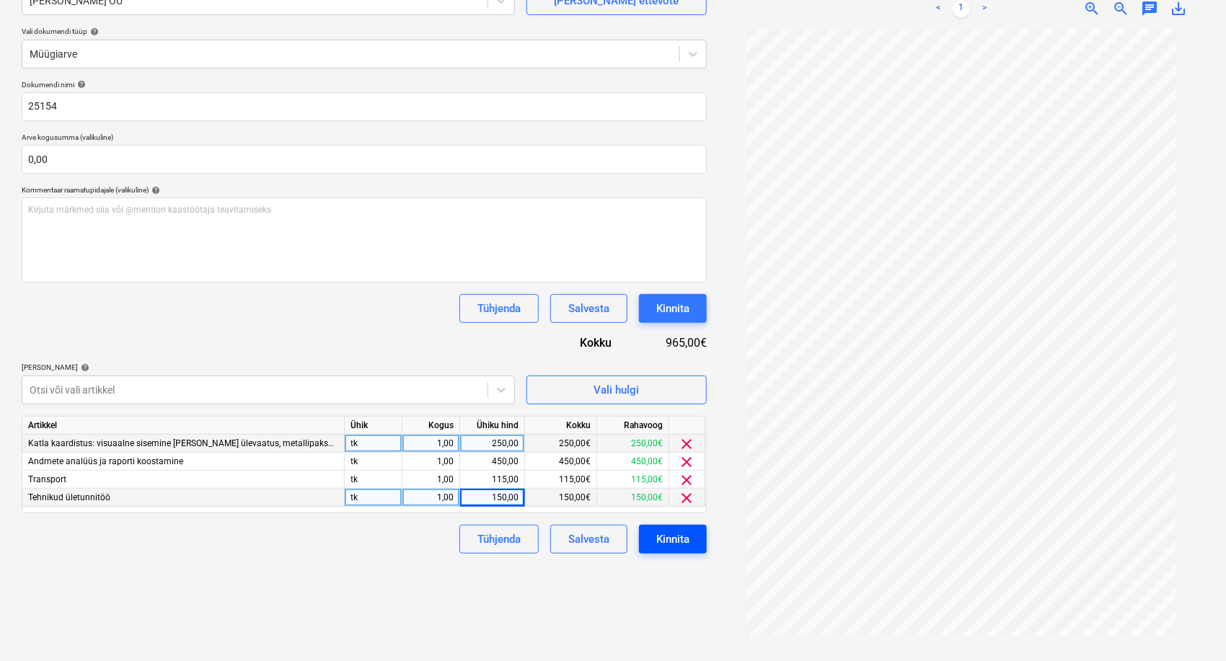
click at [699, 544] on button "Kinnita" at bounding box center [673, 539] width 68 height 29
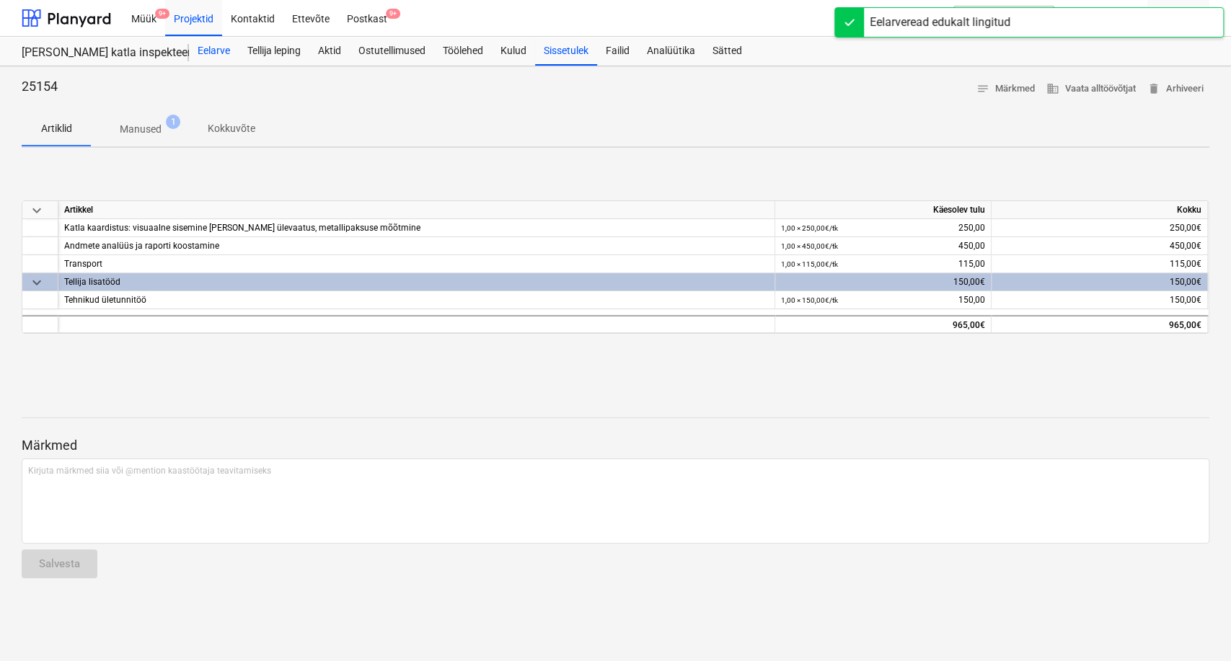
click at [227, 50] on div "Eelarve" at bounding box center [214, 51] width 50 height 29
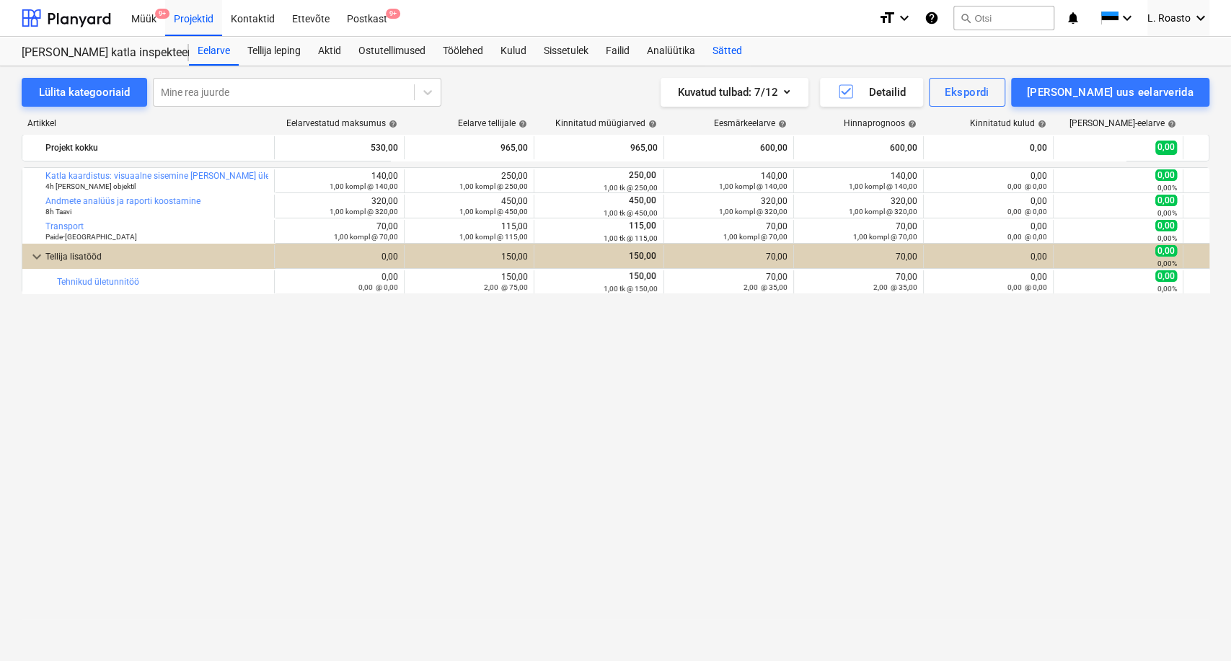
click at [719, 42] on div "Sätted" at bounding box center [727, 51] width 47 height 29
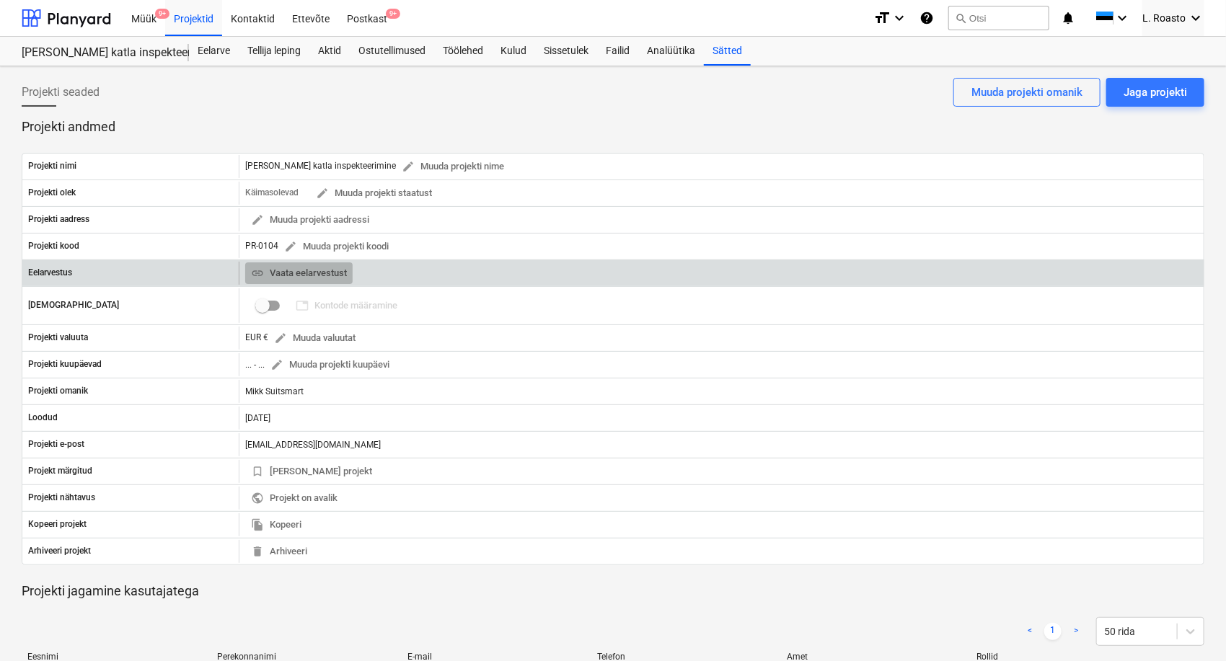
click at [307, 265] on span "link Vaata eelarvestust" at bounding box center [299, 273] width 96 height 17
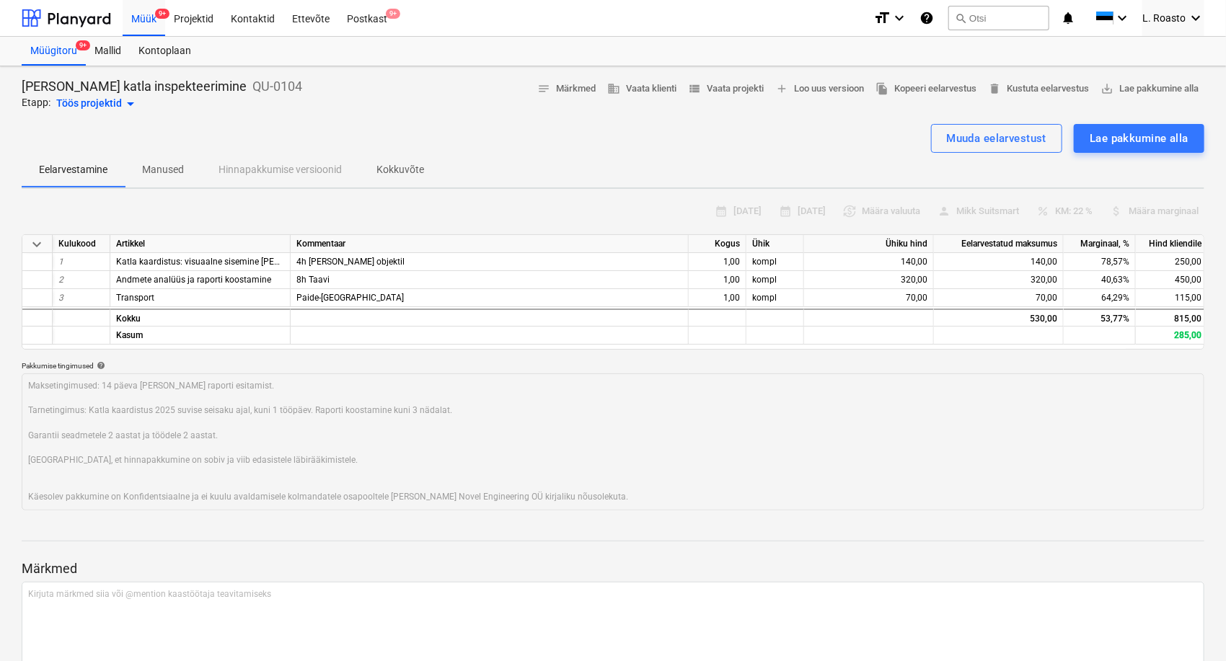
click at [423, 172] on p "Kokkuvõte" at bounding box center [400, 169] width 48 height 15
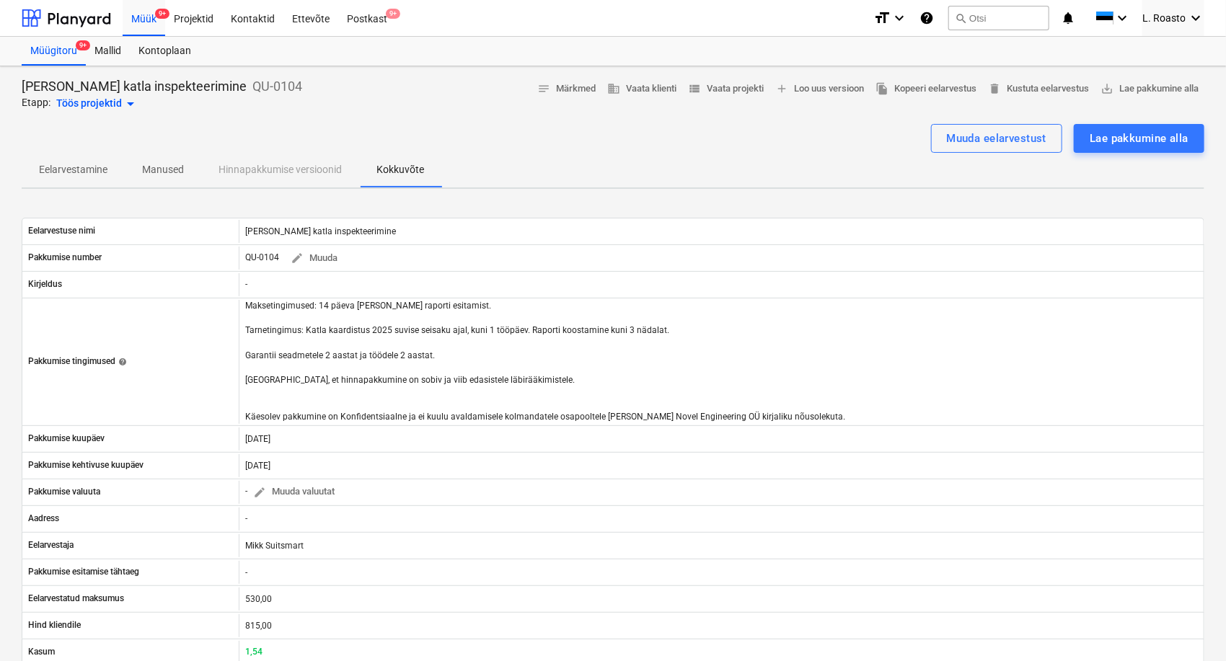
click at [186, 182] on button "Manused" at bounding box center [163, 170] width 76 height 35
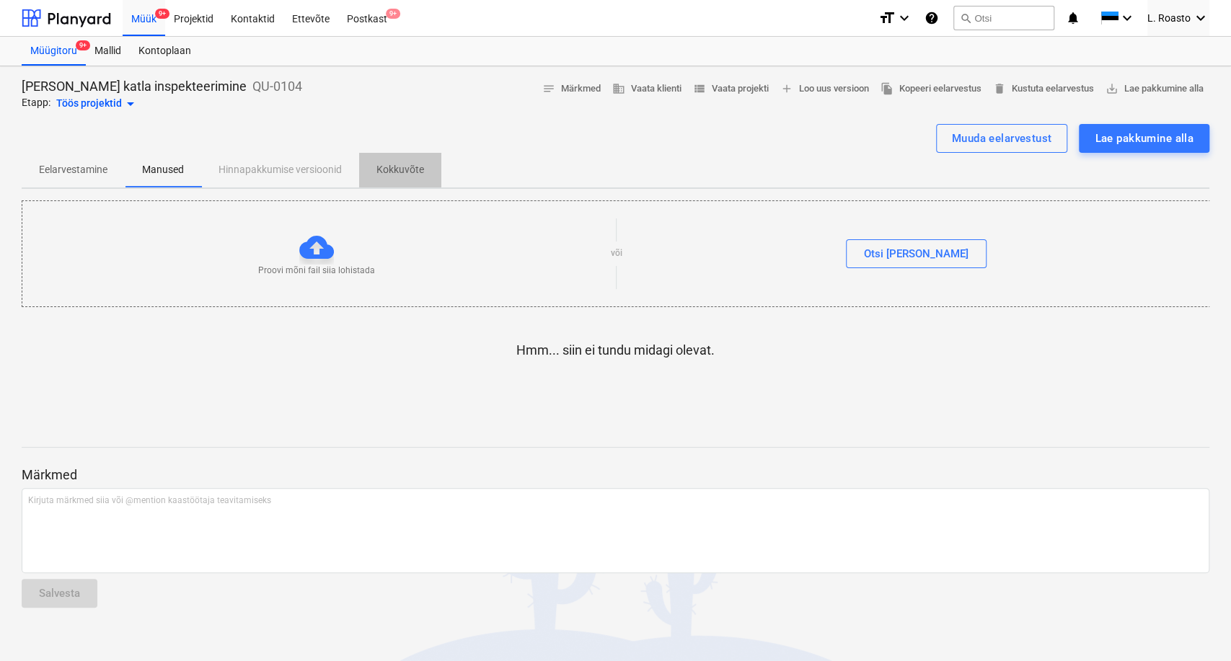
click at [395, 169] on p "Kokkuvõte" at bounding box center [400, 169] width 48 height 15
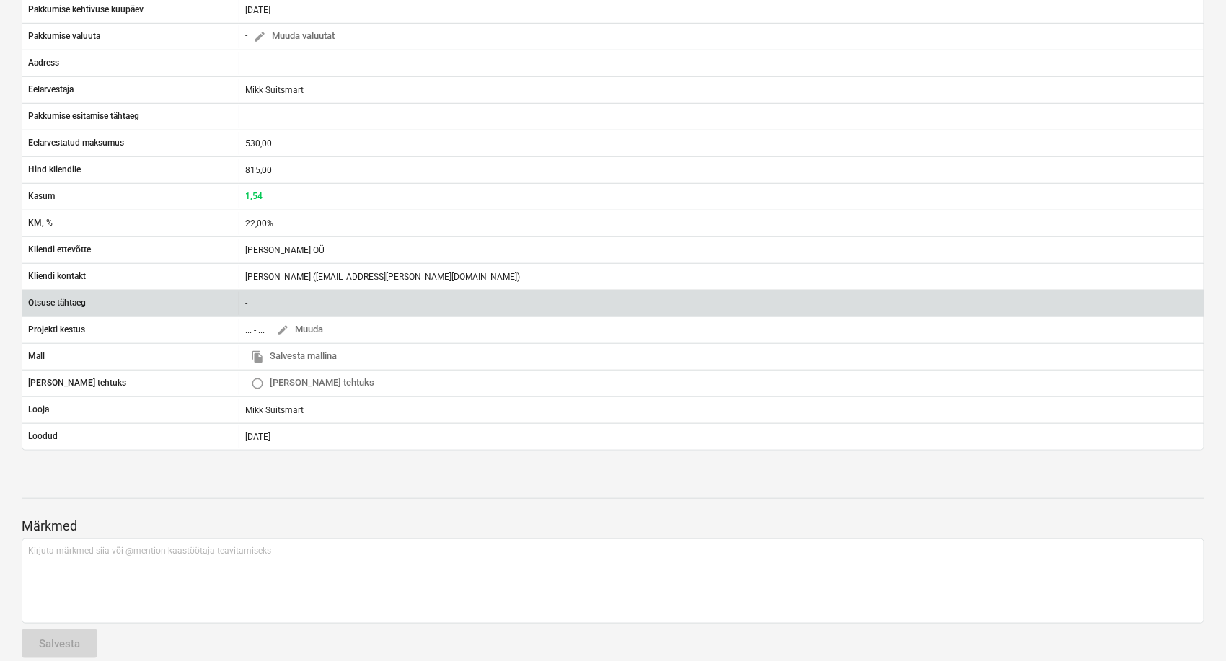
scroll to position [473, 0]
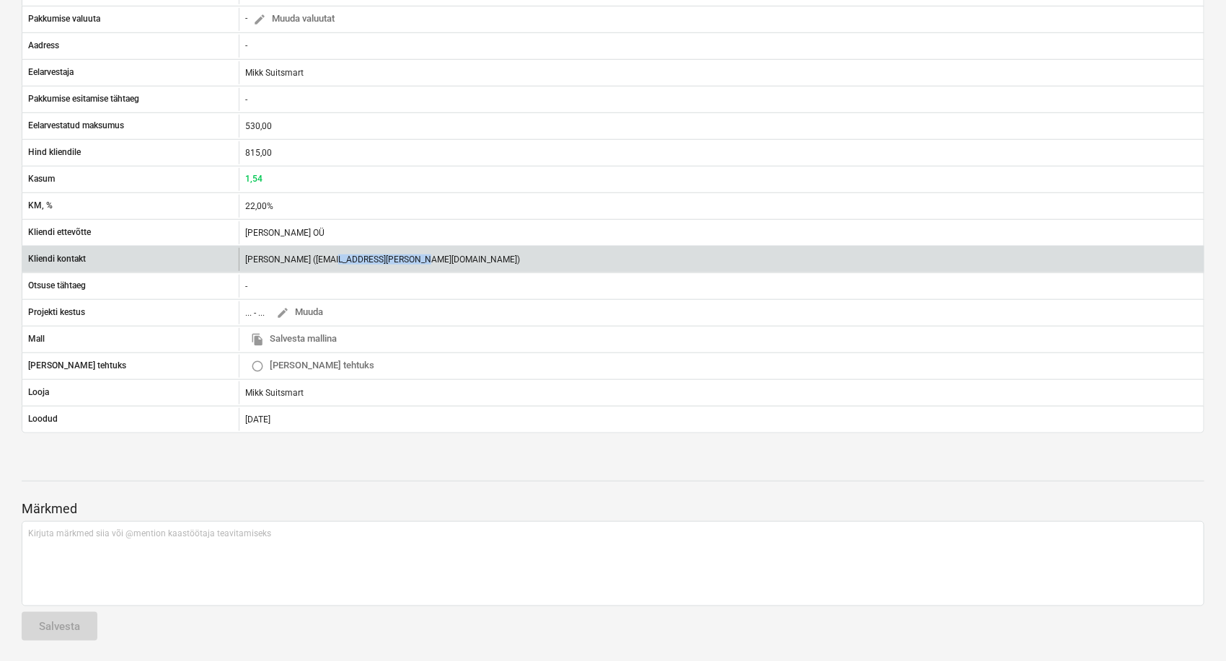
drag, startPoint x: 401, startPoint y: 259, endPoint x: 320, endPoint y: 254, distance: 80.9
click at [320, 254] on div "[PERSON_NAME] ([EMAIL_ADDRESS][PERSON_NAME][DOMAIN_NAME])" at bounding box center [382, 259] width 275 height 10
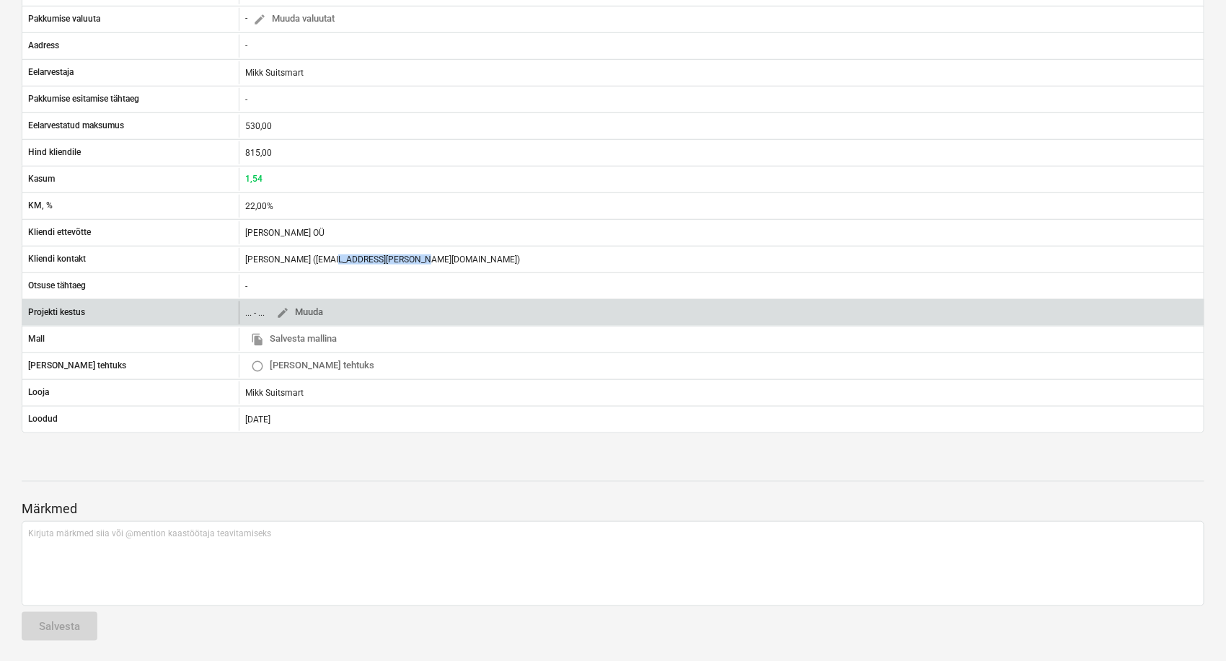
copy div "[EMAIL_ADDRESS][PERSON_NAME][DOMAIN_NAME]"
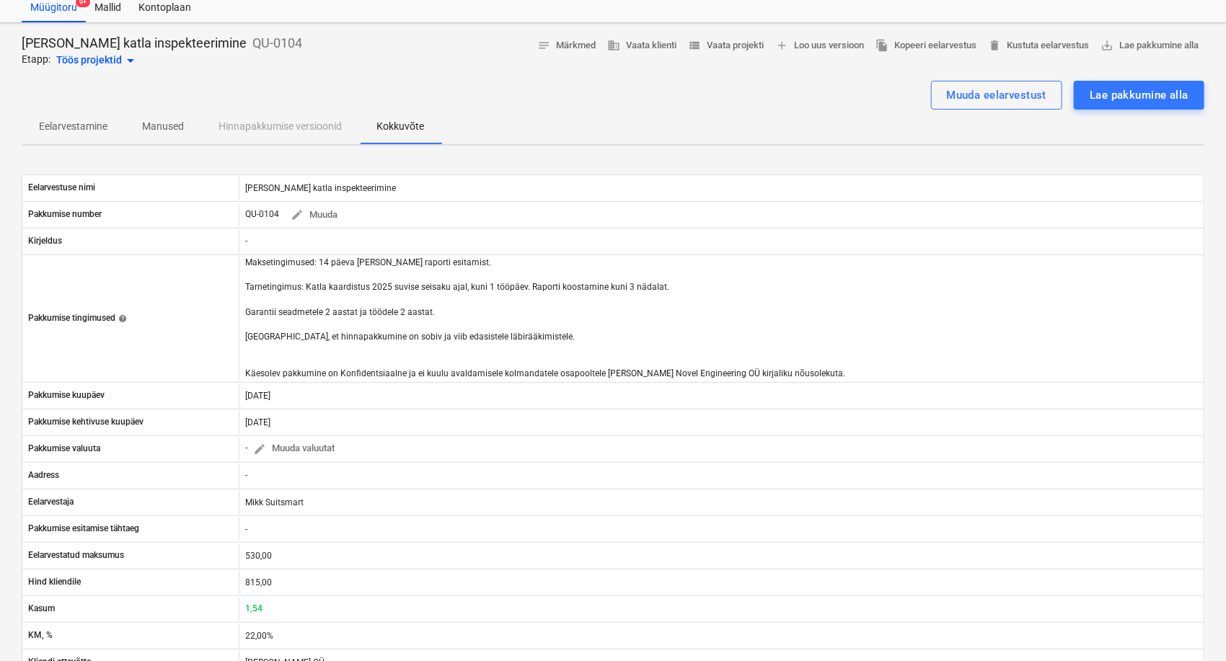
scroll to position [0, 0]
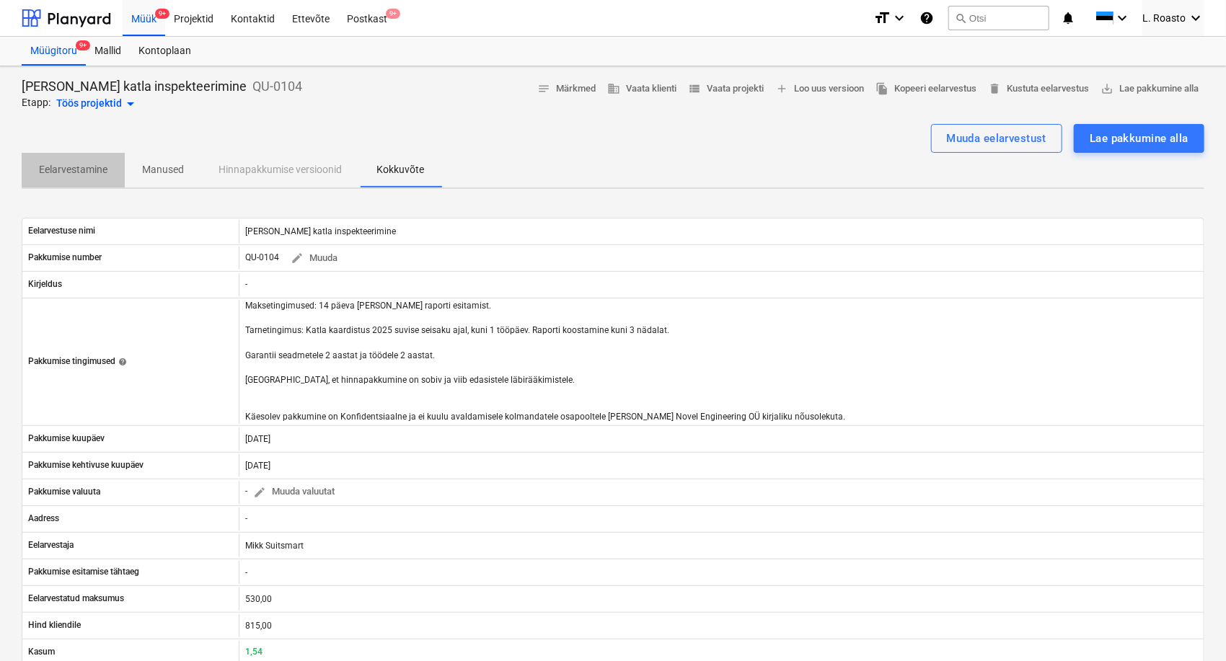
click at [79, 167] on p "Eelarvestamine" at bounding box center [73, 169] width 68 height 15
type textarea "x"
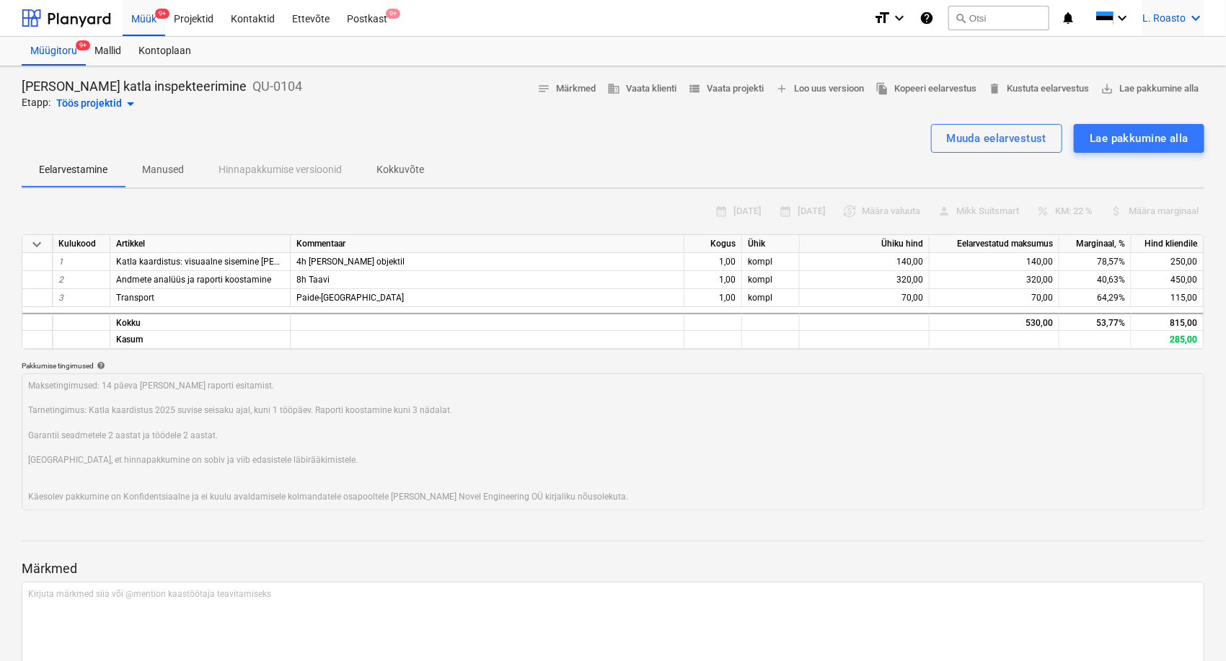
click at [1187, 25] on icon "keyboard_arrow_down" at bounding box center [1195, 17] width 17 height 17
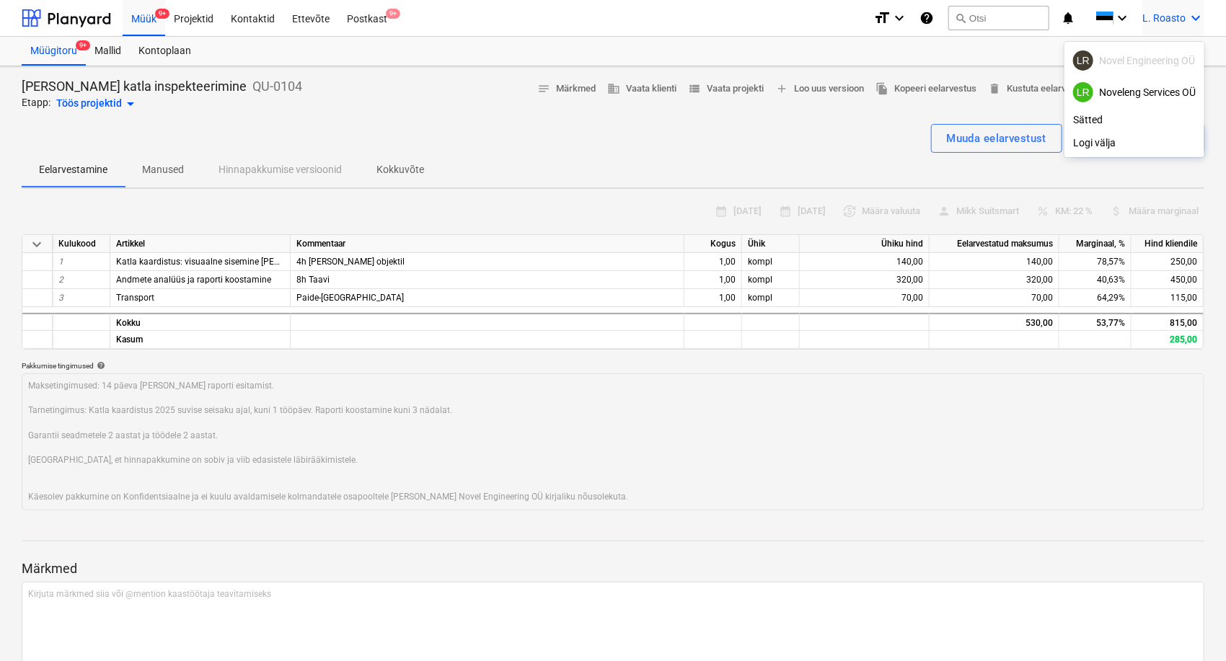
click at [796, 156] on div at bounding box center [613, 330] width 1226 height 661
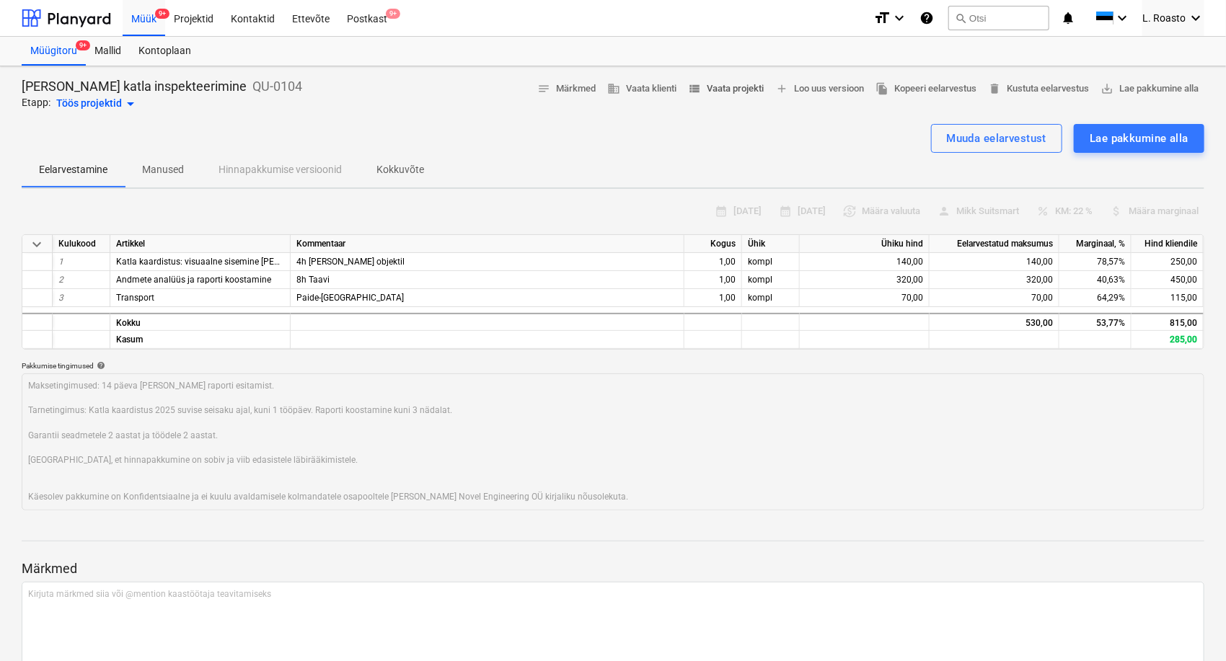
click at [755, 88] on span "view_list Vaata projekti" at bounding box center [726, 89] width 76 height 17
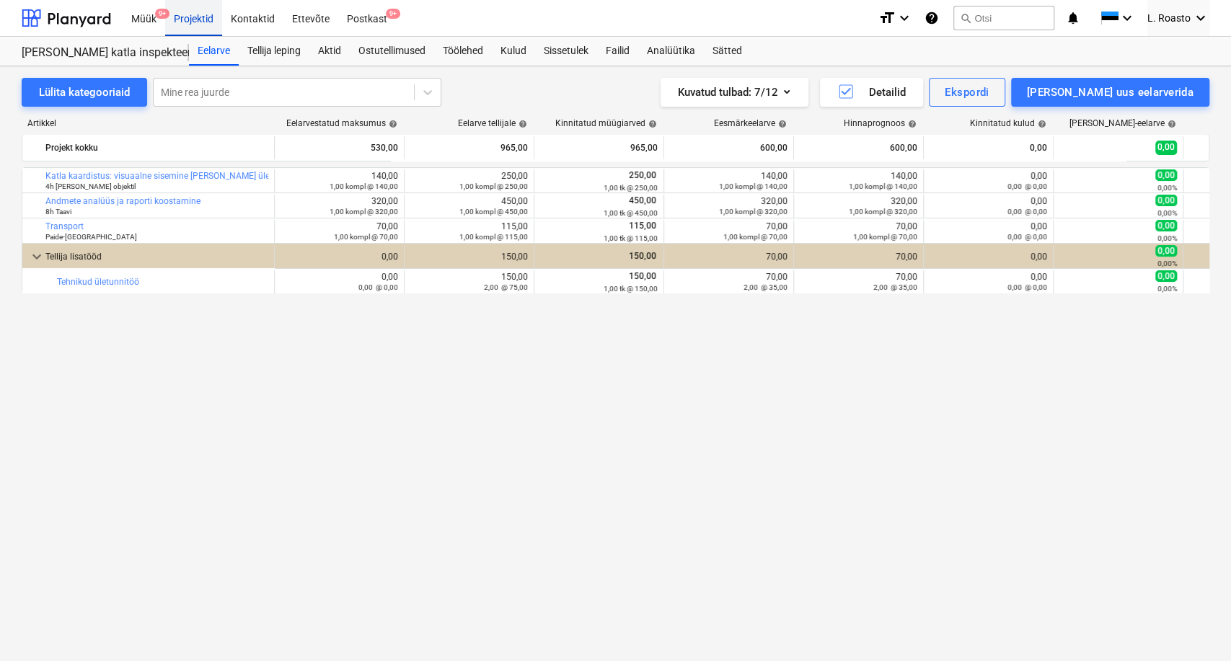
click at [200, 22] on div "Projektid" at bounding box center [193, 17] width 57 height 37
